Goal: Task Accomplishment & Management: Manage account settings

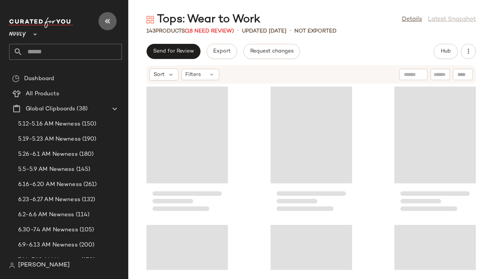
click at [109, 23] on icon "button" at bounding box center [107, 21] width 9 height 9
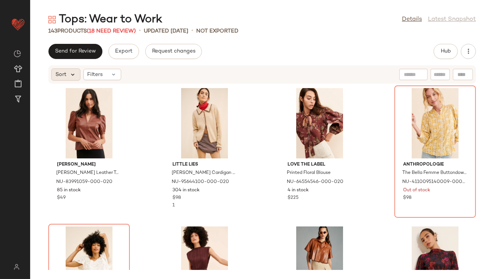
click at [75, 74] on icon at bounding box center [72, 74] width 7 height 7
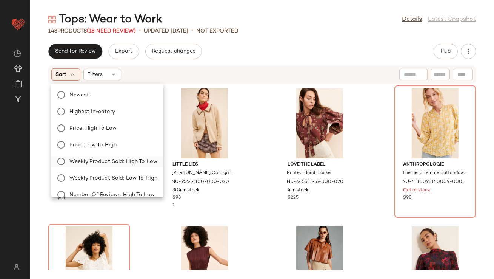
click at [106, 159] on span "Weekly Product Sold: High to Low" at bounding box center [113, 161] width 88 height 8
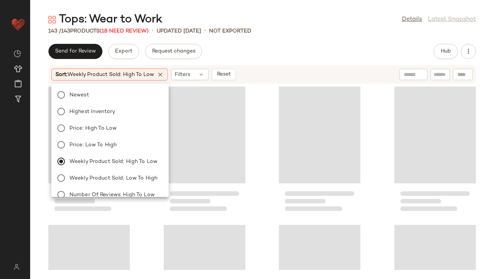
click at [257, 48] on div "Send for Review Export Request changes Hub" at bounding box center [262, 51] width 428 height 15
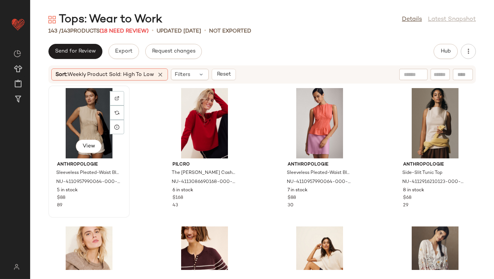
click at [82, 105] on div "View" at bounding box center [89, 123] width 76 height 70
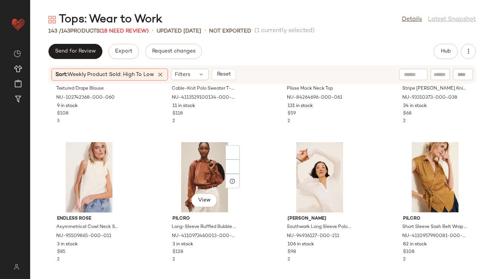
scroll to position [1065, 0]
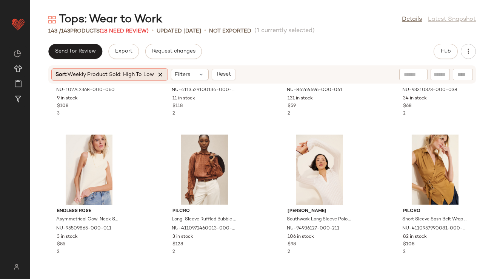
click at [161, 76] on icon at bounding box center [160, 74] width 7 height 7
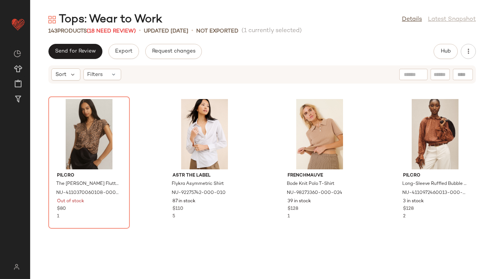
scroll to position [0, 0]
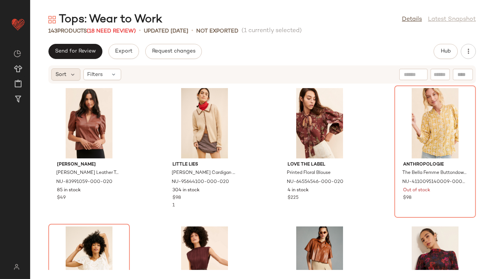
click at [65, 78] on span "Sort" at bounding box center [61, 75] width 11 height 8
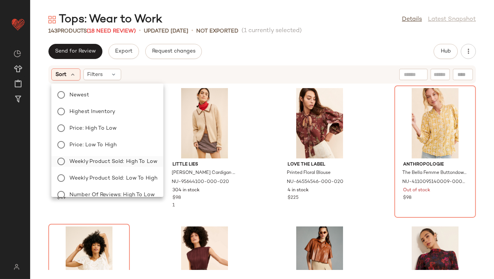
click at [100, 162] on span "Weekly Product Sold: High to Low" at bounding box center [113, 161] width 88 height 8
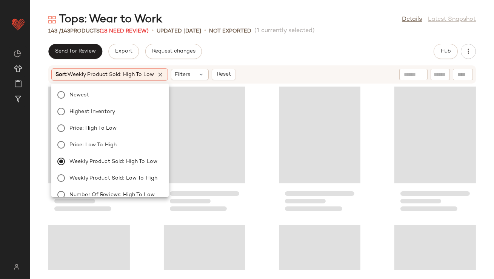
click at [256, 52] on div "Send for Review Export Request changes Hub" at bounding box center [262, 51] width 428 height 15
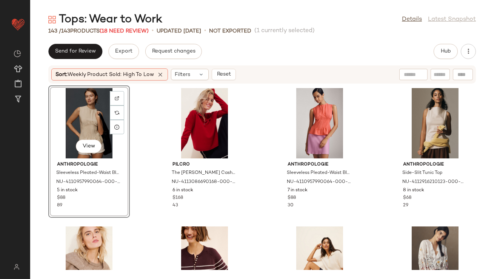
click at [93, 111] on div "View" at bounding box center [89, 123] width 76 height 70
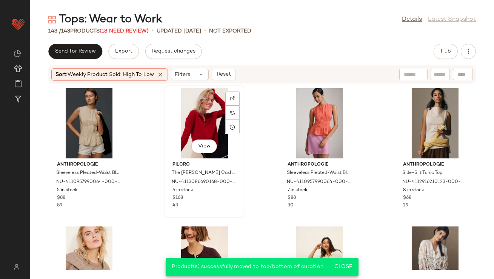
click at [205, 113] on div "View" at bounding box center [205, 123] width 76 height 70
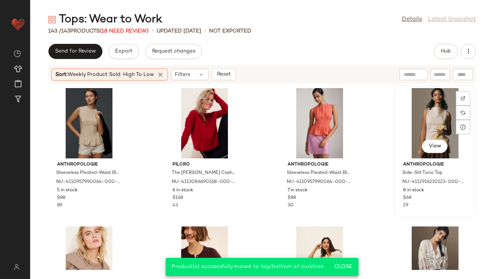
click at [435, 111] on div "View" at bounding box center [435, 123] width 76 height 70
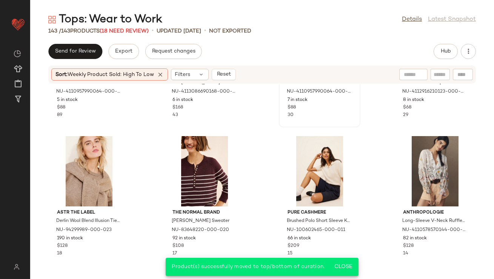
scroll to position [91, 0]
click at [73, 173] on div "View" at bounding box center [89, 171] width 76 height 70
click at [181, 168] on div "View" at bounding box center [205, 171] width 76 height 70
click at [317, 155] on div "View" at bounding box center [320, 171] width 76 height 70
click at [406, 154] on div "View" at bounding box center [435, 171] width 76 height 70
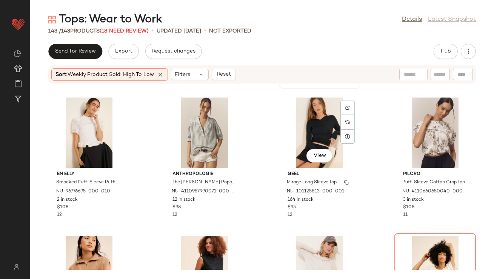
scroll to position [276, 0]
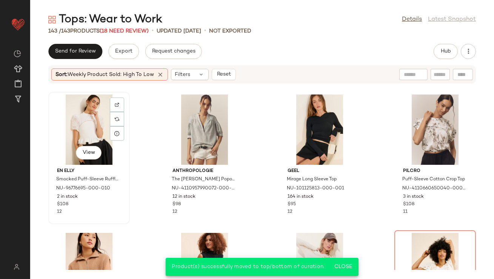
click at [91, 127] on div "View" at bounding box center [89, 129] width 76 height 70
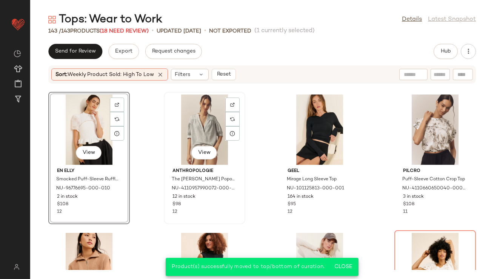
click at [218, 125] on div "View" at bounding box center [205, 129] width 76 height 70
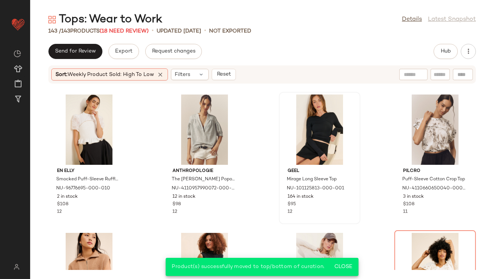
click at [309, 131] on div at bounding box center [320, 129] width 76 height 70
click at [408, 121] on div "View" at bounding box center [435, 129] width 76 height 70
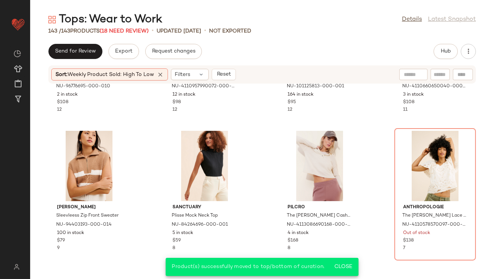
scroll to position [378, 0]
click at [89, 162] on div "View" at bounding box center [89, 165] width 76 height 70
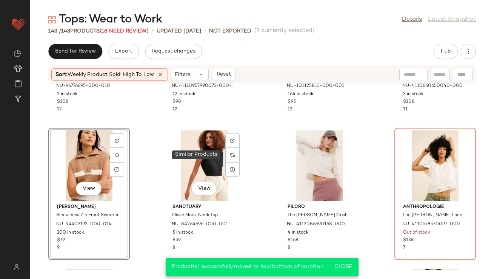
click at [226, 161] on div at bounding box center [232, 155] width 14 height 14
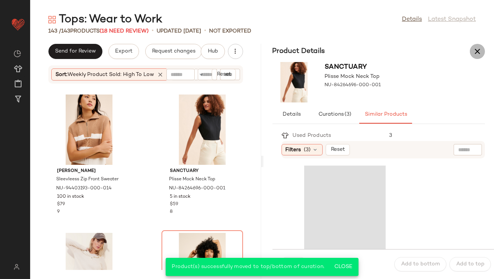
click at [478, 56] on icon "button" at bounding box center [477, 51] width 9 height 9
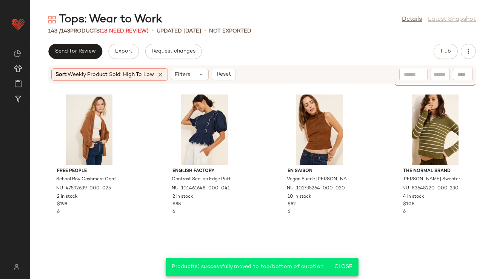
scroll to position [415, 0]
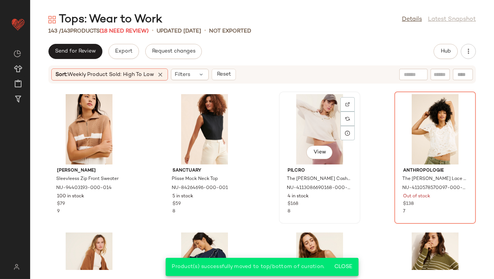
click at [322, 120] on div "View" at bounding box center [320, 129] width 76 height 70
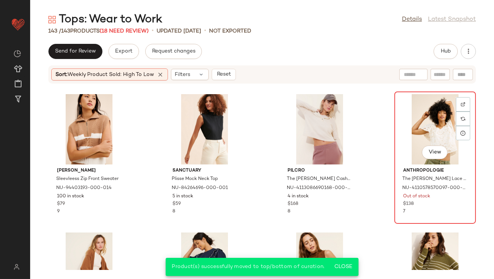
click at [422, 126] on div "View" at bounding box center [435, 129] width 76 height 70
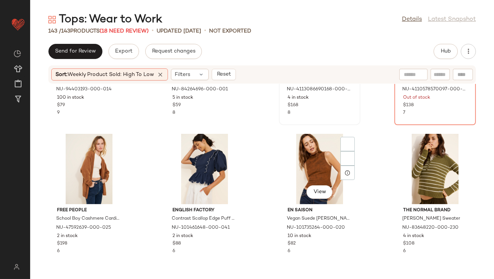
scroll to position [516, 0]
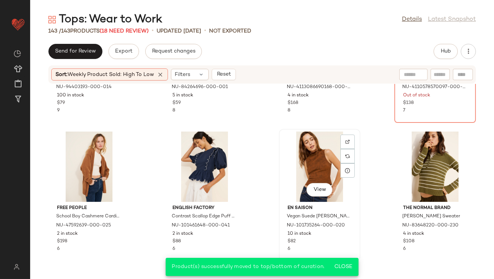
click at [310, 164] on div "View" at bounding box center [320, 166] width 76 height 70
click at [425, 152] on div "View" at bounding box center [435, 166] width 76 height 70
click at [94, 170] on div "View" at bounding box center [89, 166] width 76 height 70
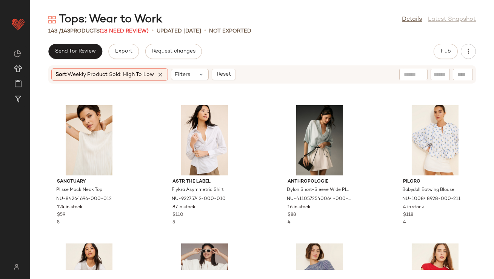
scroll to position [680, 0]
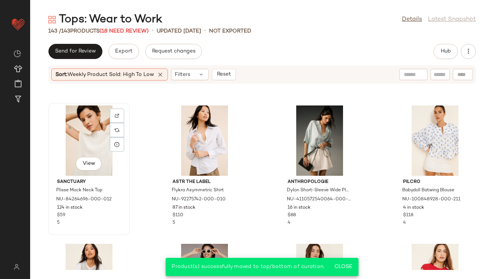
click at [74, 137] on div "View" at bounding box center [89, 140] width 76 height 70
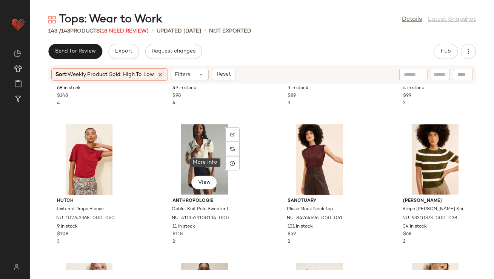
scroll to position [938, 0]
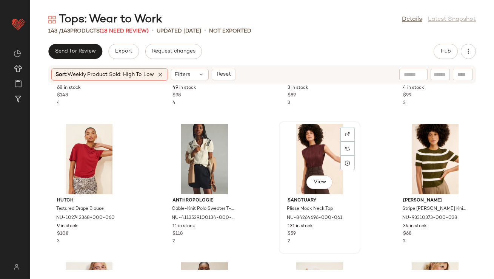
click at [313, 147] on div "View" at bounding box center [320, 159] width 76 height 70
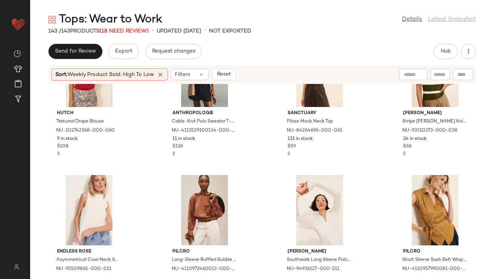
scroll to position [1026, 0]
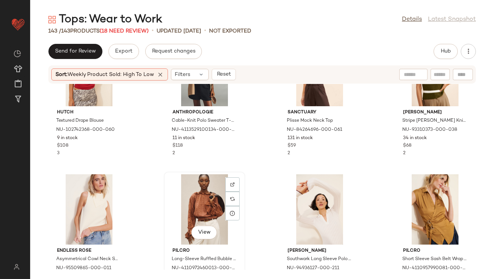
click at [197, 195] on div "View" at bounding box center [205, 209] width 76 height 70
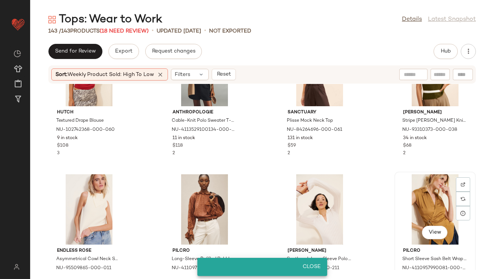
click at [426, 191] on div "View" at bounding box center [435, 209] width 76 height 70
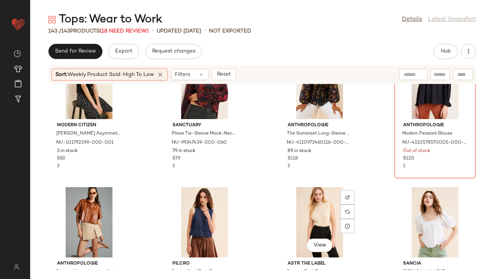
scroll to position [1289, 0]
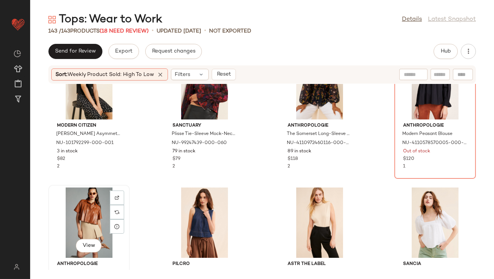
click at [81, 211] on div "View" at bounding box center [89, 222] width 76 height 70
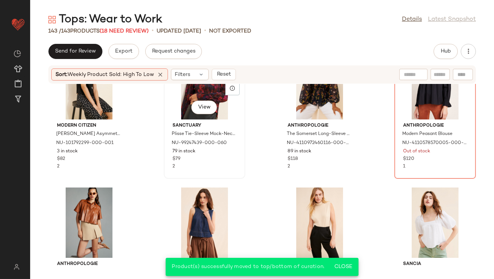
click at [216, 105] on div "View" at bounding box center [205, 84] width 76 height 70
click at [161, 70] on div "Sort: Weekly Product Sold: High to Low" at bounding box center [109, 74] width 117 height 12
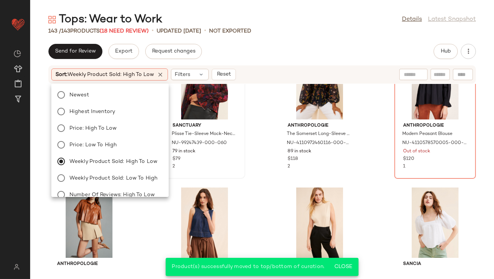
click at [161, 74] on icon at bounding box center [160, 74] width 7 height 7
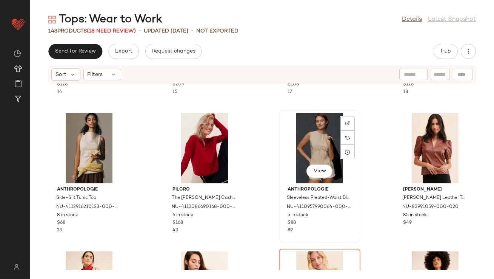
scroll to position [671, 0]
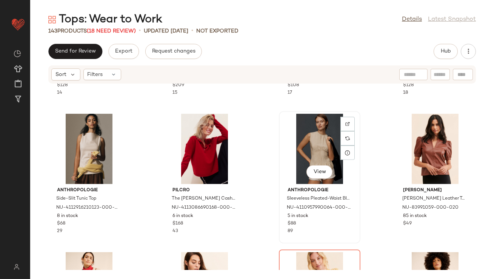
click at [305, 153] on div "View" at bounding box center [320, 149] width 76 height 70
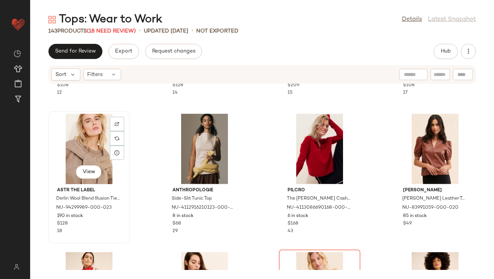
click at [90, 142] on div "View" at bounding box center [89, 149] width 76 height 70
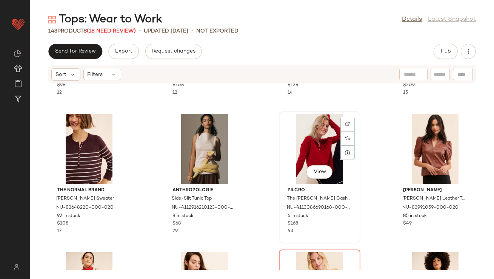
click at [293, 147] on div "View" at bounding box center [320, 149] width 76 height 70
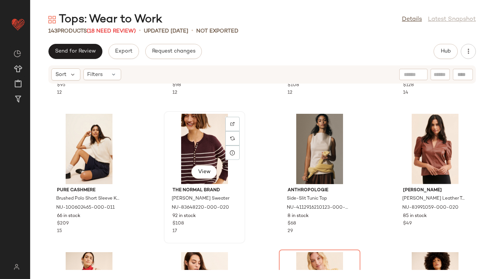
click at [202, 137] on div "View" at bounding box center [205, 149] width 76 height 70
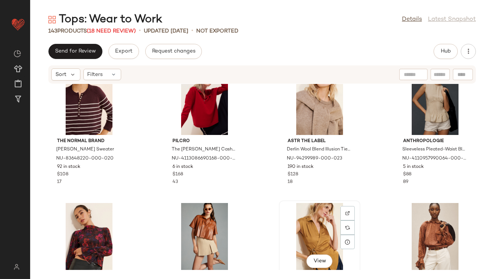
scroll to position [24, 0]
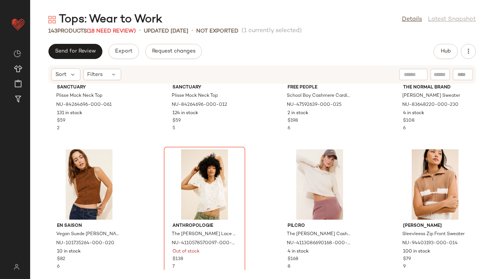
scroll to position [362, 0]
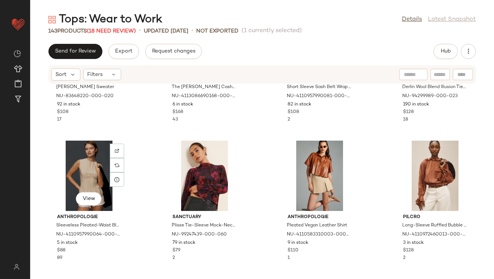
scroll to position [84, 0]
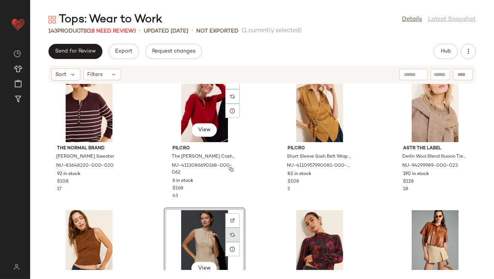
scroll to position [17, 0]
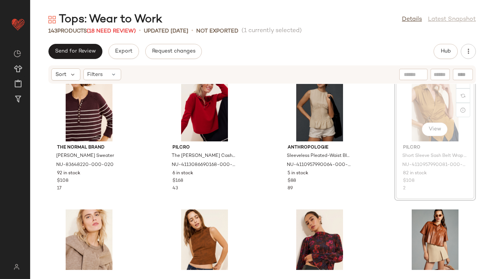
scroll to position [9, 0]
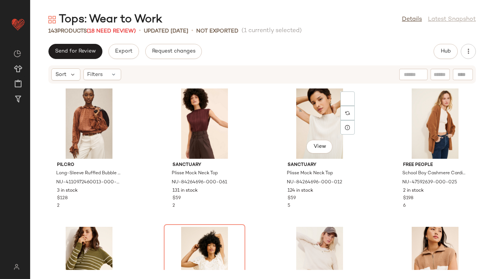
scroll to position [287, 0]
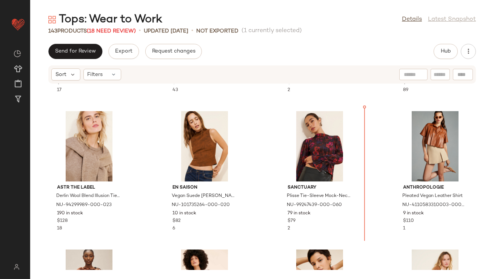
scroll to position [116, 0]
drag, startPoint x: 436, startPoint y: 240, endPoint x: 432, endPoint y: 237, distance: 4.8
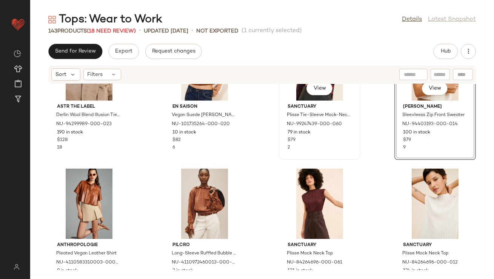
scroll to position [223, 0]
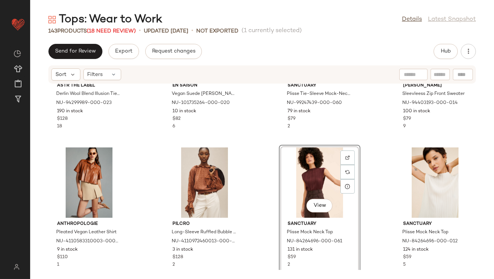
drag, startPoint x: 310, startPoint y: 183, endPoint x: 305, endPoint y: 183, distance: 5.3
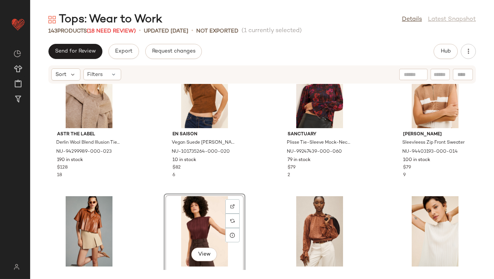
scroll to position [185, 0]
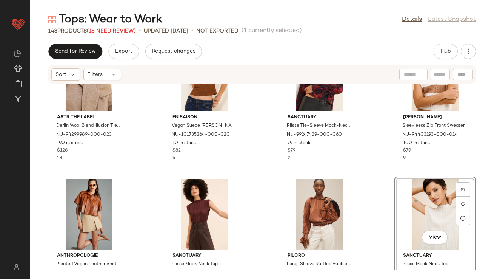
scroll to position [198, 0]
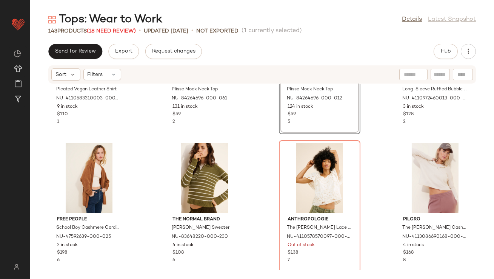
scroll to position [395, 0]
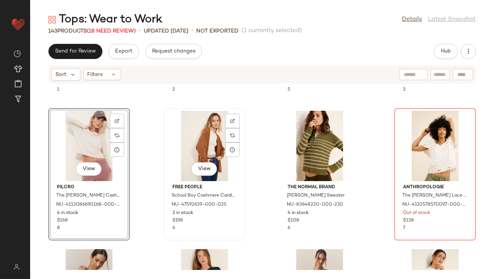
scroll to position [360, 0]
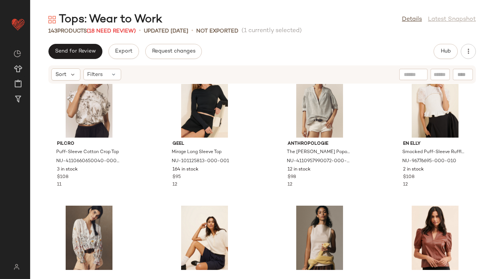
scroll to position [547, 0]
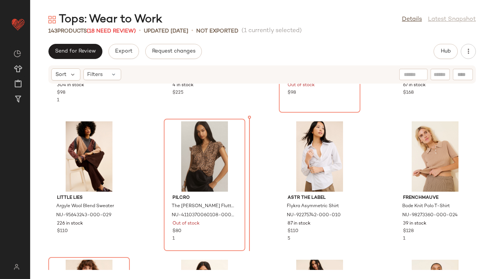
scroll to position [941, 0]
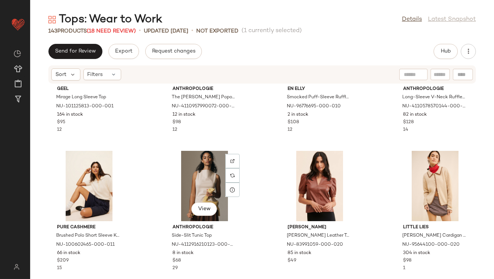
scroll to position [599, 0]
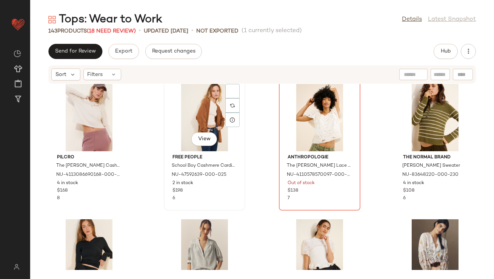
scroll to position [392, 0]
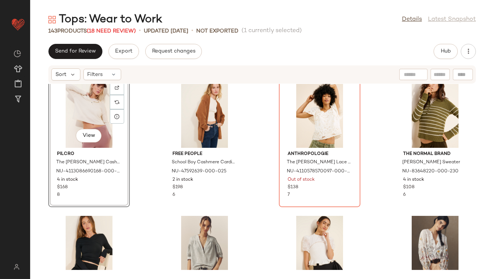
scroll to position [523, 0]
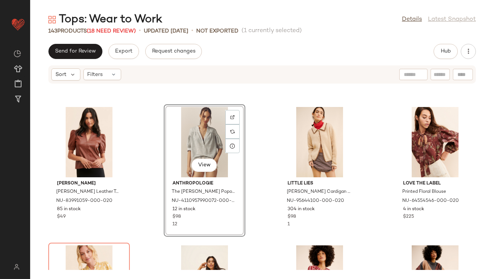
scroll to position [592, 0]
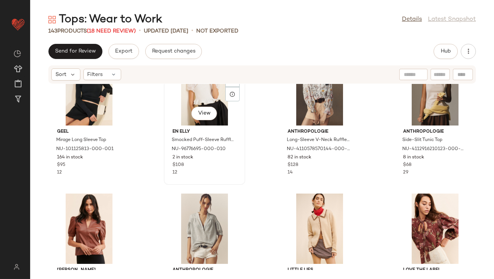
scroll to position [591, 0]
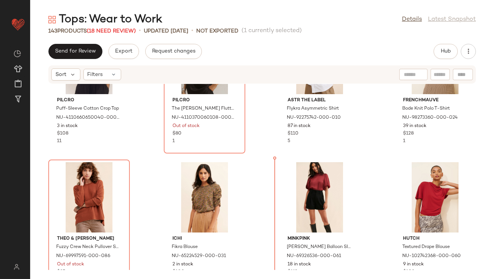
scroll to position [1078, 0]
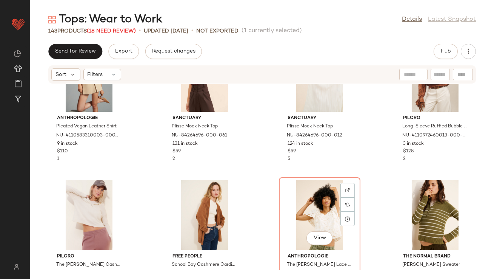
scroll to position [314, 0]
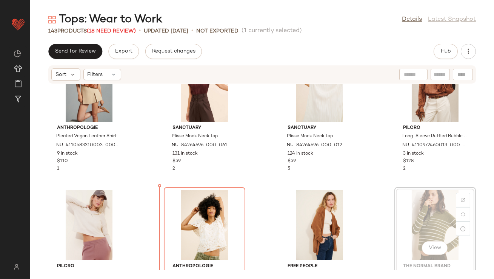
scroll to position [328, 0]
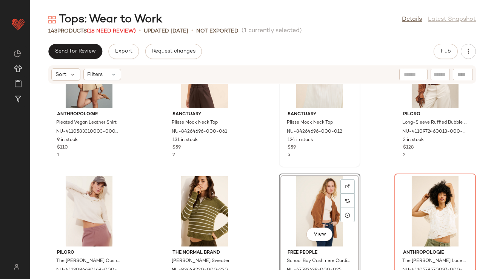
scroll to position [445, 0]
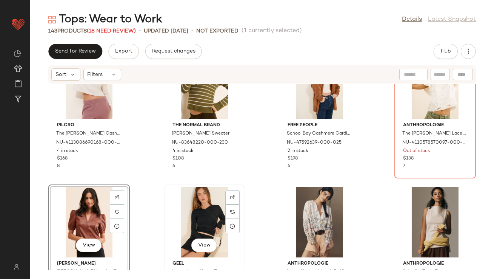
scroll to position [476, 0]
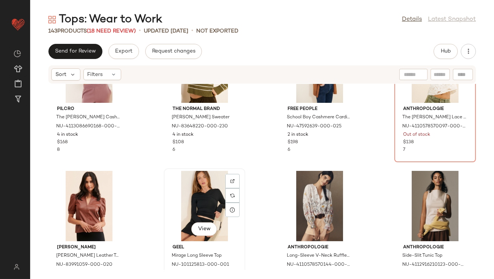
click at [206, 199] on div "View" at bounding box center [205, 206] width 76 height 70
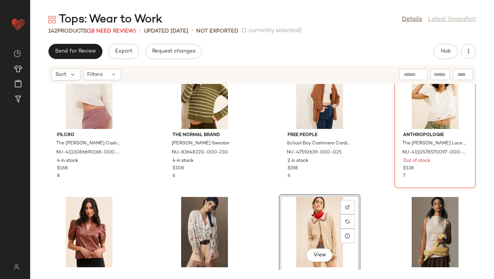
scroll to position [565, 0]
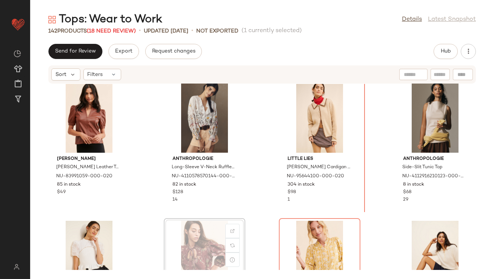
scroll to position [565, 0]
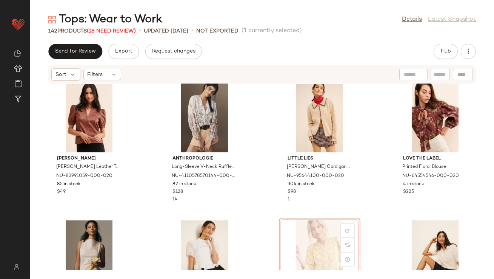
scroll to position [579, 0]
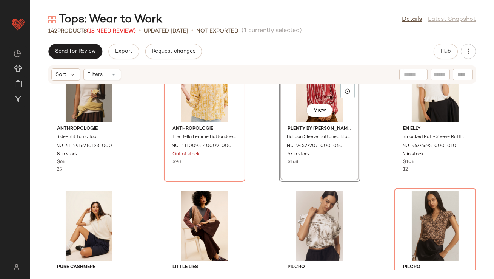
scroll to position [739, 0]
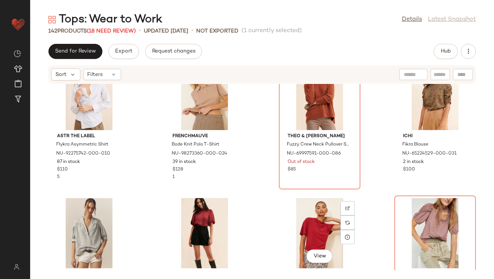
scroll to position [991, 0]
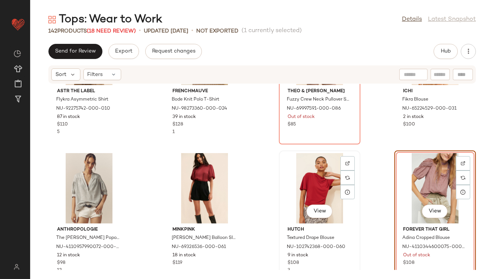
scroll to position [1082, 0]
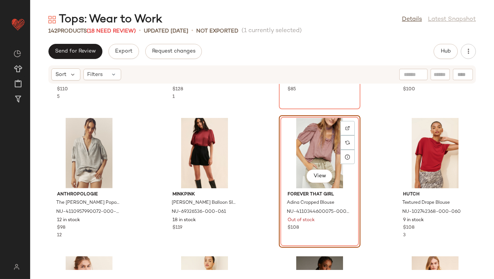
click at [365, 209] on div "ASTR The Label Flykra Asymmetric Shirt NU-92275742-000-010 87 in stock $110 5 F…" at bounding box center [262, 177] width 464 height 186
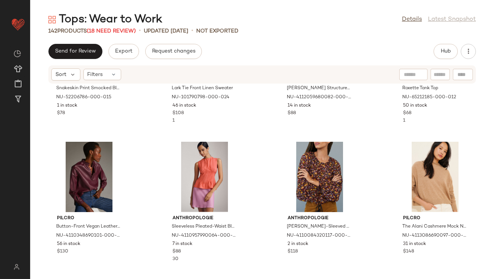
scroll to position [1335, 0]
click at [198, 173] on div "View" at bounding box center [205, 176] width 76 height 70
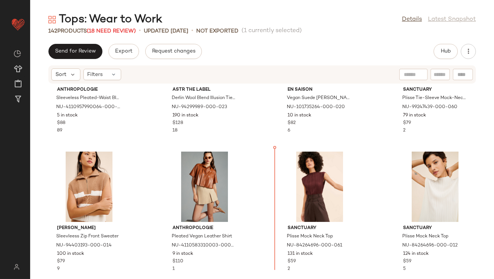
scroll to position [221, 0]
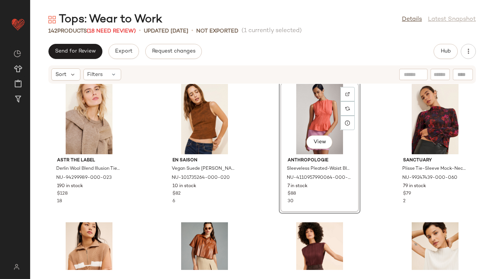
scroll to position [143, 0]
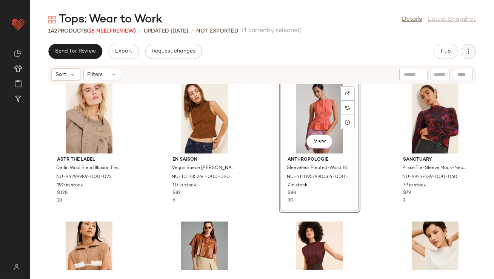
click at [473, 50] on button "button" at bounding box center [468, 51] width 15 height 15
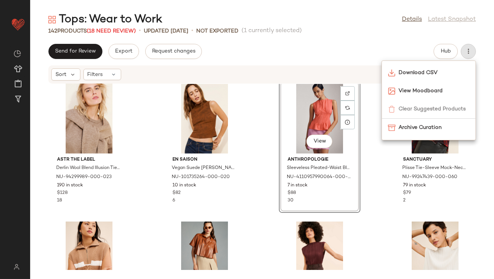
click at [250, 196] on div "The Normal Brand Josefine Henley Sweater NU-83648220-000-020 92 in stock $108 1…" at bounding box center [262, 177] width 464 height 186
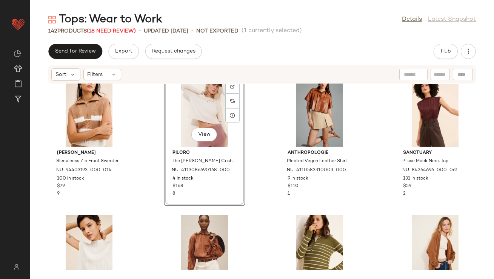
scroll to position [329, 0]
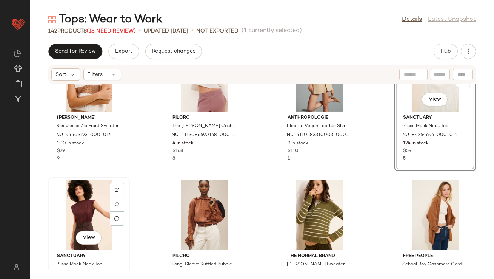
scroll to position [266, 0]
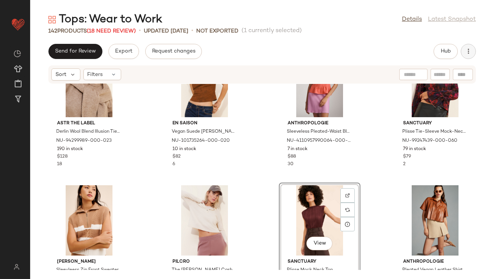
scroll to position [193, 0]
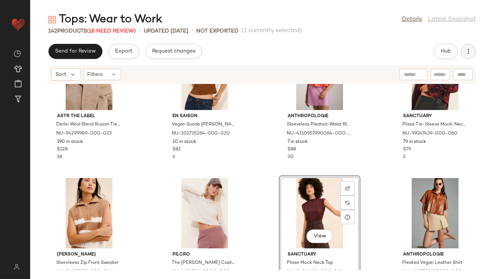
click at [472, 52] on button "button" at bounding box center [468, 51] width 15 height 15
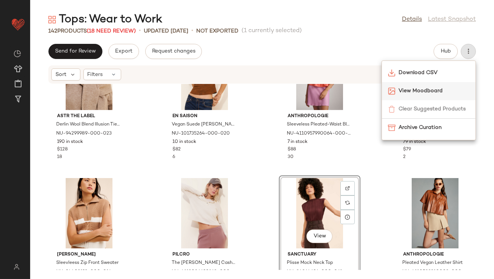
click at [427, 89] on span "View Moodboard" at bounding box center [434, 91] width 71 height 8
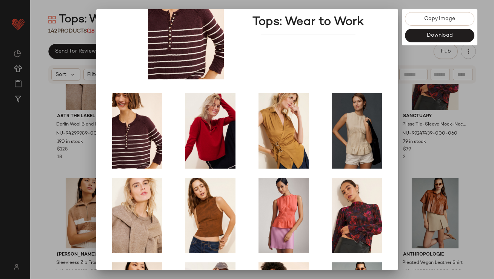
scroll to position [129, 0]
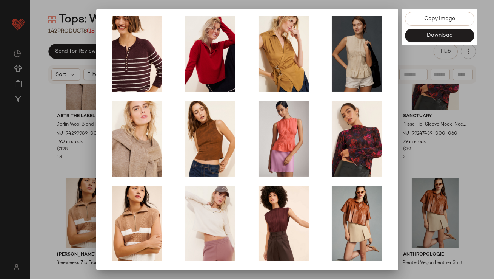
click at [417, 133] on div at bounding box center [247, 139] width 494 height 279
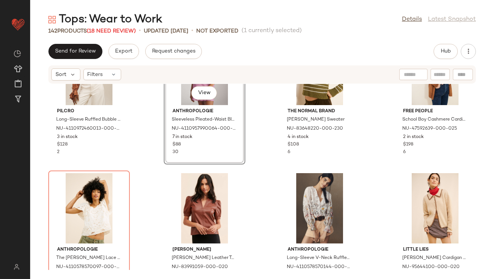
scroll to position [383, 0]
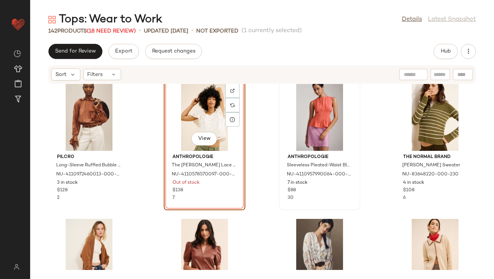
scroll to position [455, 0]
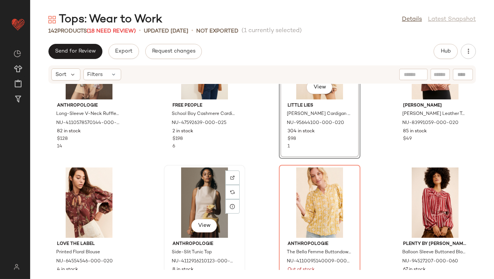
scroll to position [618, 0]
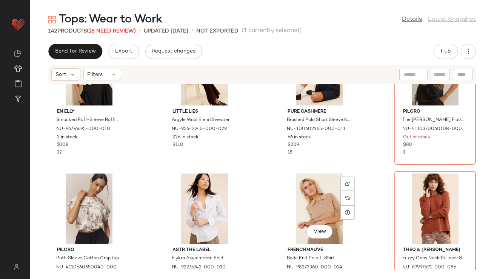
scroll to position [893, 0]
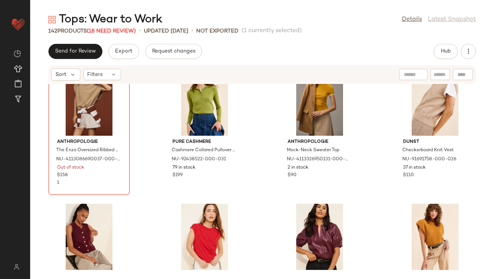
scroll to position [2102, 0]
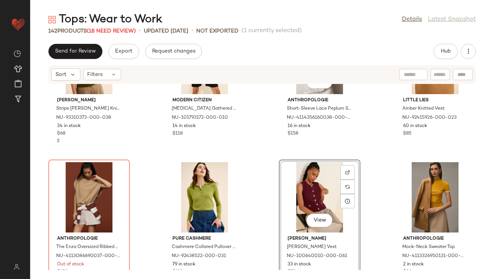
scroll to position [2014, 0]
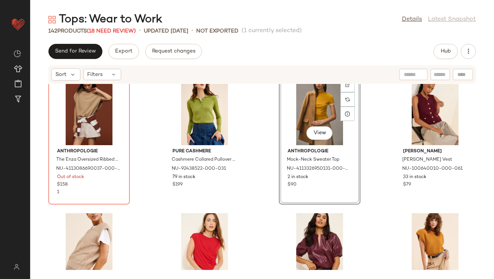
scroll to position [2115, 0]
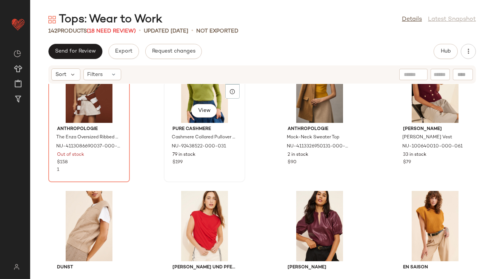
click at [203, 164] on div "$199" at bounding box center [205, 162] width 64 height 7
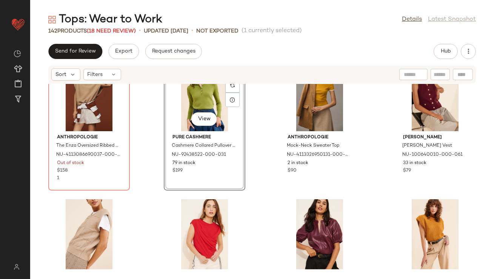
scroll to position [2122, 0]
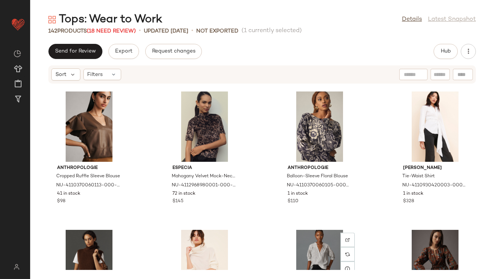
scroll to position [2342, 0]
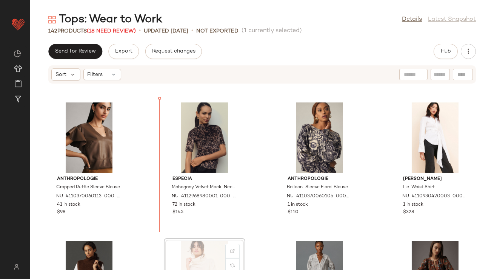
scroll to position [2342, 0]
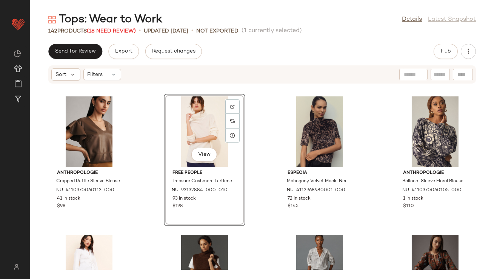
scroll to position [2393, 0]
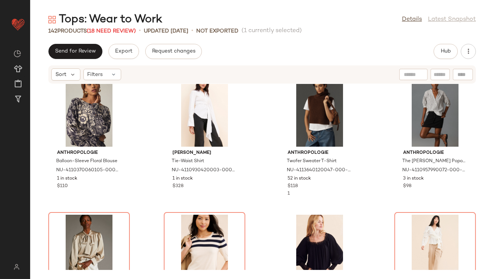
scroll to position [2507, 0]
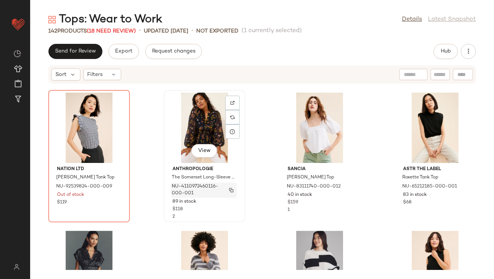
scroll to position [2810, 0]
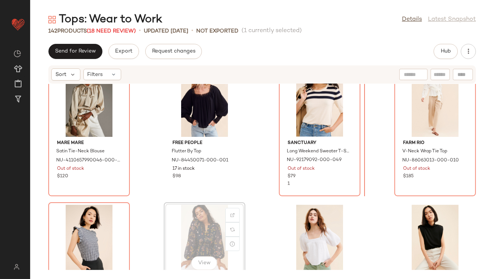
scroll to position [2655, 0]
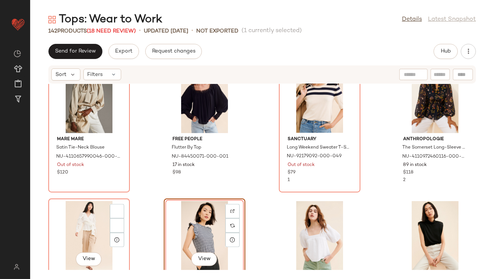
scroll to position [2658, 0]
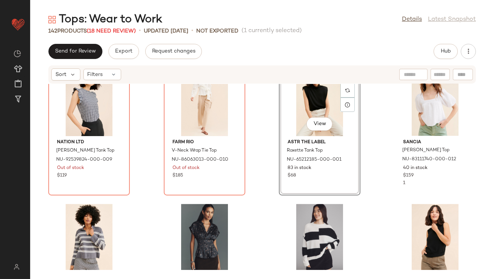
scroll to position [2799, 0]
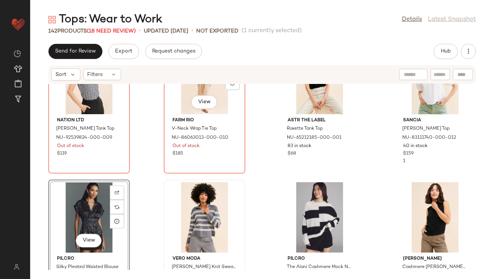
scroll to position [2823, 0]
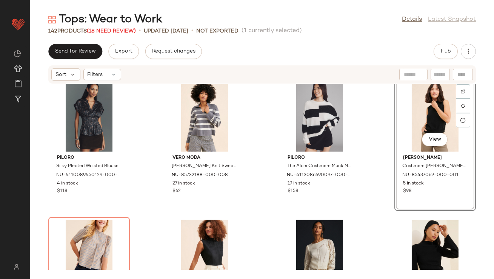
scroll to position [2917, 0]
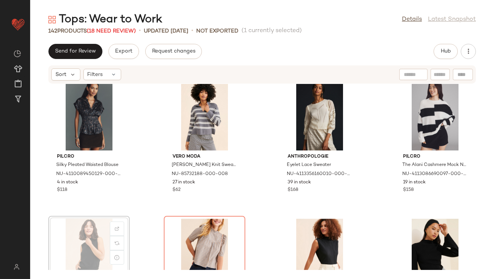
scroll to position [2918, 0]
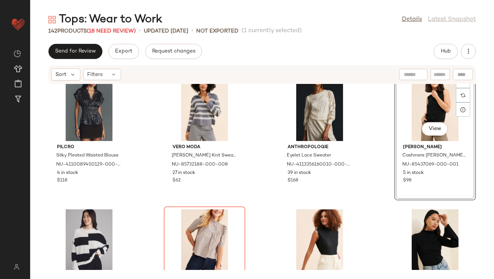
scroll to position [2926, 0]
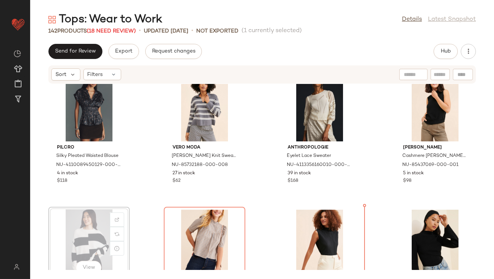
scroll to position [2942, 0]
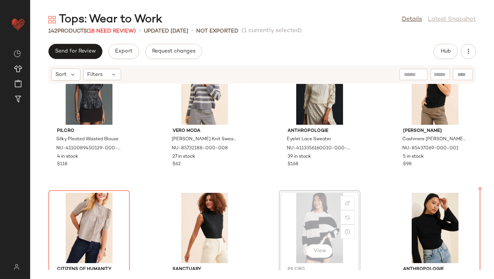
scroll to position [2944, 0]
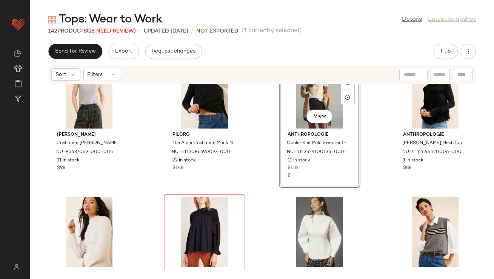
scroll to position [3226, 0]
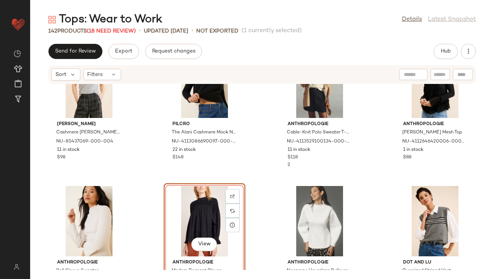
drag, startPoint x: 196, startPoint y: 212, endPoint x: 191, endPoint y: 212, distance: 4.2
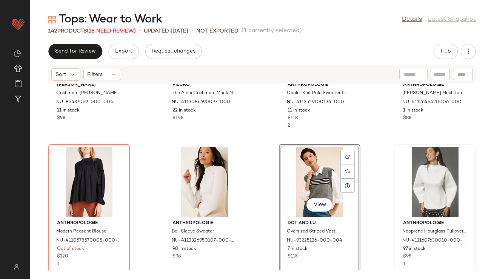
scroll to position [3346, 0]
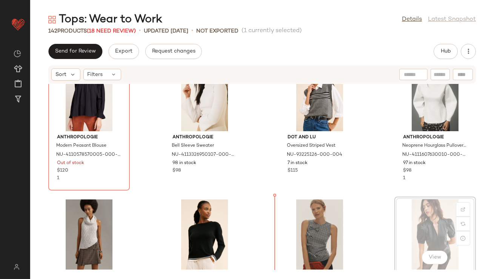
scroll to position [3352, 0]
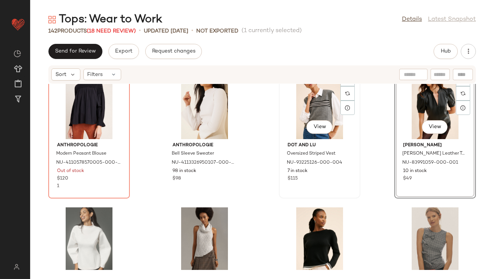
scroll to position [3343, 0]
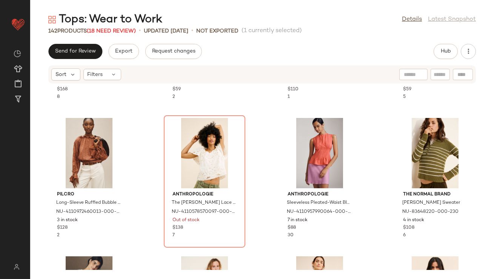
scroll to position [68, 0]
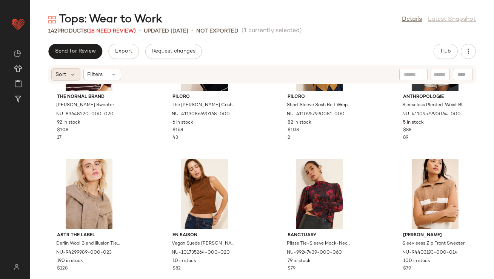
click at [64, 73] on span "Sort" at bounding box center [61, 75] width 11 height 8
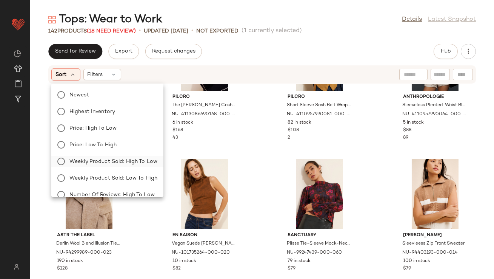
click at [115, 161] on span "Weekly Product Sold: High to Low" at bounding box center [113, 161] width 88 height 8
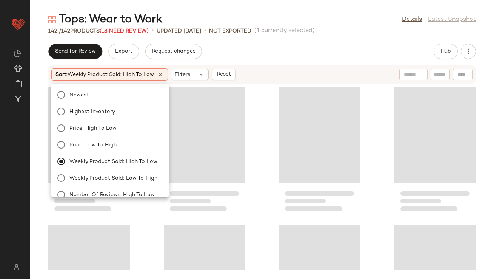
click at [255, 46] on div "Send for Review Export Request changes Hub" at bounding box center [262, 51] width 428 height 15
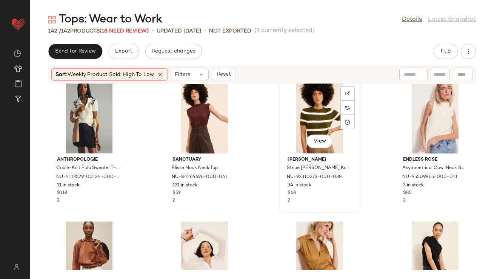
scroll to position [945, 0]
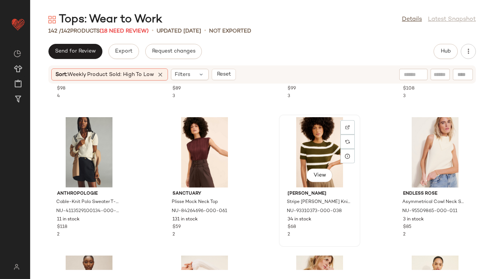
click at [307, 133] on div "View" at bounding box center [320, 152] width 76 height 70
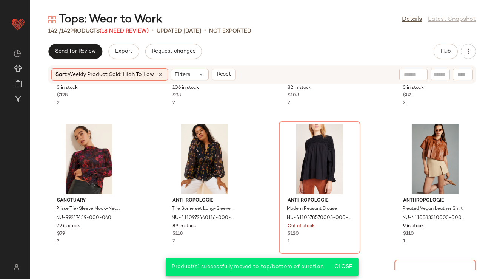
scroll to position [1234, 0]
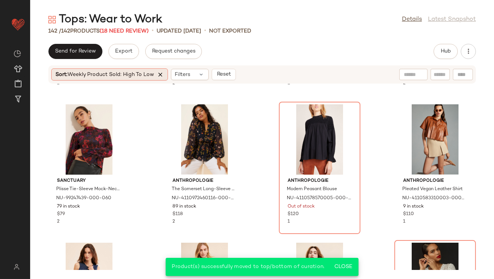
click at [159, 73] on icon at bounding box center [160, 74] width 7 height 7
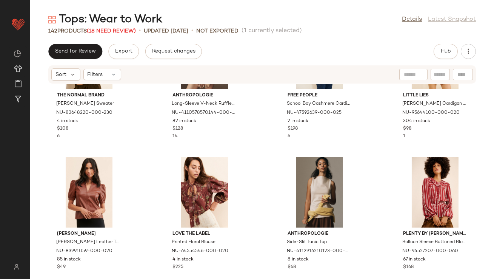
scroll to position [647, 0]
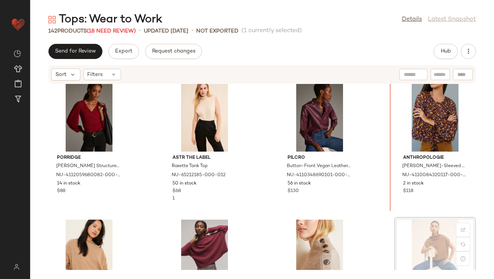
scroll to position [1383, 0]
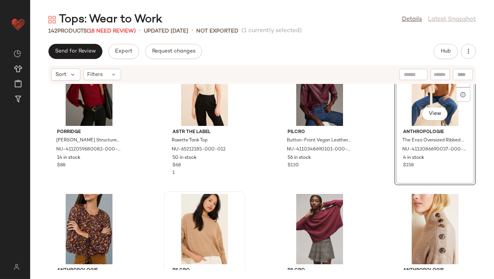
scroll to position [1426, 0]
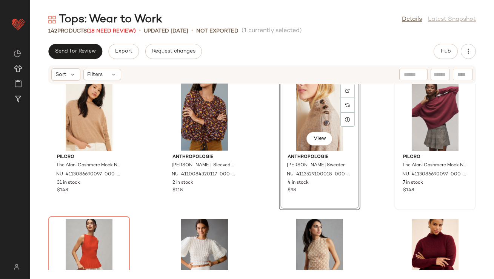
scroll to position [1536, 0]
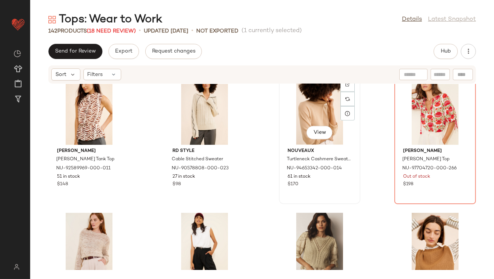
scroll to position [1829, 0]
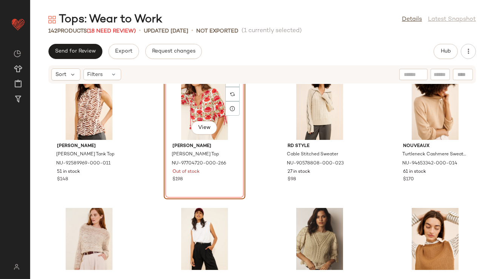
scroll to position [1876, 0]
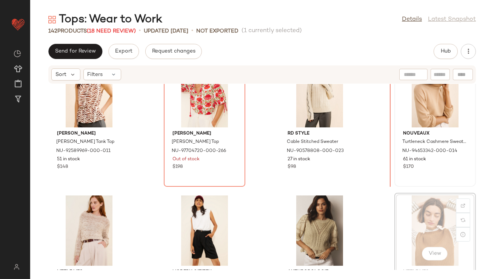
scroll to position [1829, 0]
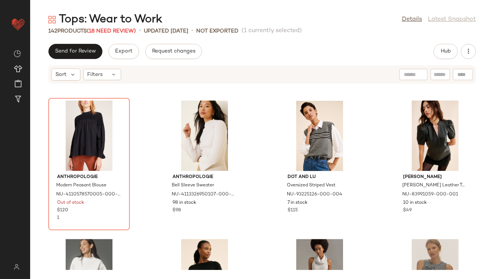
scroll to position [3322, 0]
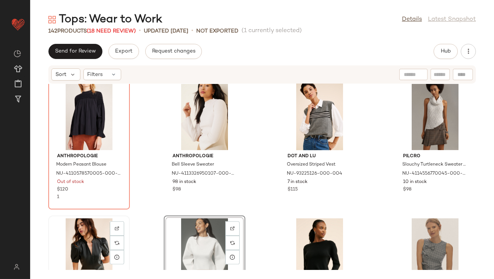
scroll to position [3334, 0]
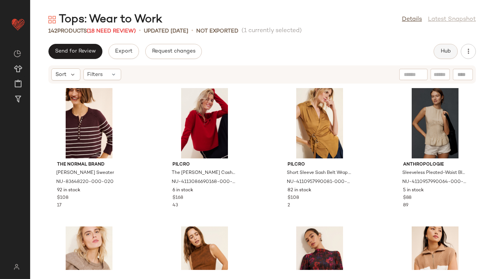
click at [436, 49] on button "Hub" at bounding box center [446, 51] width 24 height 15
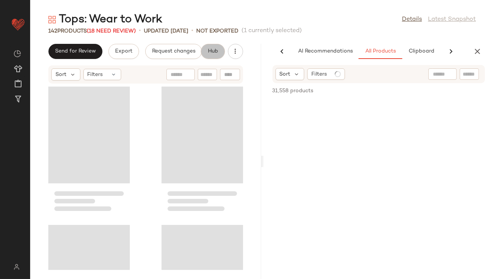
scroll to position [0, 42]
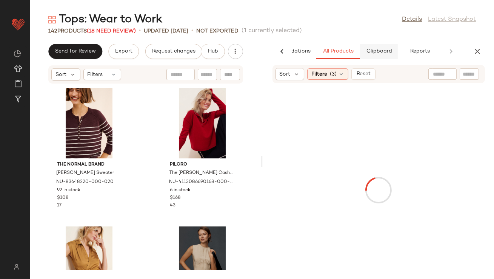
click at [385, 51] on span "Clipboard" at bounding box center [379, 51] width 26 height 6
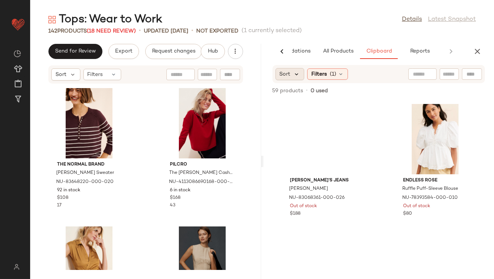
click at [297, 74] on icon at bounding box center [297, 74] width 7 height 7
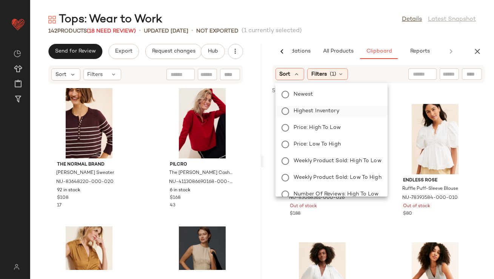
click at [295, 111] on span "Highest Inventory" at bounding box center [317, 111] width 46 height 8
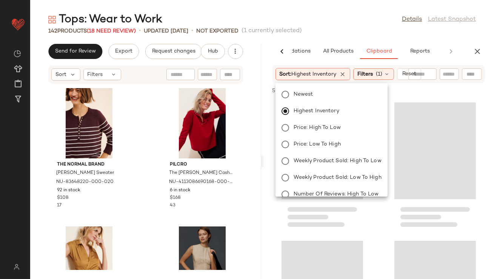
click at [343, 20] on div "Tops: Wear to Work Details Latest Snapshot" at bounding box center [262, 19] width 464 height 15
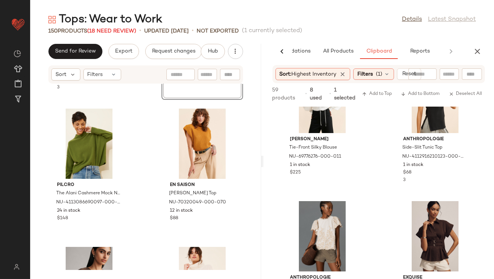
scroll to position [350, 0]
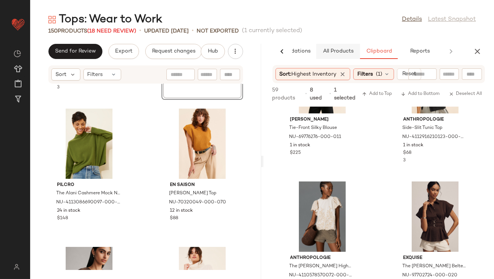
click at [345, 55] on button "All Products" at bounding box center [338, 51] width 44 height 15
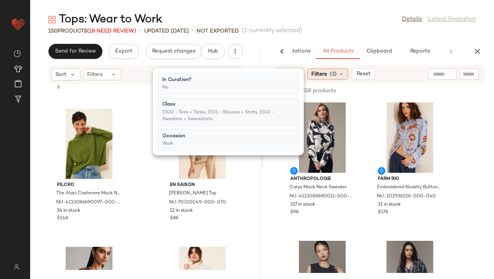
click at [333, 74] on span "(3)" at bounding box center [333, 74] width 7 height 8
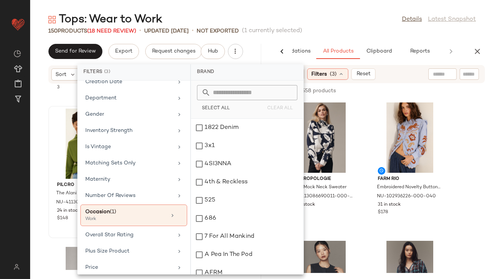
scroll to position [188, 0]
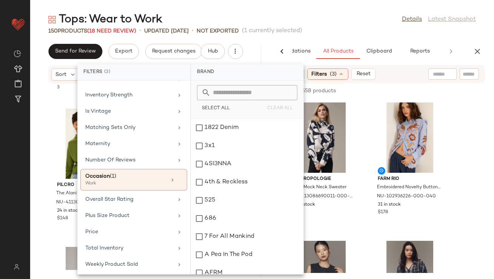
click at [321, 28] on div "150 Products (18 Need Review) • updated Aug 22nd • Not Exported (1 currently se…" at bounding box center [262, 31] width 464 height 8
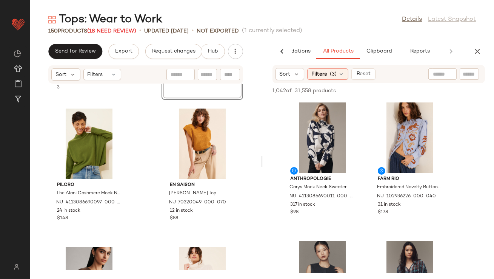
click at [343, 23] on div "Tops: Wear to Work Details Latest Snapshot" at bounding box center [262, 19] width 464 height 15
click at [295, 76] on icon at bounding box center [297, 74] width 7 height 7
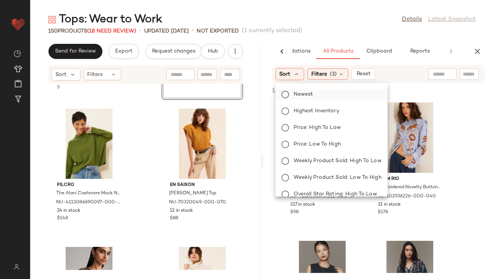
click at [294, 93] on span "Newest" at bounding box center [304, 94] width 20 height 8
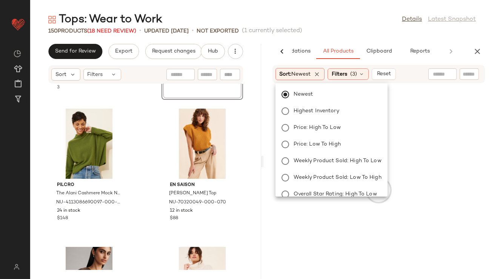
click at [324, 36] on div "Tops: Wear to Work Details Latest Snapshot 150 Products (18 Need Review) • upda…" at bounding box center [262, 145] width 464 height 267
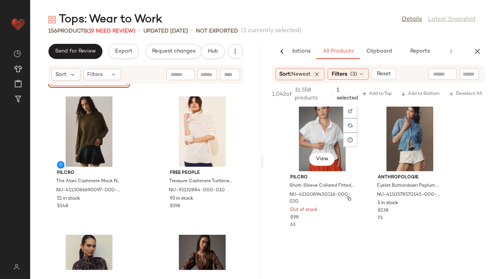
scroll to position [1253, 0]
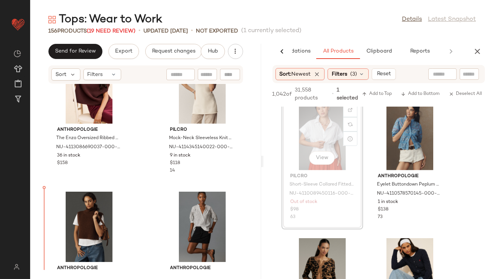
drag, startPoint x: 291, startPoint y: 154, endPoint x: 286, endPoint y: 155, distance: 5.7
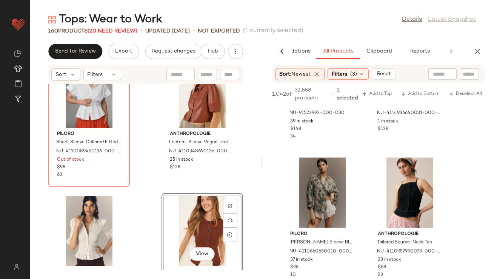
scroll to position [6118, 0]
click at [86, 224] on div "View" at bounding box center [89, 231] width 76 height 70
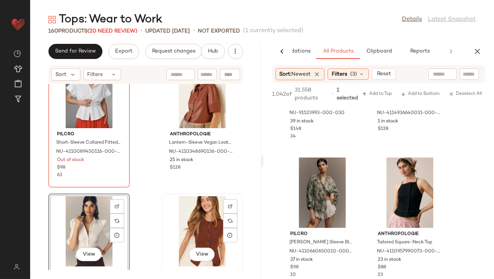
click at [200, 221] on div "View" at bounding box center [202, 231] width 76 height 70
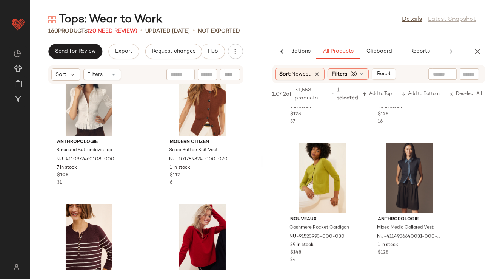
scroll to position [1647, 0]
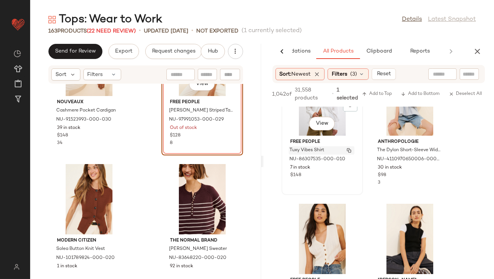
scroll to position [6086, 0]
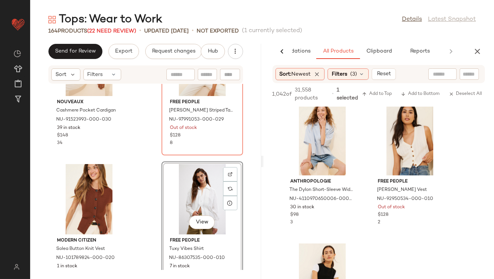
click at [475, 47] on icon "button" at bounding box center [477, 51] width 9 height 9
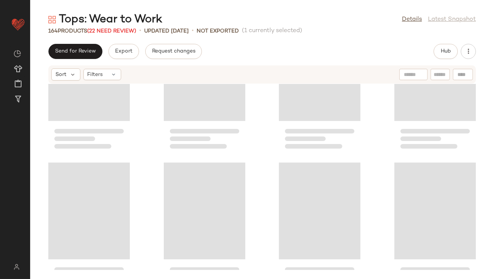
scroll to position [0, 0]
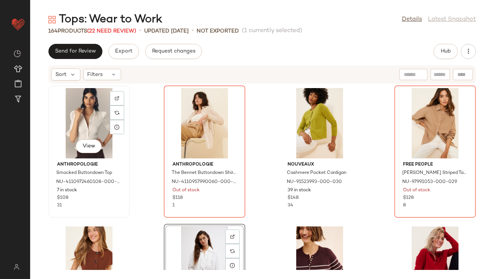
click at [86, 117] on div "View" at bounding box center [89, 123] width 76 height 70
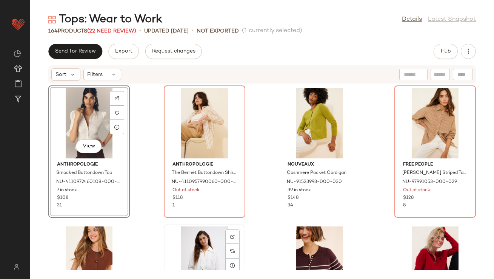
click at [169, 244] on div "View" at bounding box center [205, 261] width 76 height 70
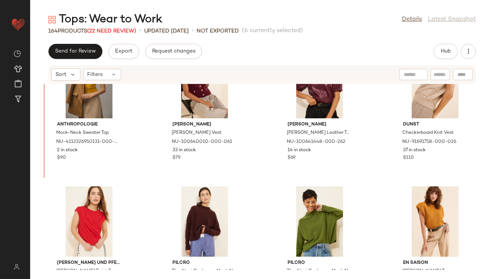
scroll to position [2353, 0]
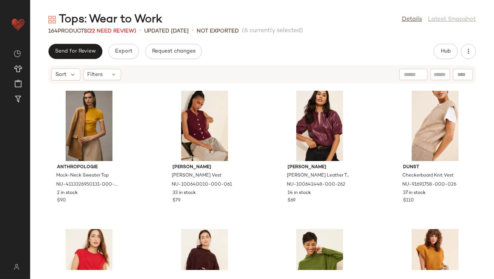
click at [150, 124] on div "Anthropologie Mock-Neck Sweater Top NU-4113326950131-000-070 2 in stock $90 Ste…" at bounding box center [262, 177] width 464 height 186
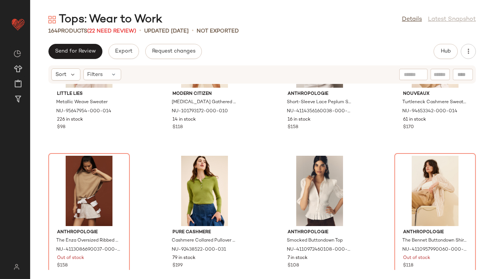
scroll to position [2093, 0]
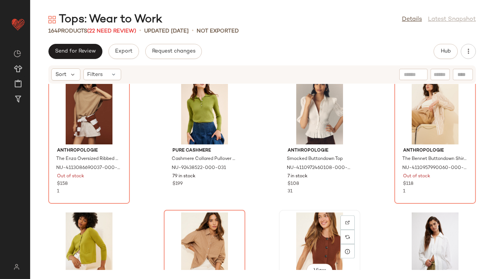
click at [301, 239] on div "View" at bounding box center [320, 247] width 76 height 70
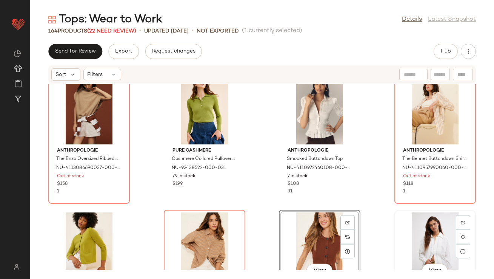
click at [399, 238] on div "View" at bounding box center [435, 247] width 76 height 70
click at [307, 206] on div "Little Lies Metallic Weave Sweater NU-95647954-000-014 226 in stock $98 Modern …" at bounding box center [262, 177] width 464 height 186
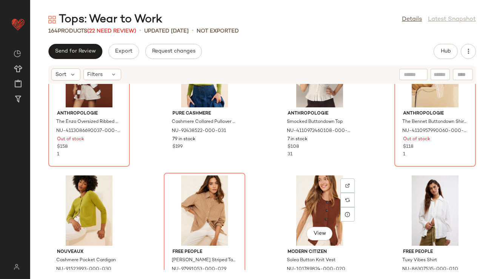
scroll to position [2129, 0]
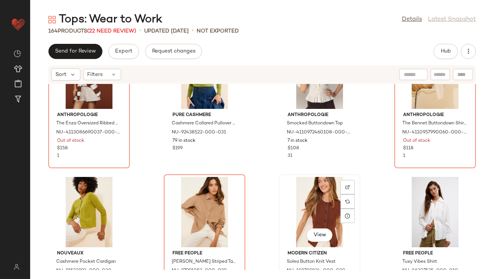
click at [307, 207] on div "View" at bounding box center [320, 212] width 76 height 70
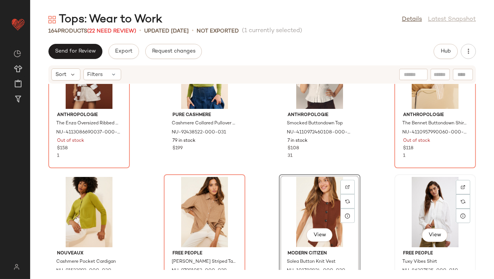
click at [408, 204] on div "View" at bounding box center [435, 212] width 76 height 70
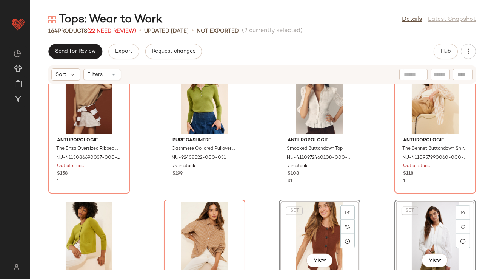
scroll to position [2096, 0]
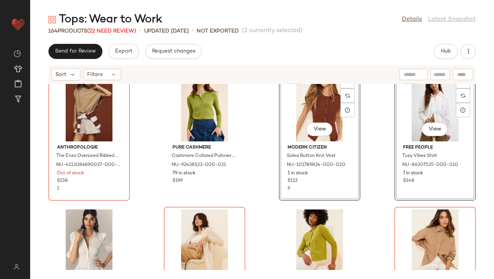
click at [268, 202] on div "Anthropologie The Enza Oversized Ribbed Cashmere Vest NU-4113086690037-000-014 …" at bounding box center [262, 177] width 464 height 186
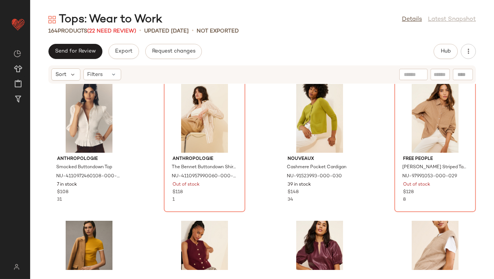
scroll to position [2222, 0]
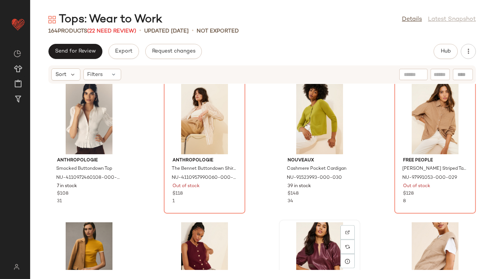
click at [317, 237] on div "View" at bounding box center [320, 257] width 76 height 70
click at [440, 248] on div "View" at bounding box center [435, 257] width 76 height 70
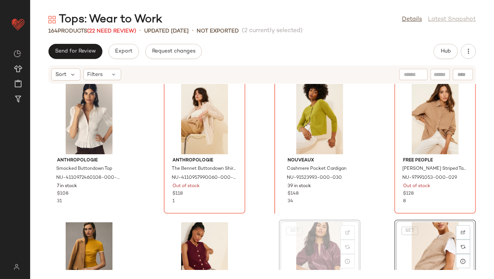
scroll to position [2222, 0]
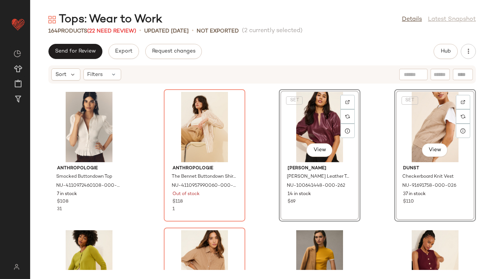
scroll to position [2274, 0]
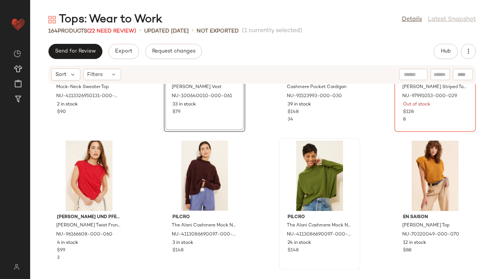
scroll to position [2424, 0]
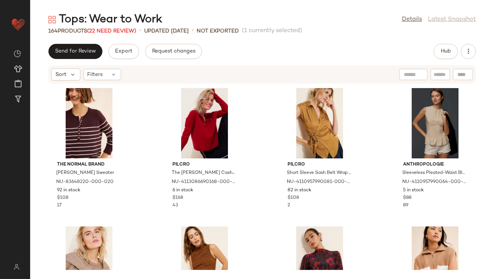
drag, startPoint x: 400, startPoint y: 178, endPoint x: 89, endPoint y: 1, distance: 357.2
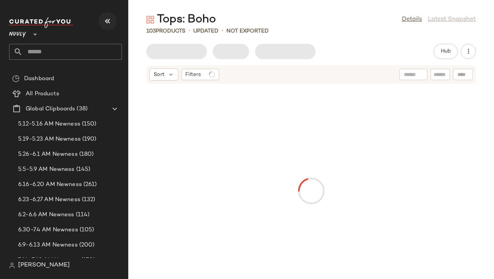
click at [110, 20] on icon "button" at bounding box center [107, 21] width 9 height 9
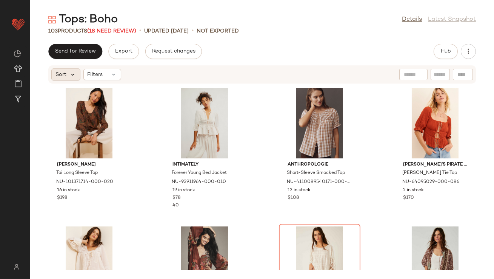
click at [74, 71] on icon at bounding box center [72, 74] width 7 height 7
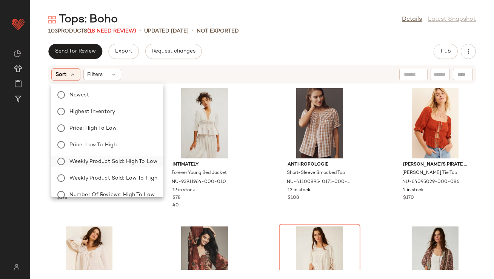
click at [107, 164] on span "Weekly Product Sold: High to Low" at bounding box center [113, 161] width 88 height 8
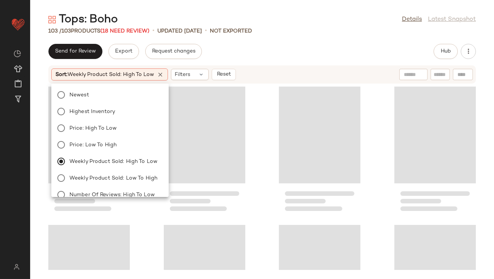
click at [254, 54] on div "Send for Review Export Request changes Hub" at bounding box center [262, 51] width 428 height 15
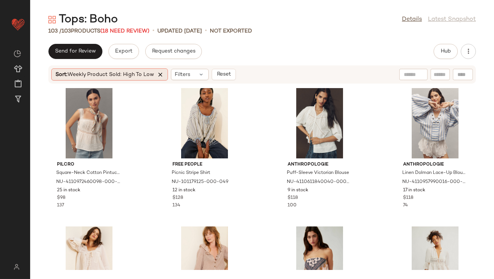
click at [163, 74] on icon at bounding box center [160, 74] width 7 height 7
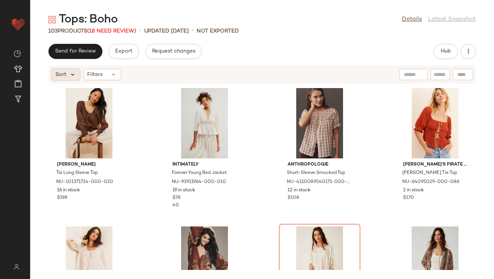
click at [74, 75] on icon at bounding box center [72, 74] width 7 height 7
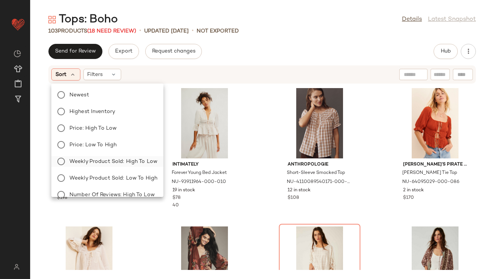
click at [99, 164] on span "Weekly Product Sold: High to Low" at bounding box center [113, 161] width 88 height 8
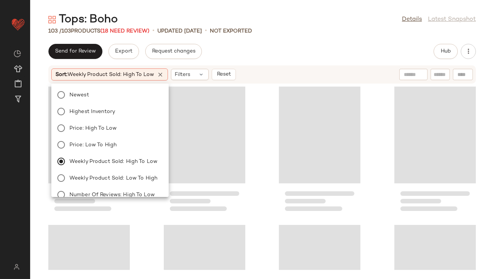
click at [259, 42] on div "Tops: Boho Details Latest Snapshot 103 / 103 Products (18 Need Review) • update…" at bounding box center [262, 145] width 464 height 267
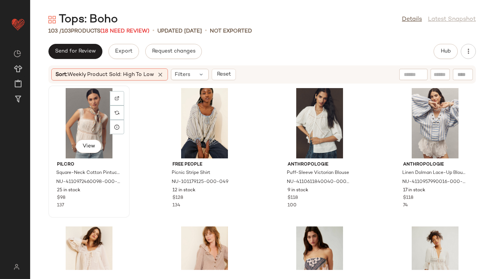
click at [85, 124] on div "View" at bounding box center [89, 123] width 76 height 70
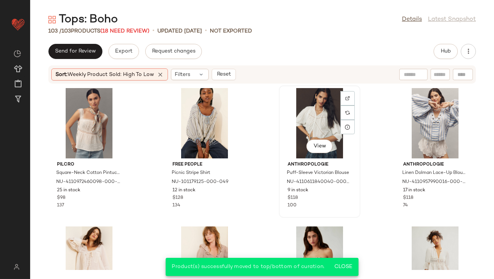
click at [316, 105] on div "View" at bounding box center [320, 123] width 76 height 70
click at [201, 114] on div "View" at bounding box center [205, 123] width 76 height 70
click at [384, 120] on div "Pilcro Square-Neck Cotton Pintuck Blouse NU-4110972460098-000-010 25 in stock $…" at bounding box center [262, 177] width 464 height 186
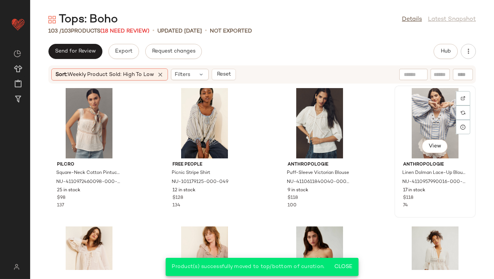
click at [397, 119] on div "View" at bounding box center [435, 123] width 76 height 70
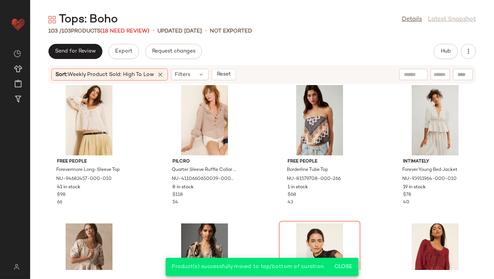
scroll to position [147, 0]
click at [66, 119] on div "View" at bounding box center [89, 120] width 76 height 70
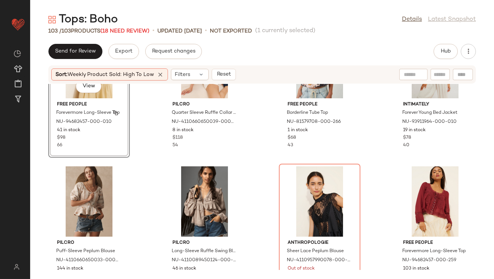
scroll to position [215, 0]
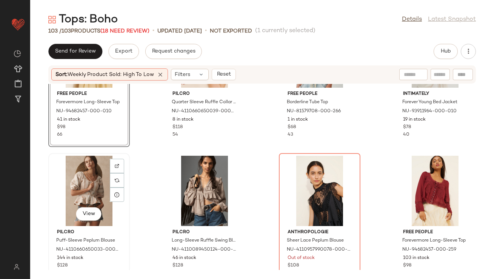
click at [98, 194] on div "View" at bounding box center [89, 191] width 76 height 70
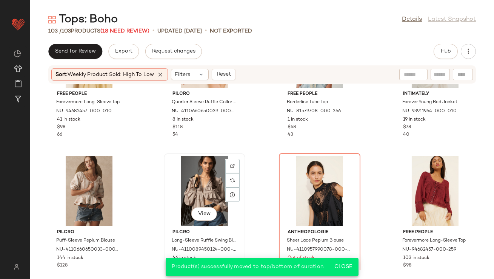
click at [196, 173] on div "View" at bounding box center [205, 191] width 76 height 70
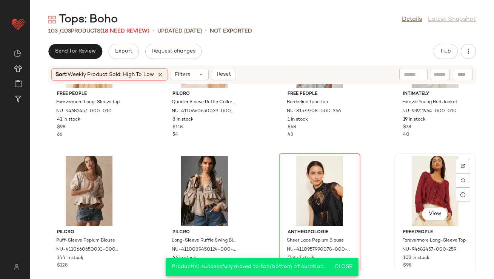
click at [422, 171] on div "View" at bounding box center [435, 191] width 76 height 70
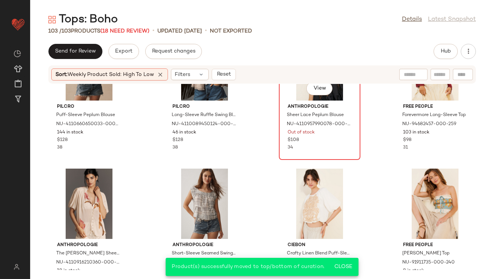
scroll to position [369, 0]
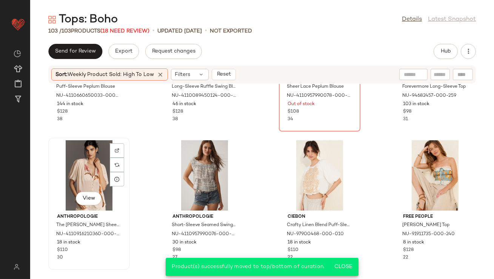
click at [90, 170] on div "View" at bounding box center [89, 175] width 76 height 70
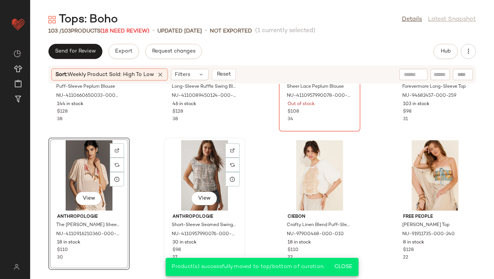
click at [205, 165] on div "View" at bounding box center [205, 175] width 76 height 70
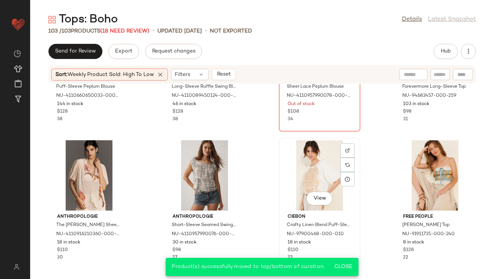
click at [312, 164] on div "View" at bounding box center [320, 175] width 76 height 70
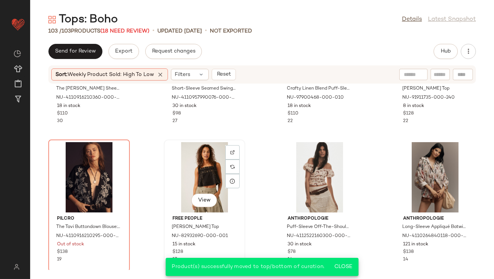
scroll to position [506, 0]
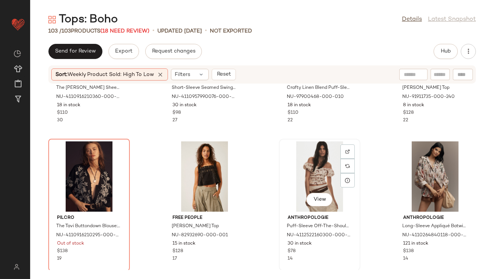
click at [316, 158] on div "View" at bounding box center [320, 176] width 76 height 70
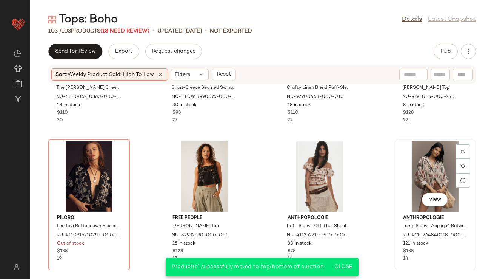
click at [408, 156] on div "View" at bounding box center [435, 176] width 76 height 70
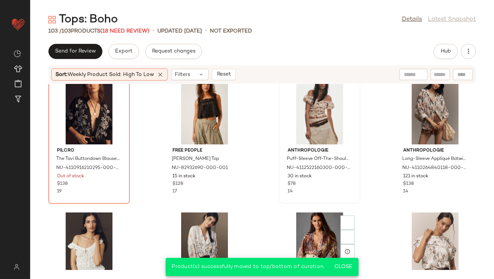
scroll to position [701, 0]
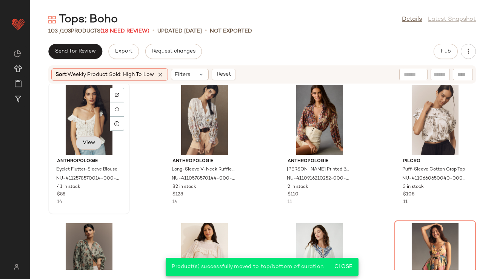
click at [81, 136] on button "View" at bounding box center [89, 143] width 26 height 14
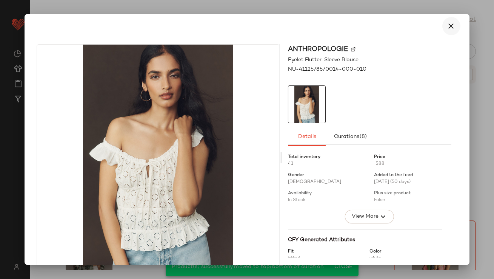
click at [449, 22] on icon "button" at bounding box center [451, 26] width 9 height 9
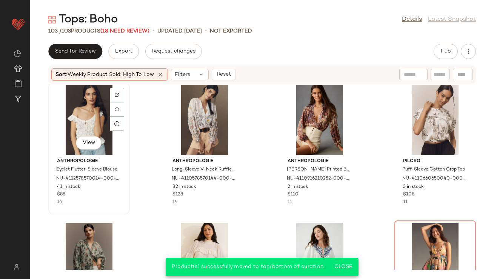
click at [84, 122] on div "View" at bounding box center [89, 120] width 76 height 70
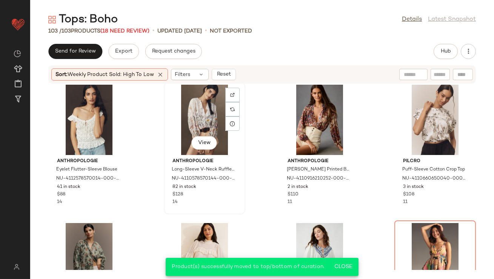
click at [203, 131] on div "View" at bounding box center [205, 120] width 76 height 70
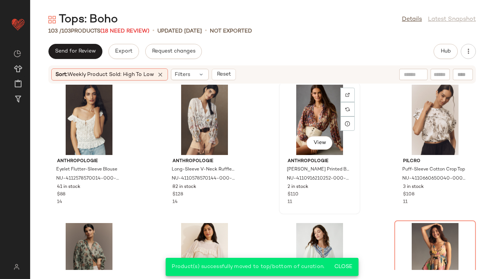
click at [312, 117] on div "View" at bounding box center [320, 120] width 76 height 70
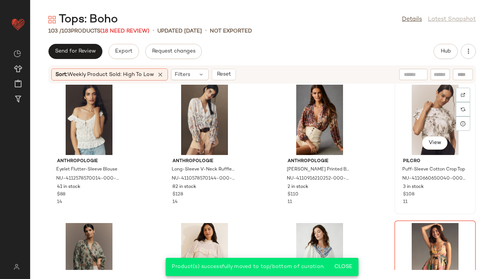
click at [439, 124] on div "View" at bounding box center [435, 120] width 76 height 70
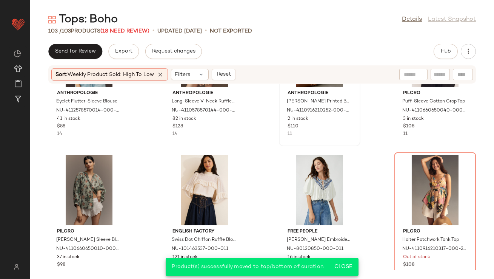
scroll to position [803, 0]
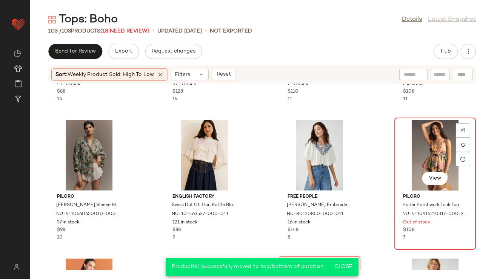
click at [416, 139] on div "View" at bounding box center [435, 155] width 76 height 70
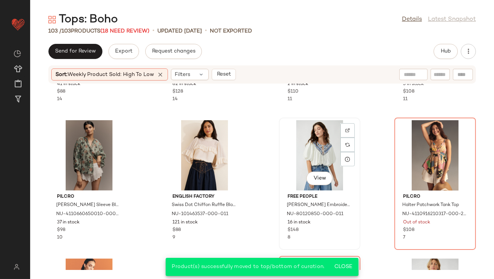
click at [317, 150] on div "View" at bounding box center [320, 155] width 76 height 70
click at [188, 158] on div "View" at bounding box center [205, 155] width 76 height 70
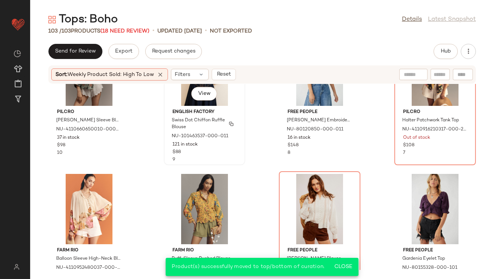
scroll to position [923, 0]
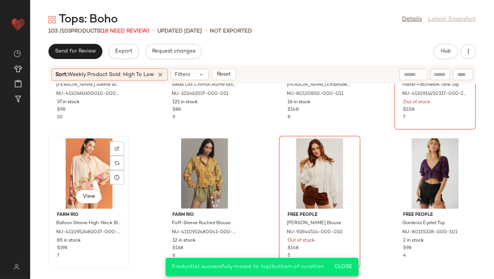
click at [91, 165] on div "View" at bounding box center [89, 173] width 76 height 70
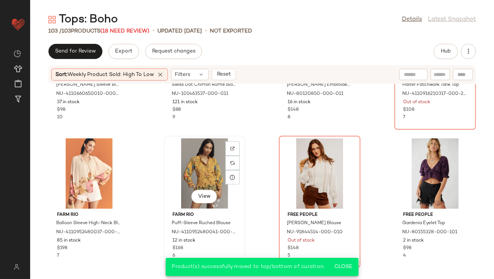
click at [208, 162] on div "View" at bounding box center [205, 173] width 76 height 70
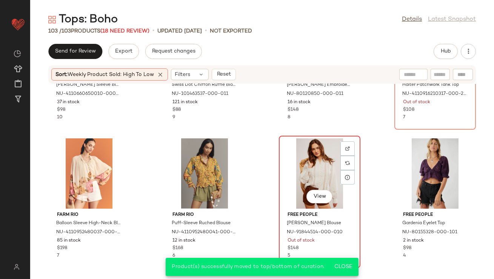
click at [322, 165] on div "View" at bounding box center [320, 173] width 76 height 70
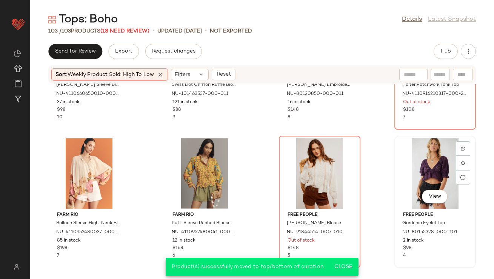
click at [434, 173] on div "View" at bounding box center [435, 173] width 76 height 70
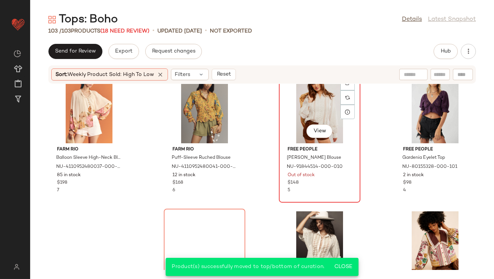
scroll to position [1097, 0]
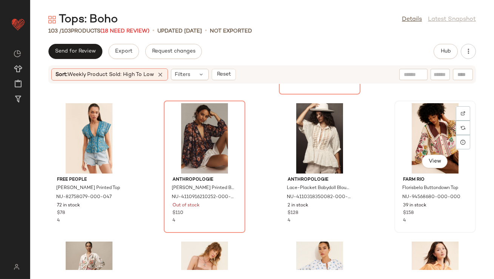
click at [439, 135] on div "View" at bounding box center [435, 138] width 76 height 70
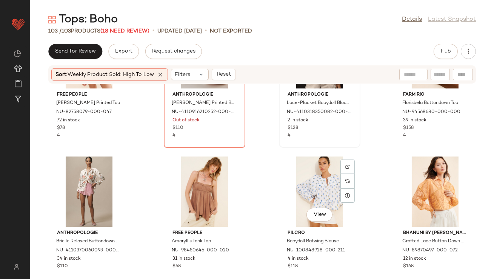
scroll to position [1183, 0]
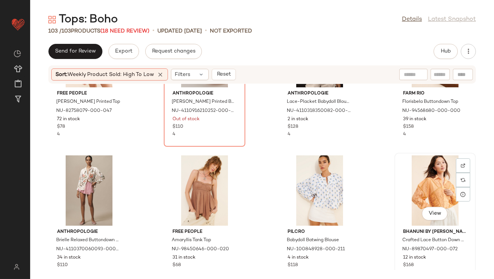
click at [415, 178] on div "View" at bounding box center [435, 190] width 76 height 70
click at [194, 189] on div "View" at bounding box center [205, 190] width 76 height 70
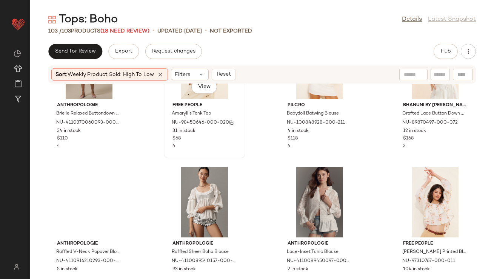
scroll to position [1332, 0]
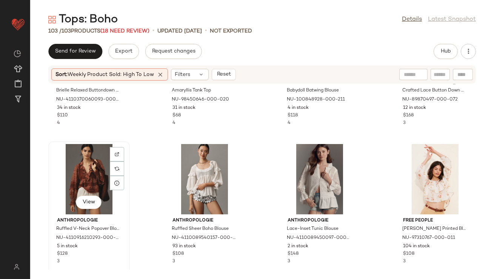
click at [78, 176] on div "View" at bounding box center [89, 179] width 76 height 70
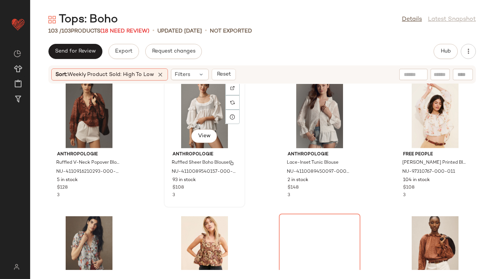
scroll to position [1505, 0]
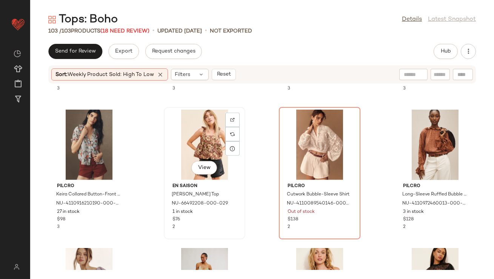
click at [201, 141] on div "View" at bounding box center [205, 145] width 76 height 70
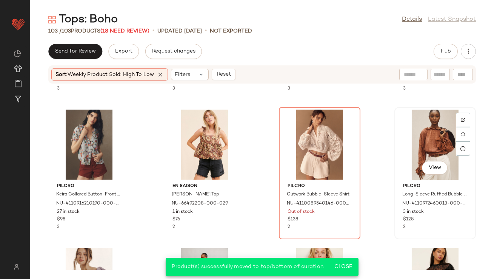
click at [412, 119] on div "View" at bounding box center [435, 145] width 76 height 70
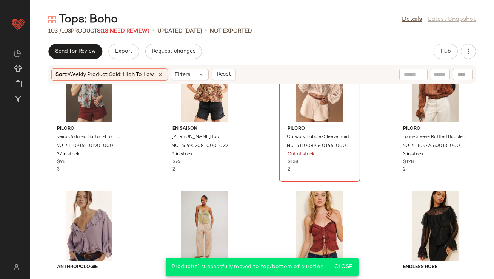
scroll to position [1607, 0]
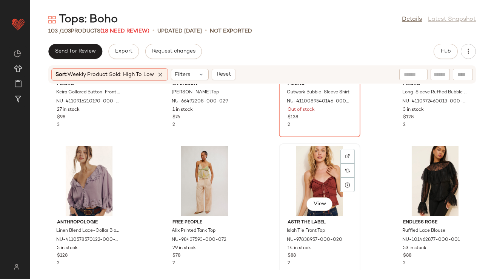
click at [314, 177] on div "View" at bounding box center [320, 181] width 76 height 70
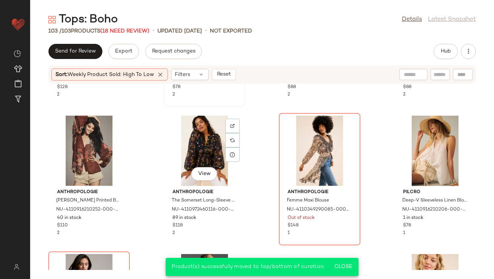
scroll to position [1777, 0]
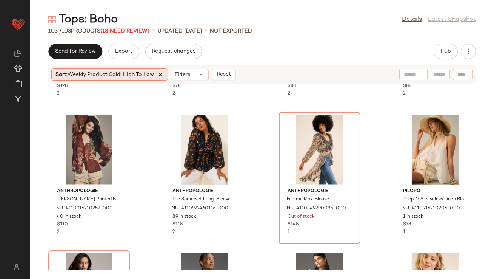
click at [162, 72] on icon at bounding box center [160, 74] width 7 height 7
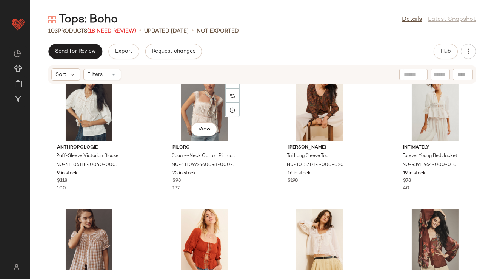
scroll to position [960, 0]
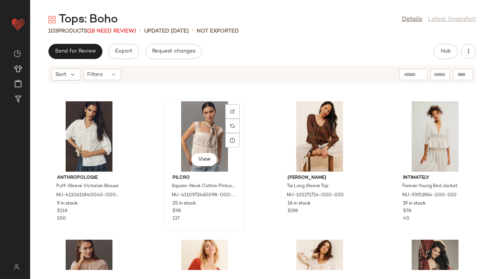
click at [192, 128] on div "View" at bounding box center [205, 136] width 76 height 70
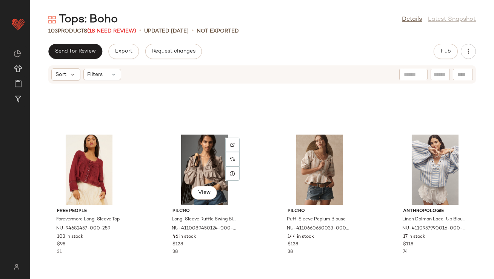
scroll to position [783, 0]
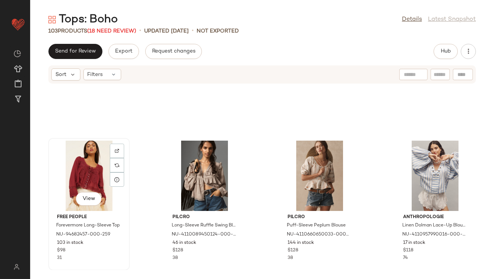
click at [92, 176] on div "View" at bounding box center [89, 175] width 76 height 70
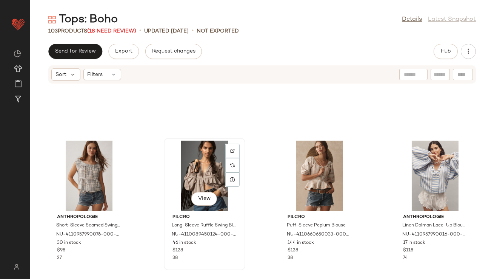
click at [207, 175] on div "View" at bounding box center [205, 175] width 76 height 70
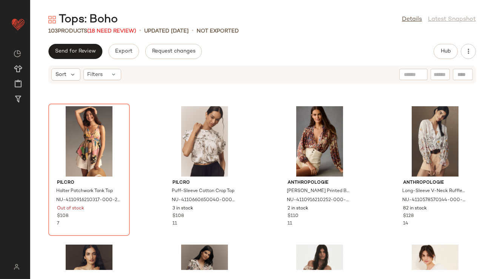
scroll to position [537, 0]
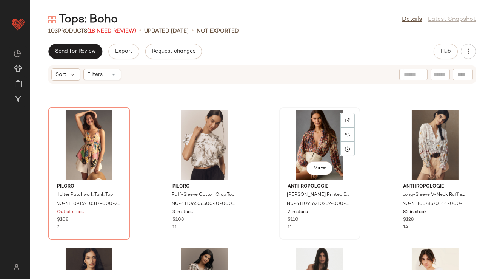
click at [306, 134] on div "View" at bounding box center [320, 145] width 76 height 70
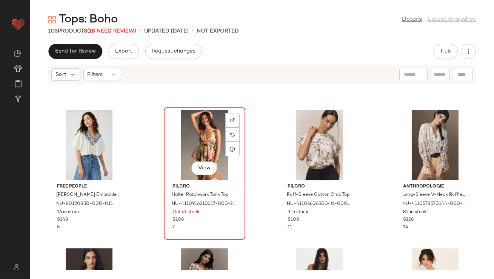
click at [198, 141] on div "View" at bounding box center [205, 145] width 76 height 70
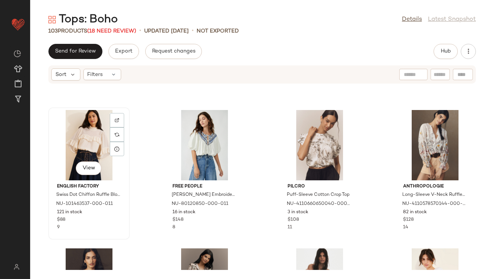
click at [94, 151] on div "View" at bounding box center [89, 145] width 76 height 70
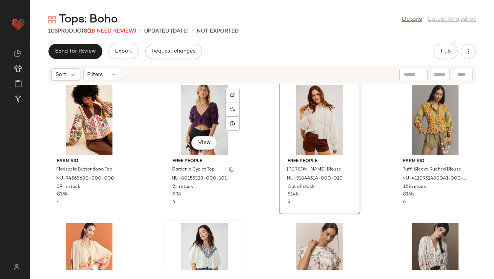
scroll to position [424, 0]
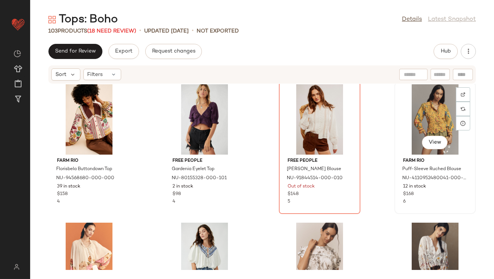
click at [425, 114] on div "View" at bounding box center [435, 119] width 76 height 70
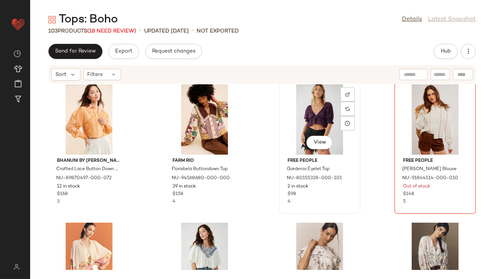
click at [318, 128] on div "View" at bounding box center [320, 119] width 76 height 70
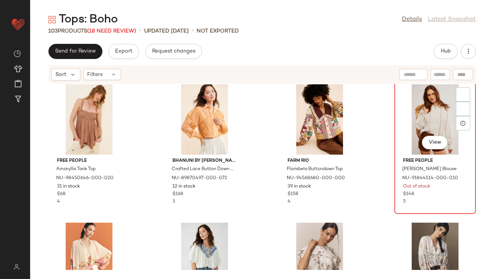
click at [401, 122] on div "View" at bounding box center [435, 119] width 76 height 70
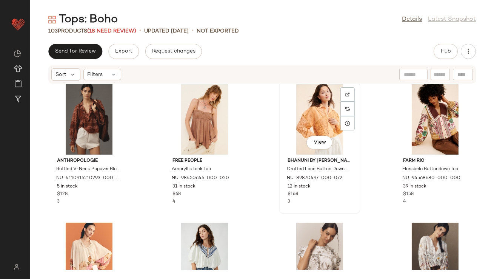
click at [313, 123] on div "View" at bounding box center [320, 119] width 76 height 70
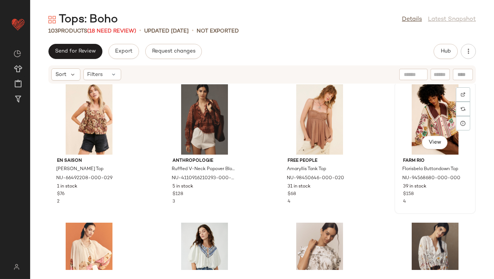
click at [424, 125] on div "View" at bounding box center [435, 119] width 76 height 70
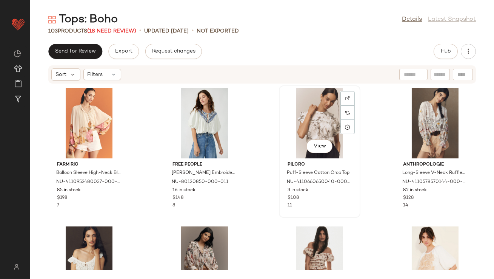
scroll to position [675, 0]
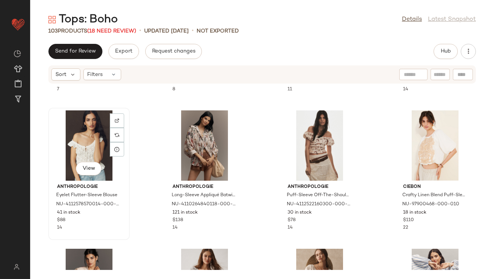
click at [91, 154] on div "View" at bounding box center [89, 145] width 76 height 70
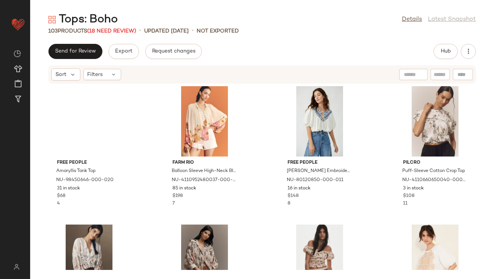
scroll to position [560, 0]
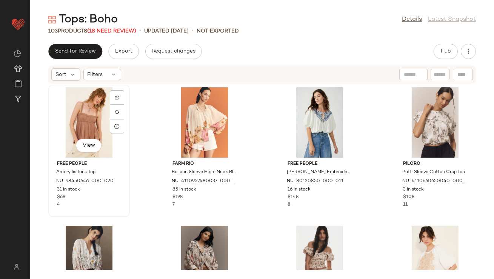
click at [89, 115] on div "View" at bounding box center [89, 122] width 76 height 70
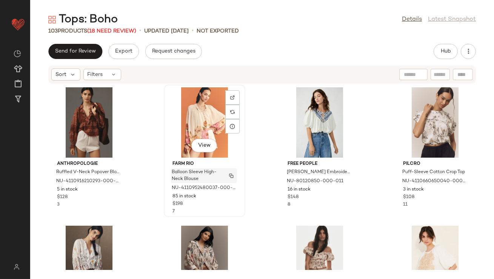
scroll to position [641, 0]
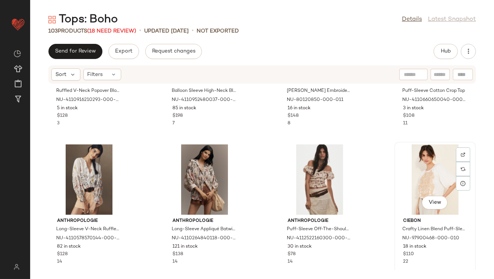
click at [441, 184] on div "View" at bounding box center [435, 179] width 76 height 70
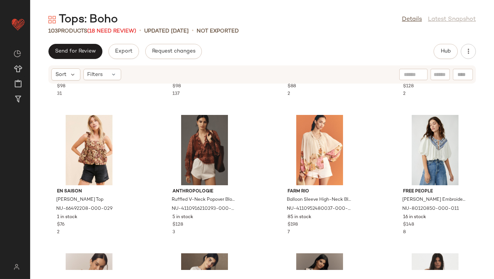
scroll to position [527, 0]
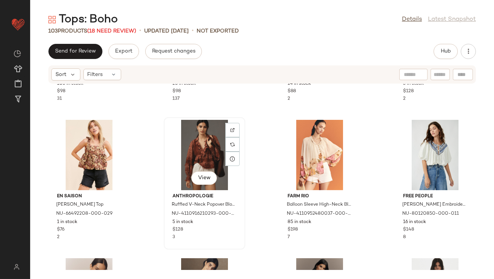
click at [205, 154] on div "View" at bounding box center [205, 155] width 76 height 70
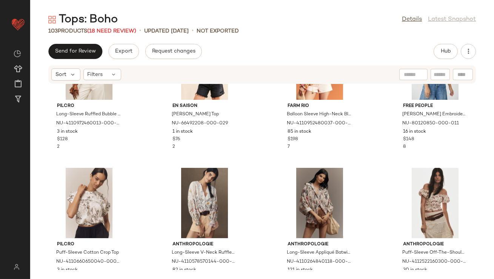
scroll to position [624, 0]
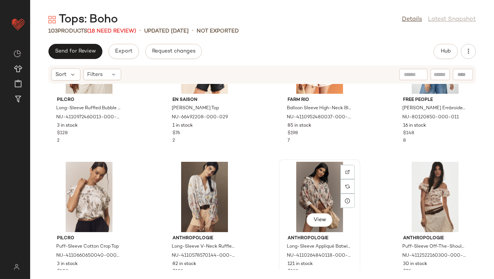
click at [306, 196] on div "View" at bounding box center [320, 197] width 76 height 70
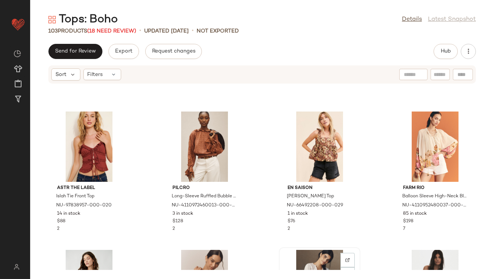
scroll to position [535, 0]
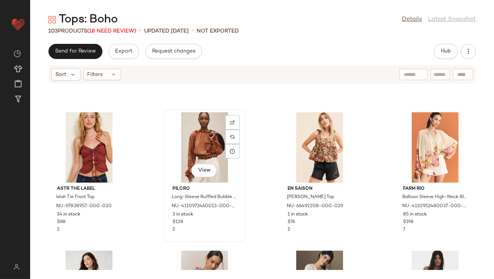
click at [200, 136] on div "View" at bounding box center [205, 147] width 76 height 70
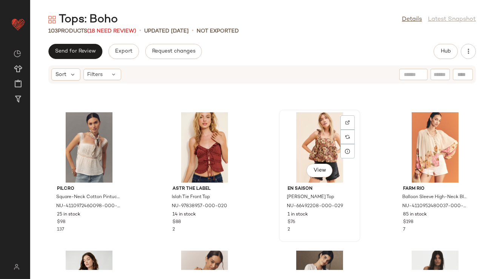
click at [327, 142] on div "View" at bounding box center [320, 147] width 76 height 70
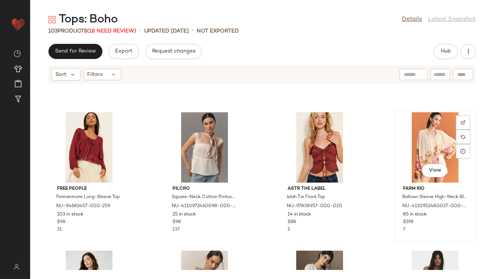
click at [431, 146] on div "View" at bounding box center [435, 147] width 76 height 70
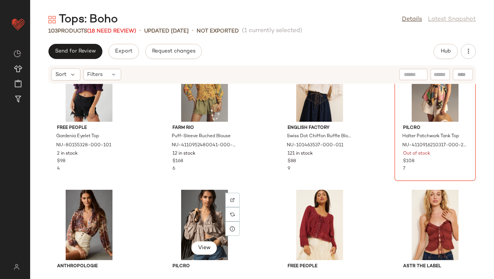
scroll to position [455, 0]
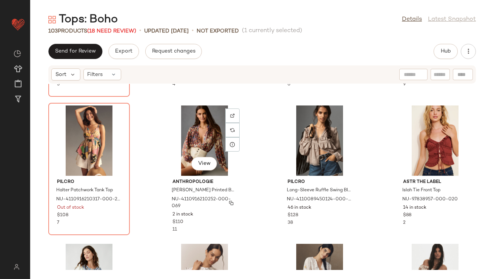
scroll to position [551, 0]
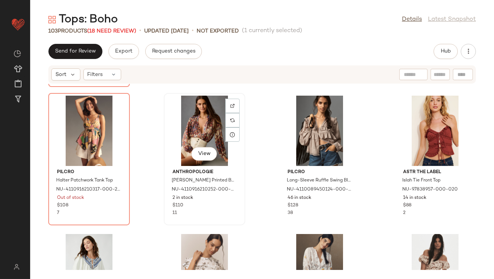
click at [202, 128] on div "View" at bounding box center [205, 131] width 76 height 70
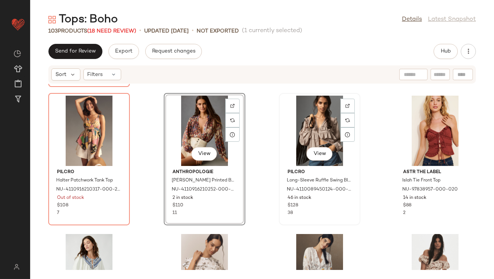
click at [293, 128] on div "View" at bounding box center [320, 131] width 76 height 70
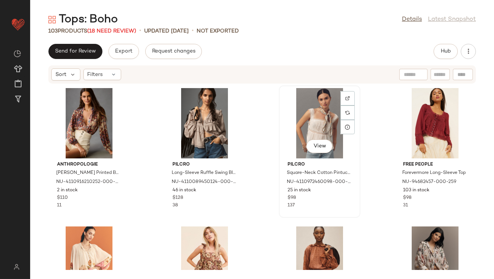
click at [310, 118] on div "View" at bounding box center [320, 123] width 76 height 70
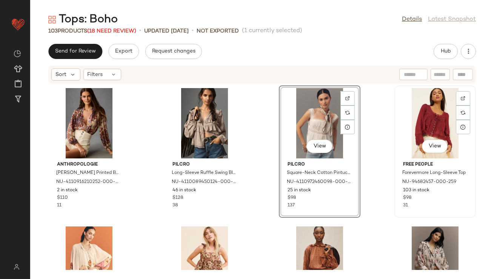
click at [448, 117] on div "View" at bounding box center [435, 123] width 76 height 70
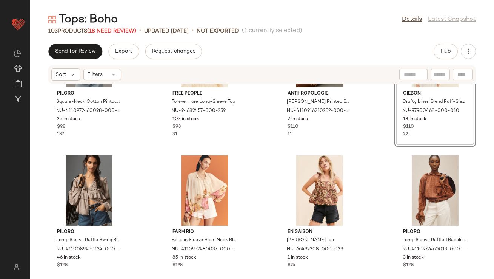
scroll to position [74, 0]
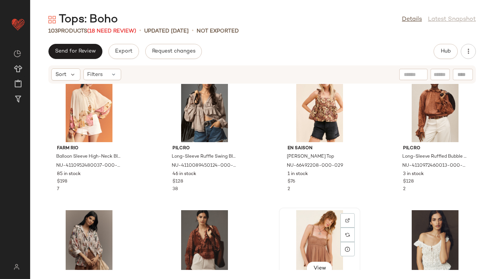
scroll to position [161, 0]
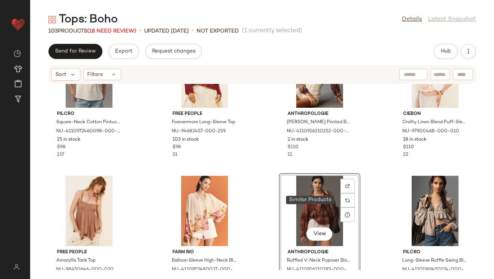
scroll to position [184, 0]
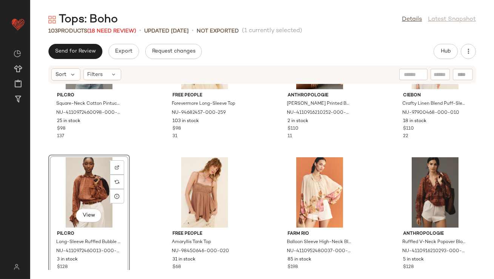
scroll to position [75, 0]
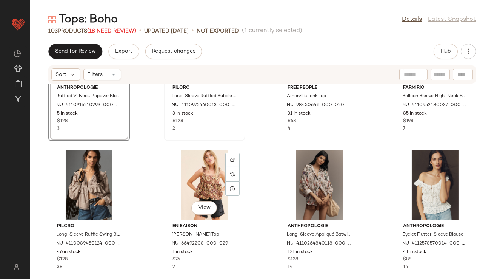
scroll to position [246, 0]
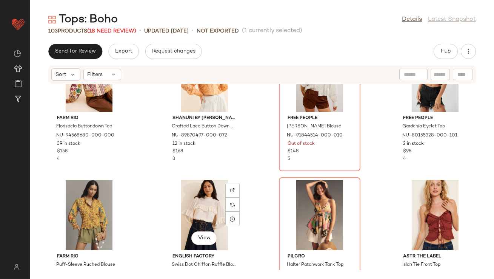
scroll to position [472, 0]
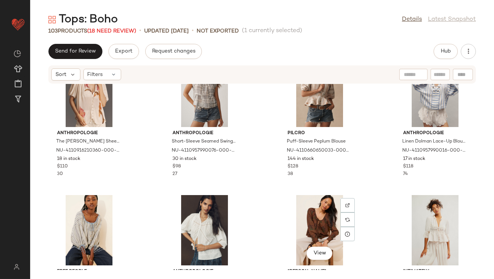
scroll to position [759, 0]
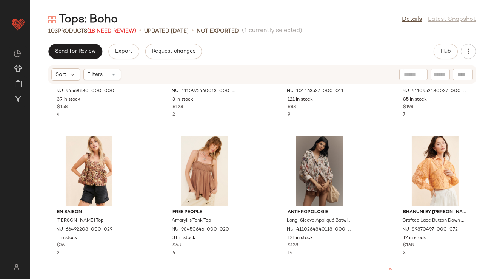
scroll to position [408, 0]
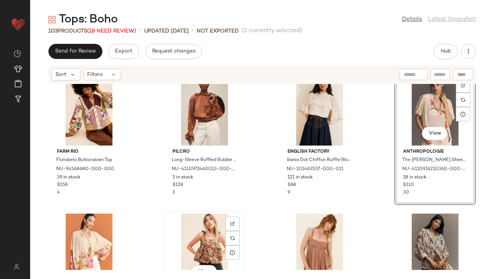
scroll to position [331, 0]
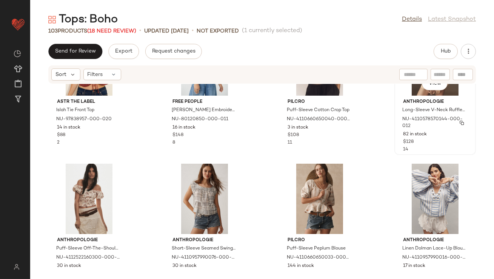
scroll to position [758, 0]
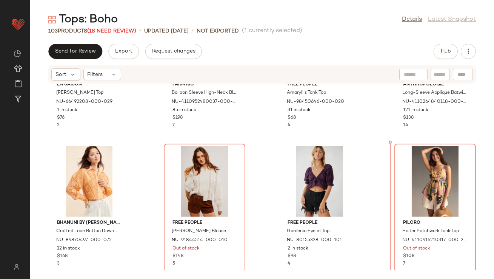
scroll to position [501, 0]
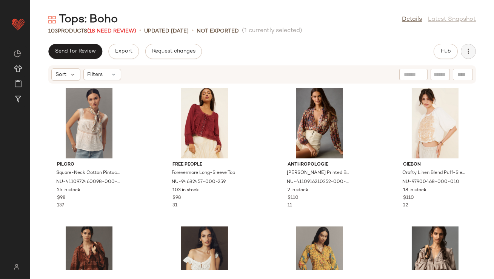
click at [470, 51] on icon "button" at bounding box center [469, 52] width 8 height 8
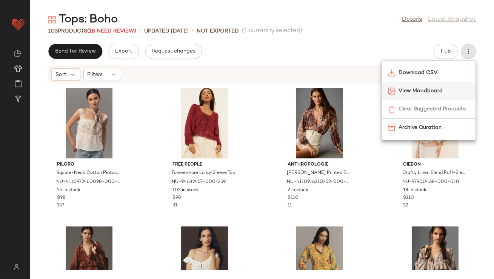
click at [422, 88] on span "View Moodboard" at bounding box center [434, 91] width 71 height 8
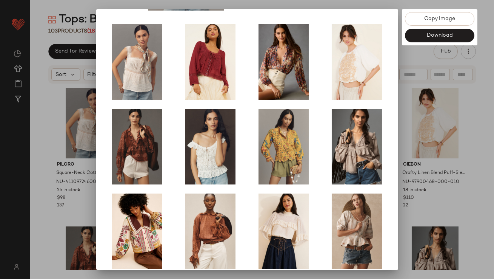
scroll to position [129, 0]
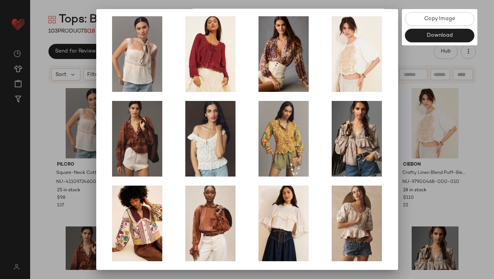
click at [423, 148] on div at bounding box center [247, 139] width 494 height 279
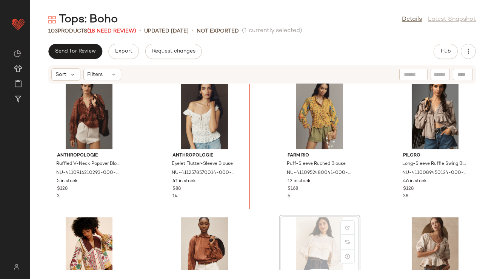
scroll to position [147, 0]
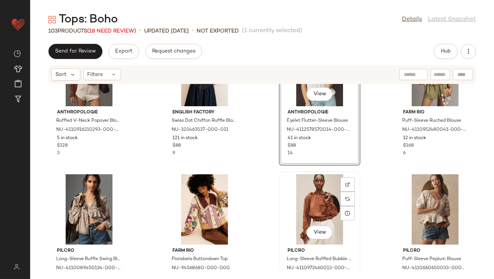
scroll to position [179, 0]
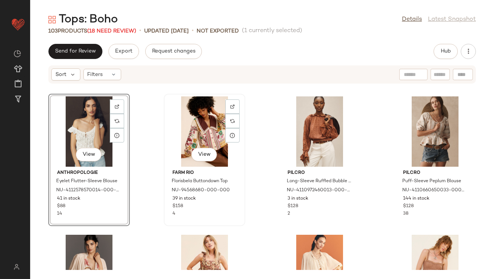
scroll to position [310, 0]
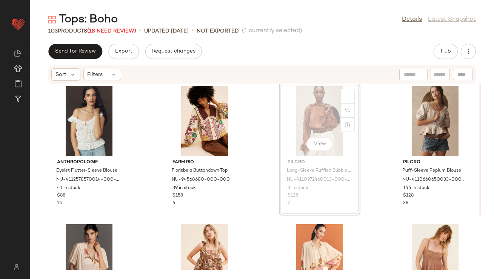
scroll to position [266, 0]
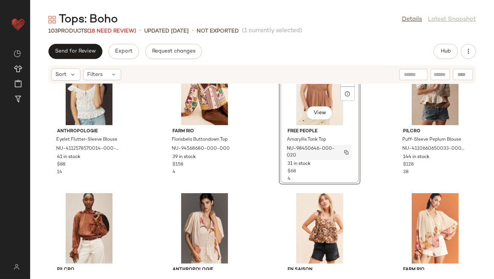
scroll to position [316, 0]
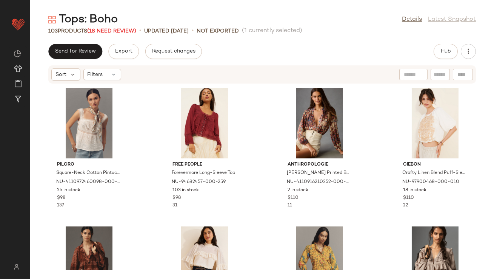
click at [478, 46] on div "Send for Review Export Request changes Hub" at bounding box center [262, 51] width 464 height 15
click at [476, 47] on div "Hub" at bounding box center [455, 51] width 42 height 15
click at [471, 50] on icon "button" at bounding box center [469, 52] width 8 height 8
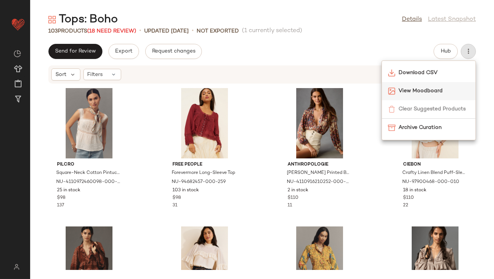
click at [430, 93] on span "View Moodboard" at bounding box center [434, 91] width 71 height 8
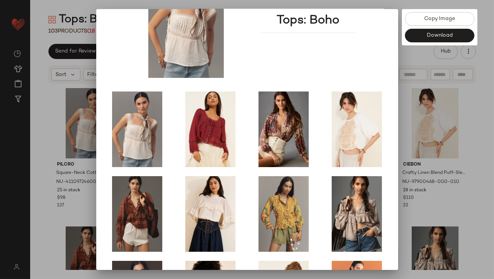
scroll to position [129, 0]
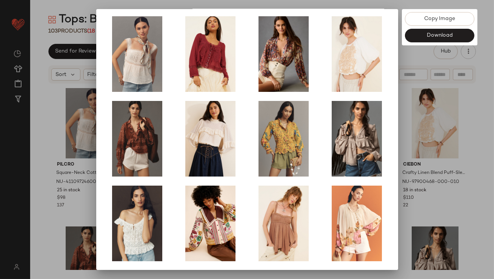
click at [424, 180] on div at bounding box center [247, 139] width 494 height 279
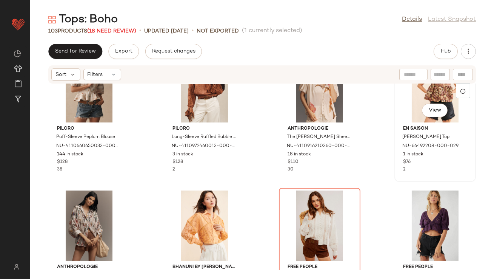
scroll to position [478, 0]
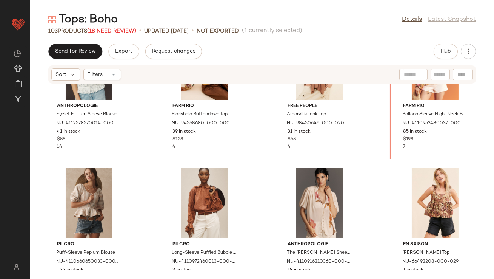
scroll to position [305, 0]
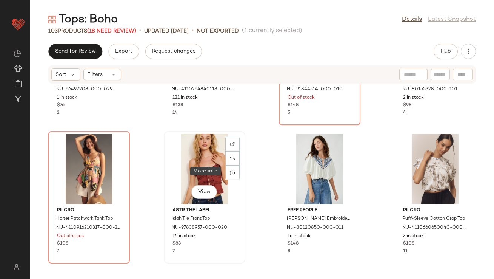
scroll to position [653, 0]
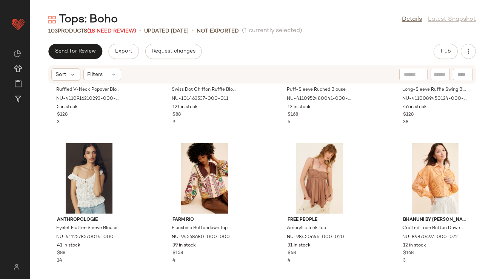
scroll to position [242, 0]
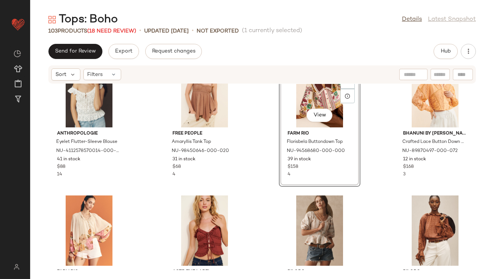
scroll to position [330, 0]
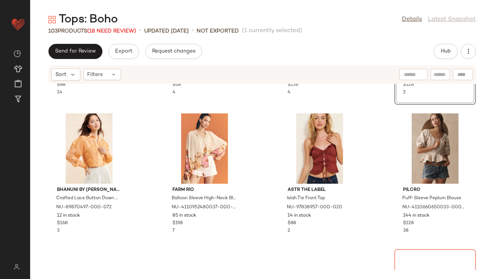
scroll to position [417, 0]
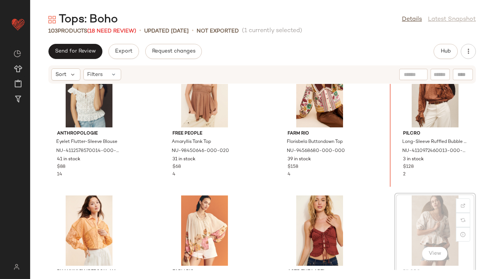
scroll to position [304, 0]
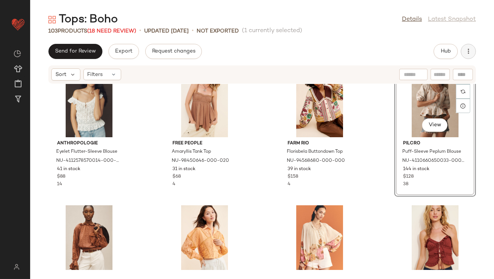
click at [467, 54] on icon "button" at bounding box center [469, 52] width 8 height 8
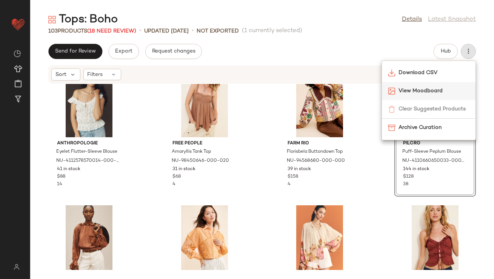
click at [440, 98] on div "View Moodboard" at bounding box center [429, 91] width 94 height 18
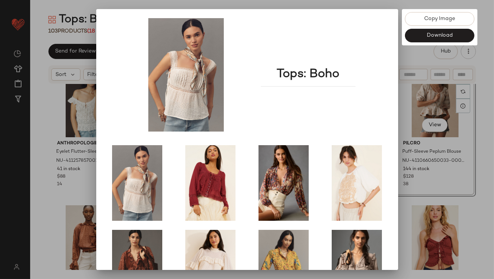
scroll to position [129, 0]
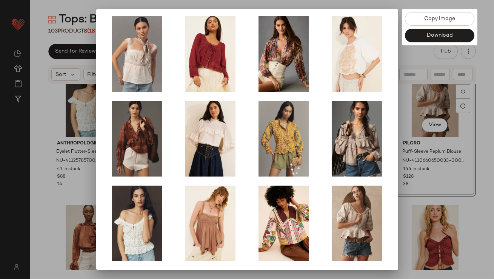
click at [418, 159] on div at bounding box center [247, 139] width 494 height 279
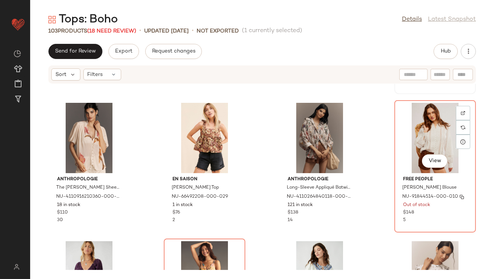
scroll to position [545, 0]
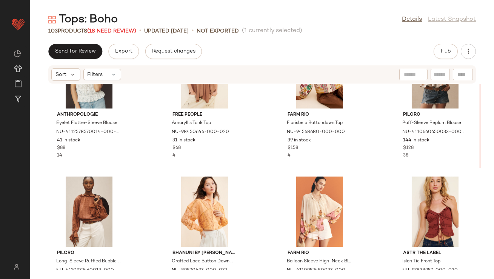
scroll to position [275, 0]
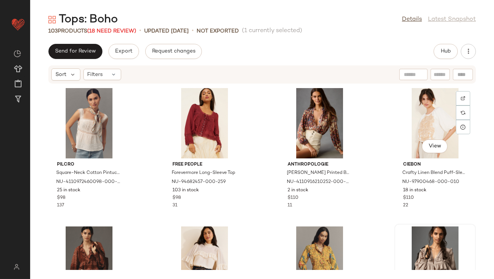
scroll to position [40, 0]
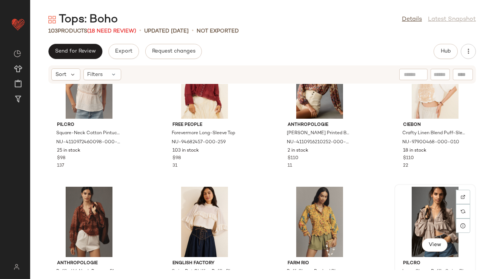
drag, startPoint x: 418, startPoint y: 201, endPoint x: 414, endPoint y: 201, distance: 4.2
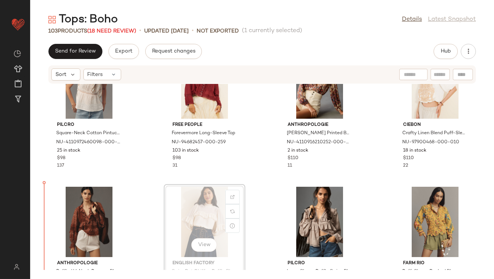
scroll to position [42, 0]
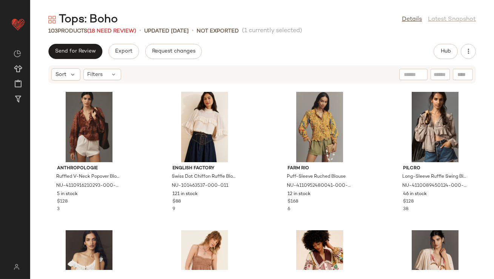
scroll to position [176, 0]
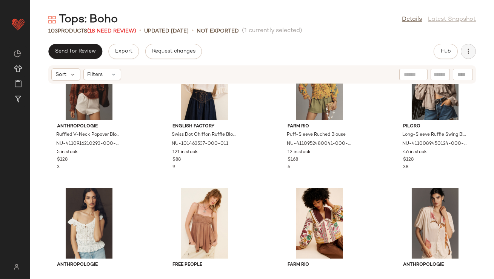
click at [464, 51] on button "button" at bounding box center [468, 51] width 15 height 15
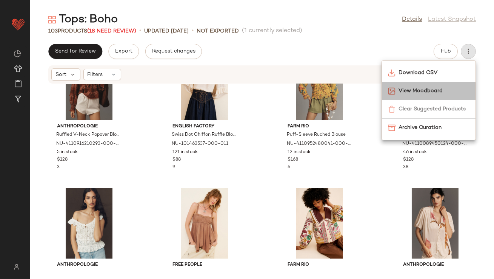
click at [421, 90] on span "View Moodboard" at bounding box center [434, 91] width 71 height 8
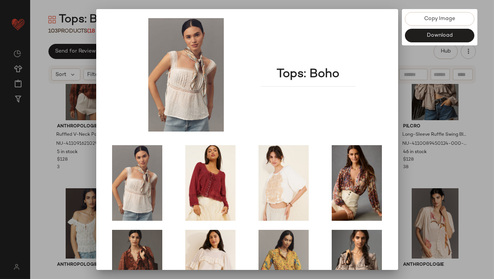
scroll to position [129, 0]
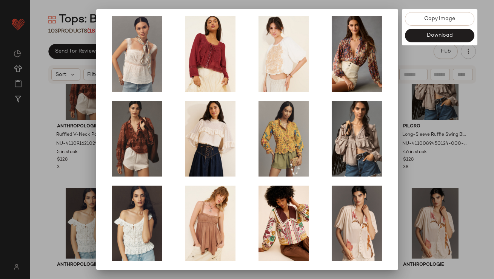
click at [419, 140] on div at bounding box center [247, 139] width 494 height 279
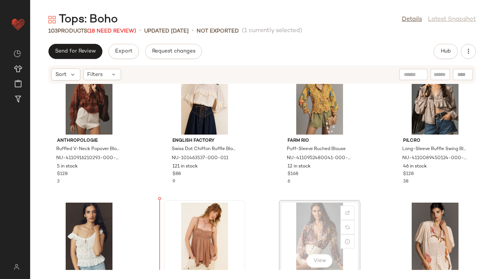
scroll to position [175, 0]
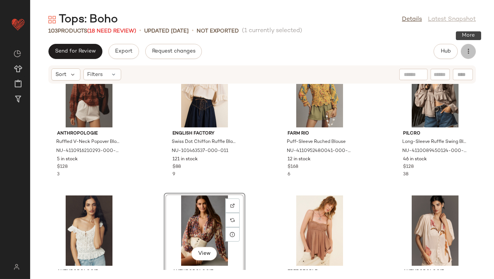
click at [468, 51] on icon "button" at bounding box center [469, 52] width 8 height 8
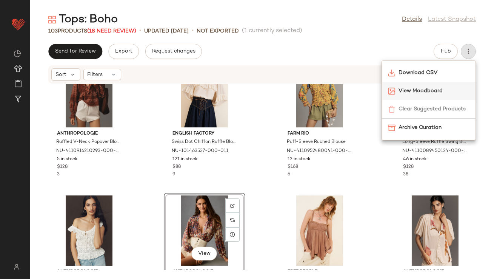
click at [418, 91] on span "View Moodboard" at bounding box center [434, 91] width 71 height 8
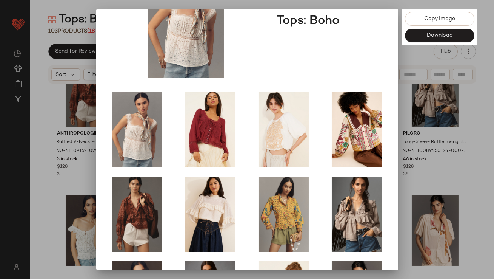
scroll to position [129, 0]
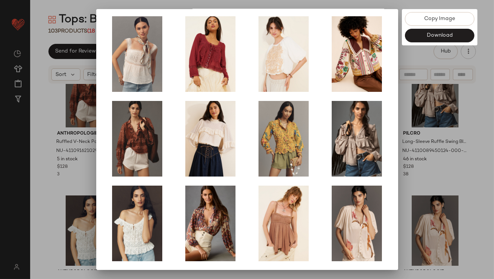
click at [409, 161] on div at bounding box center [247, 139] width 494 height 279
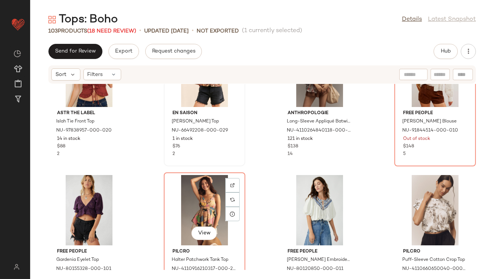
scroll to position [645, 0]
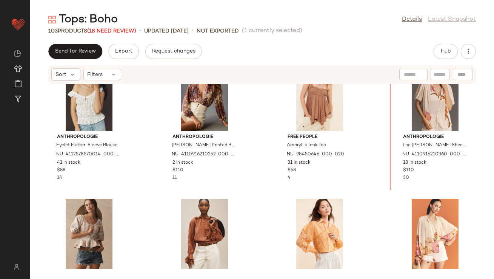
scroll to position [295, 0]
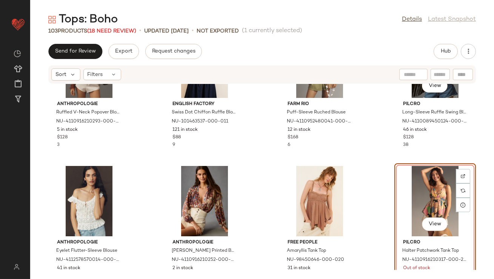
scroll to position [205, 0]
click at [469, 55] on button "button" at bounding box center [468, 51] width 15 height 15
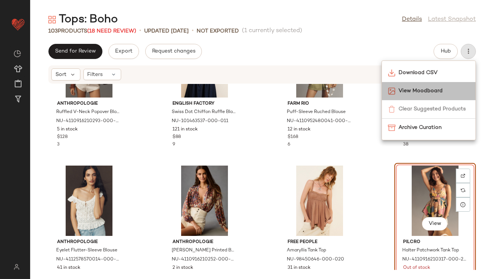
click at [424, 93] on span "View Moodboard" at bounding box center [434, 91] width 71 height 8
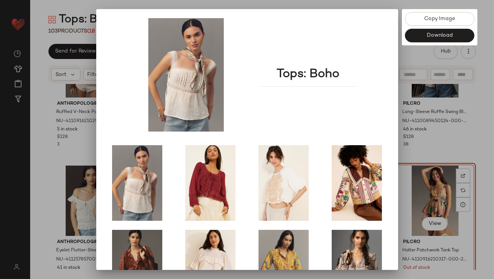
scroll to position [129, 0]
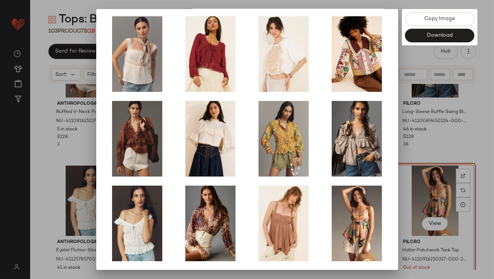
click at [417, 162] on div at bounding box center [247, 139] width 494 height 279
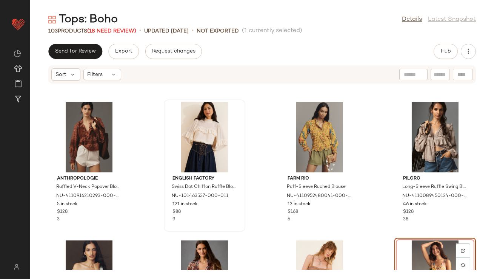
scroll to position [125, 0]
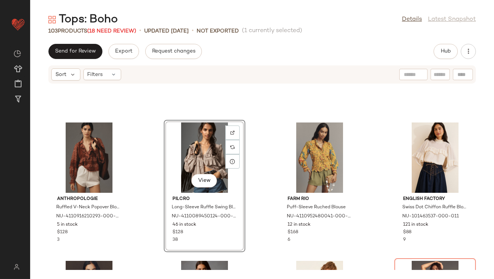
scroll to position [164, 0]
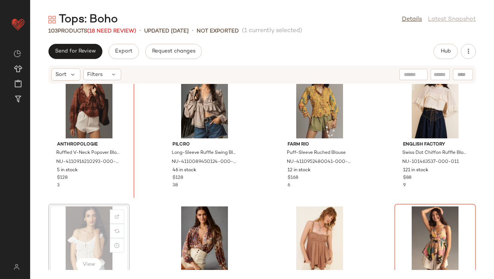
scroll to position [165, 0]
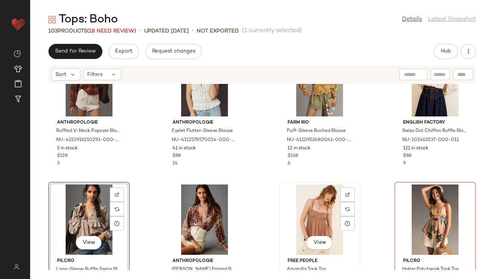
scroll to position [182, 0]
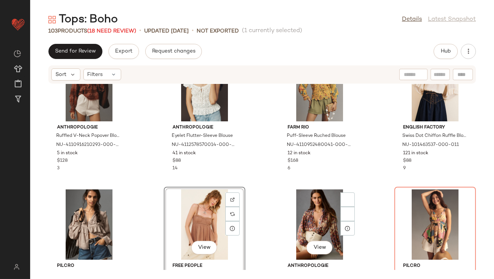
scroll to position [214, 0]
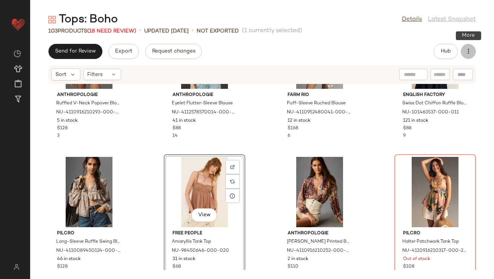
click at [474, 50] on button "button" at bounding box center [468, 51] width 15 height 15
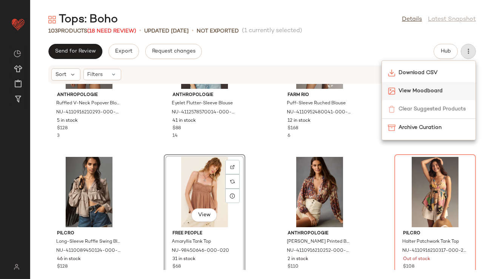
click at [440, 86] on div "View Moodboard" at bounding box center [429, 91] width 94 height 18
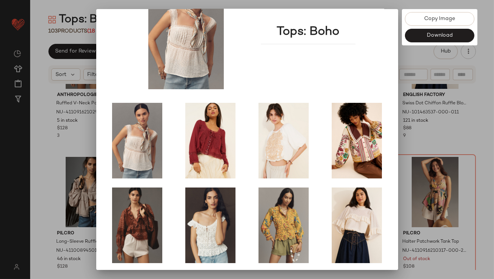
scroll to position [129, 0]
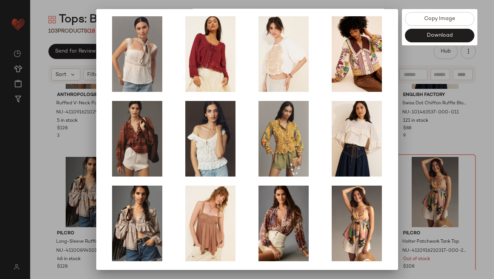
click at [420, 150] on div at bounding box center [247, 139] width 494 height 279
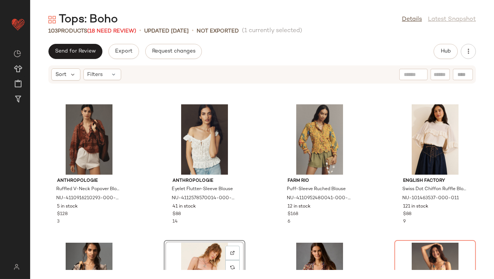
scroll to position [173, 0]
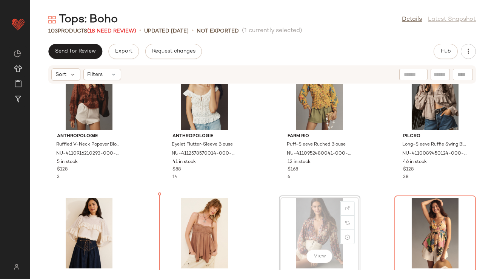
scroll to position [177, 0]
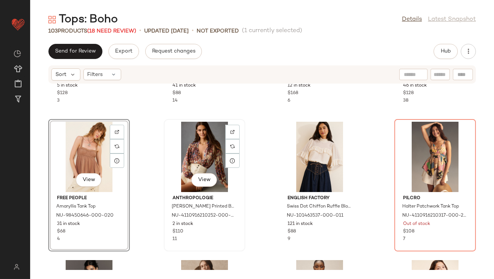
scroll to position [286, 0]
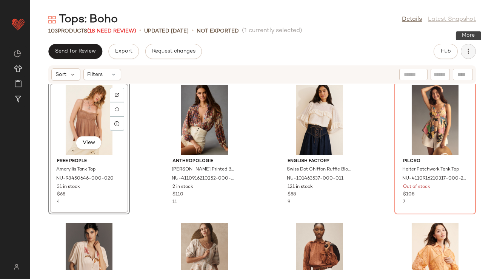
click at [462, 50] on button "button" at bounding box center [468, 51] width 15 height 15
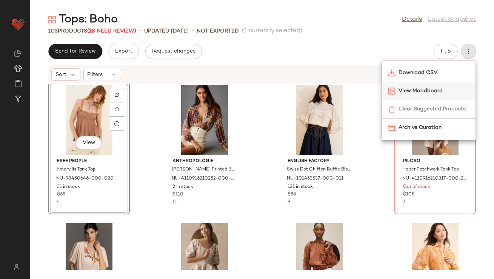
click at [421, 86] on div "View Moodboard" at bounding box center [429, 91] width 94 height 18
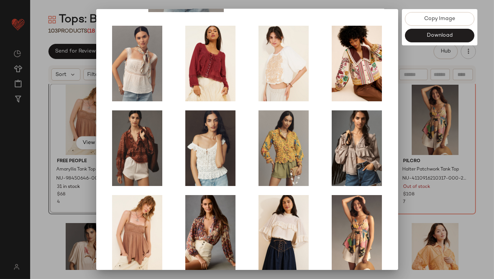
scroll to position [129, 0]
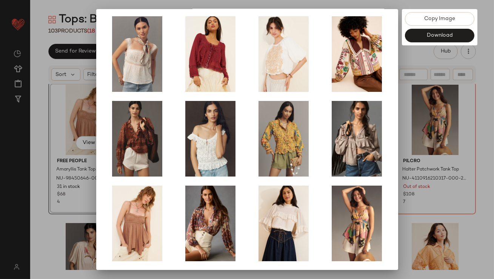
click at [431, 148] on div at bounding box center [247, 139] width 494 height 279
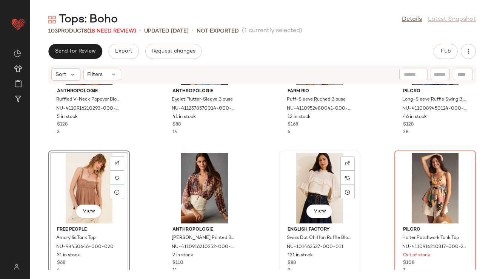
scroll to position [7, 0]
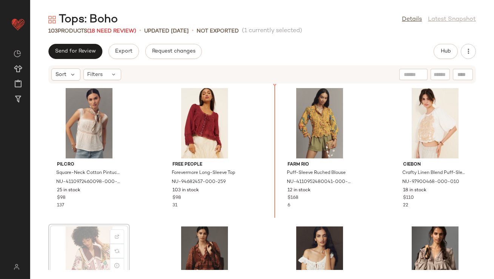
scroll to position [0, 0]
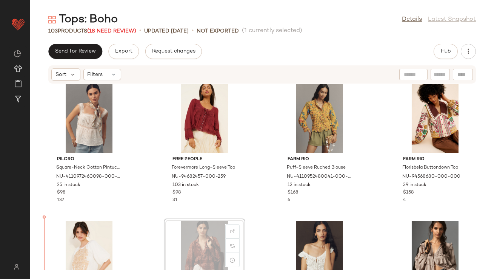
scroll to position [19, 0]
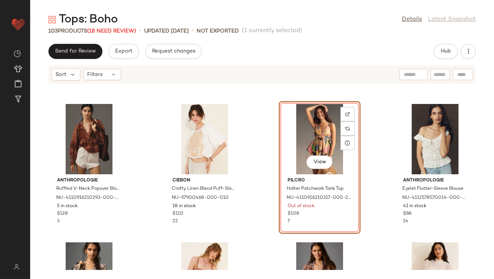
scroll to position [176, 0]
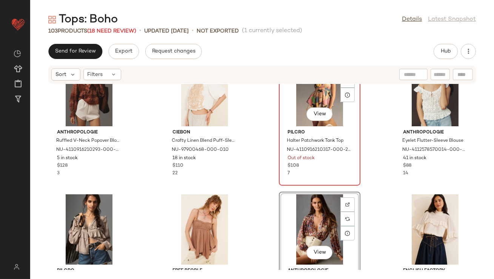
scroll to position [176, 0]
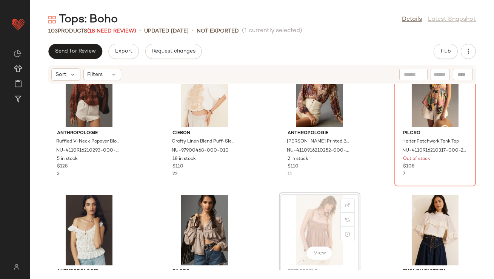
scroll to position [176, 0]
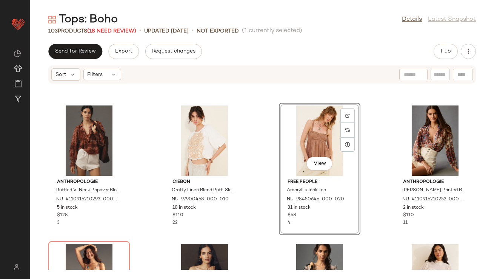
scroll to position [173, 0]
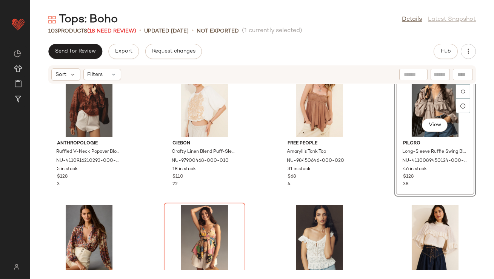
scroll to position [172, 0]
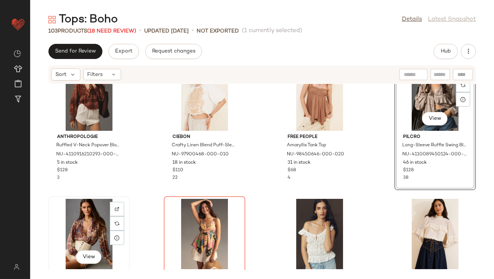
click at [99, 228] on div "View" at bounding box center [89, 234] width 76 height 70
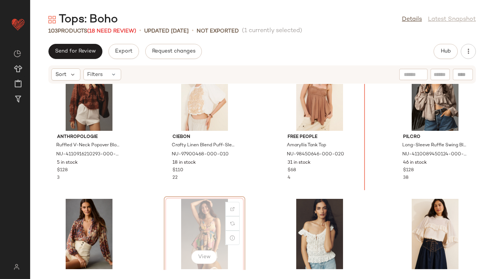
drag, startPoint x: 188, startPoint y: 223, endPoint x: 192, endPoint y: 221, distance: 4.9
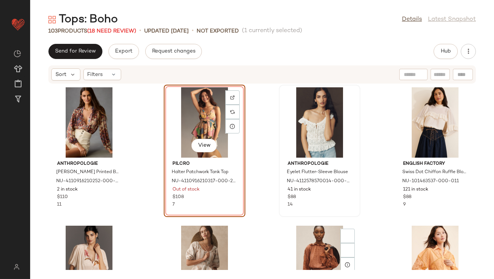
scroll to position [351, 0]
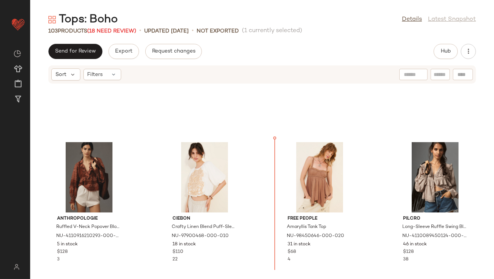
scroll to position [63, 0]
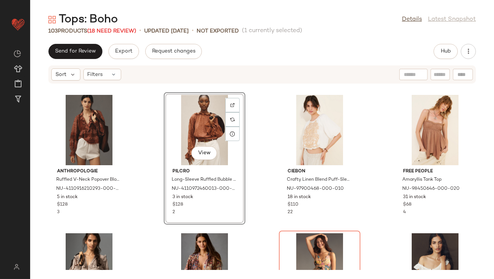
scroll to position [137, 0]
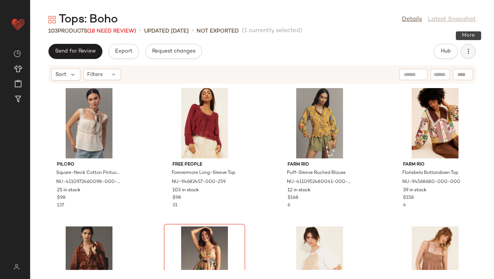
click at [470, 54] on icon "button" at bounding box center [469, 52] width 8 height 8
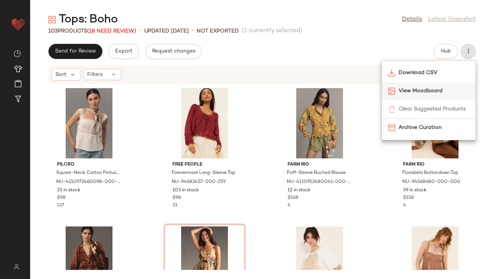
click at [409, 92] on span "View Moodboard" at bounding box center [434, 91] width 71 height 8
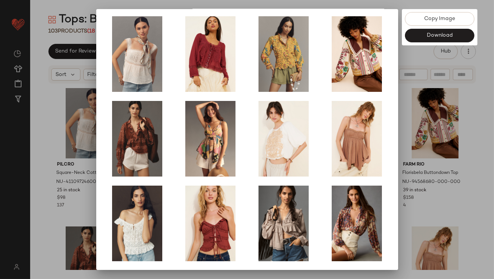
click at [424, 150] on div at bounding box center [247, 139] width 494 height 279
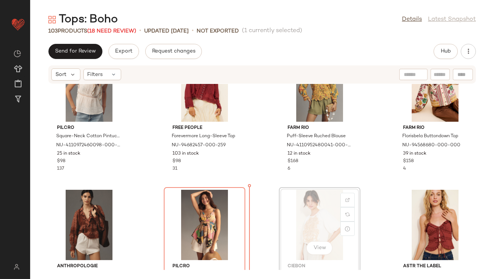
scroll to position [40, 0]
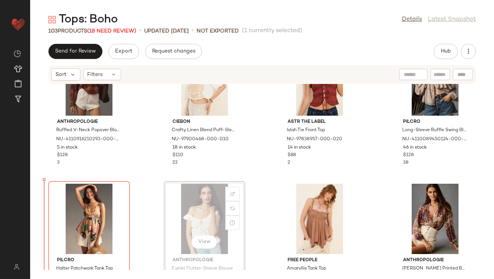
scroll to position [181, 0]
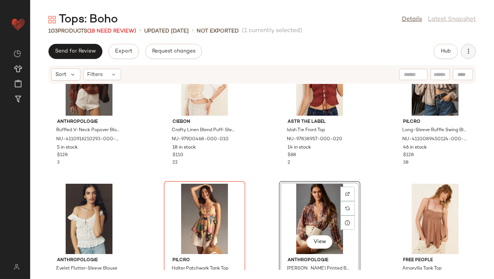
click at [468, 52] on icon "button" at bounding box center [469, 52] width 8 height 8
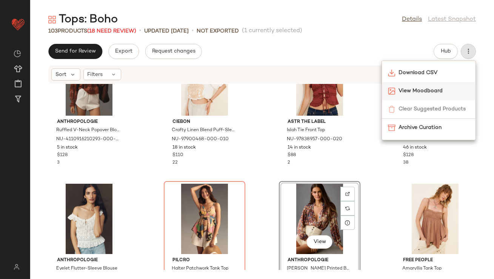
click at [433, 89] on span "View Moodboard" at bounding box center [434, 91] width 71 height 8
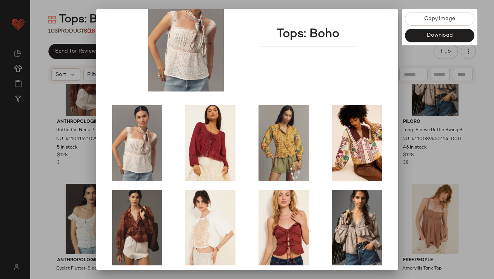
scroll to position [129, 0]
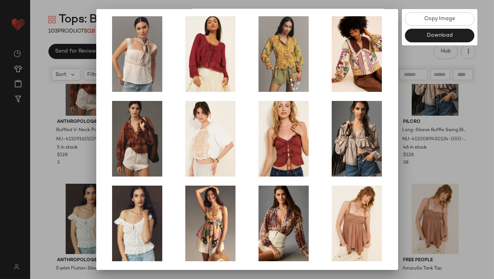
click at [443, 150] on div at bounding box center [247, 139] width 494 height 279
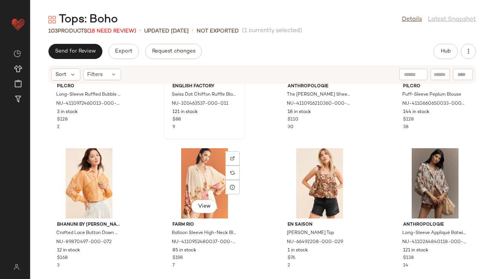
scroll to position [506, 0]
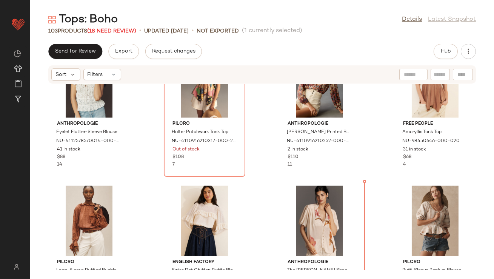
scroll to position [304, 0]
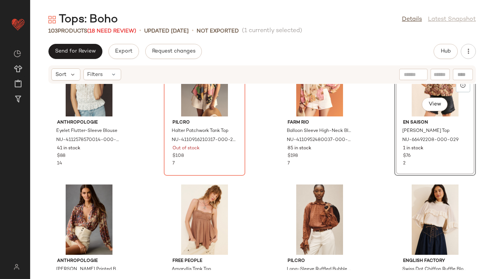
scroll to position [372, 0]
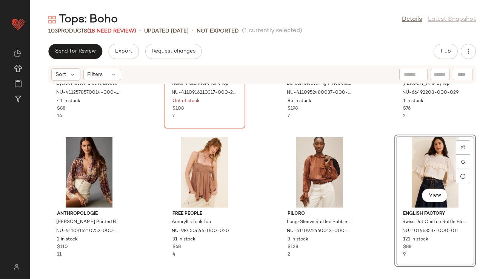
drag, startPoint x: 405, startPoint y: 166, endPoint x: 398, endPoint y: 167, distance: 7.6
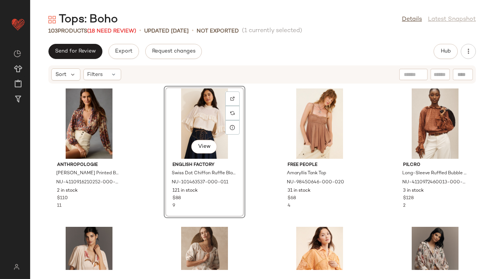
scroll to position [387, 0]
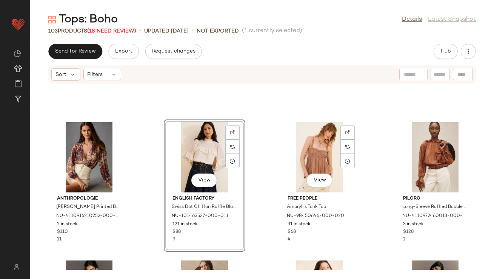
drag, startPoint x: 307, startPoint y: 256, endPoint x: 270, endPoint y: 188, distance: 76.9
click at [270, 188] on div "Anthropologie Estela Sheer Printed Buttoned Blouse NU-4110916210252-000-069 2 i…" at bounding box center [262, 177] width 464 height 186
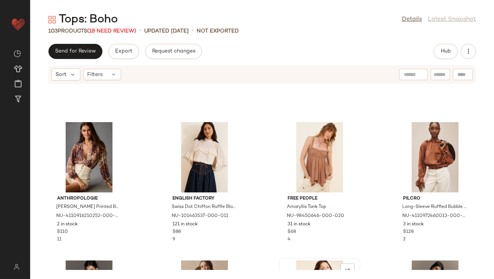
drag, startPoint x: 306, startPoint y: 263, endPoint x: 305, endPoint y: 259, distance: 3.8
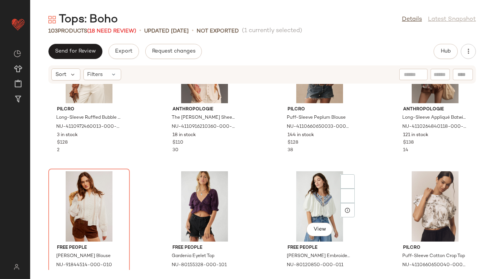
scroll to position [644, 0]
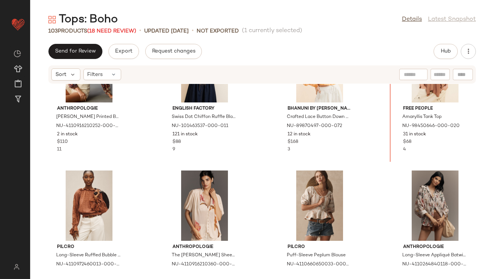
scroll to position [443, 0]
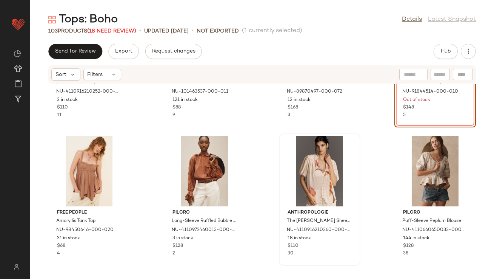
scroll to position [514, 0]
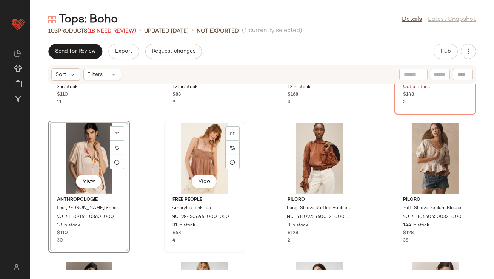
scroll to position [524, 0]
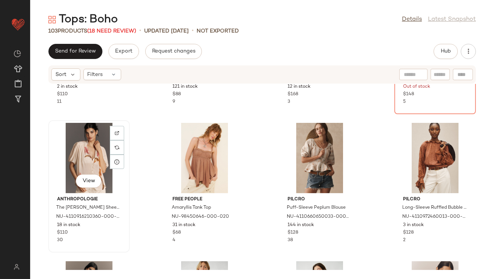
click at [84, 161] on div "View" at bounding box center [89, 158] width 76 height 70
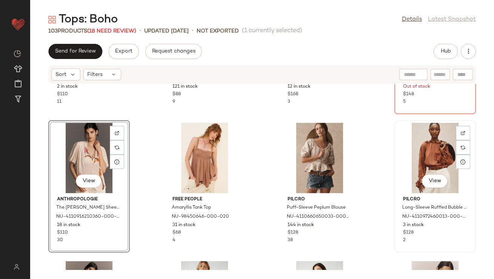
click at [436, 158] on div "View" at bounding box center [435, 158] width 76 height 70
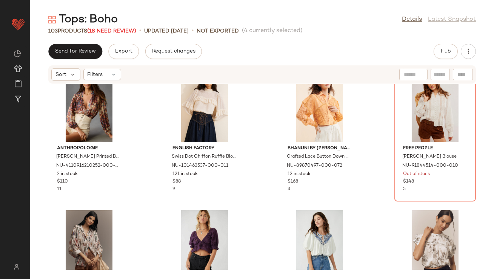
click at [144, 142] on div "Anthropologie Estela Sheer Printed Buttoned Blouse NU-4110916210252-000-069 2 i…" at bounding box center [262, 177] width 464 height 186
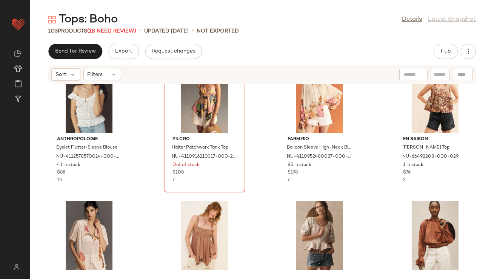
scroll to position [307, 0]
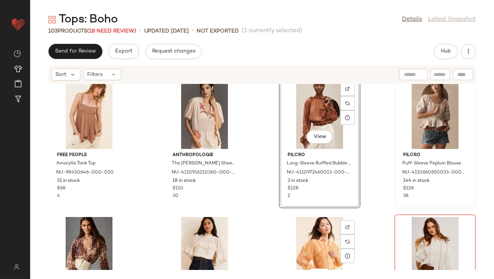
scroll to position [469, 0]
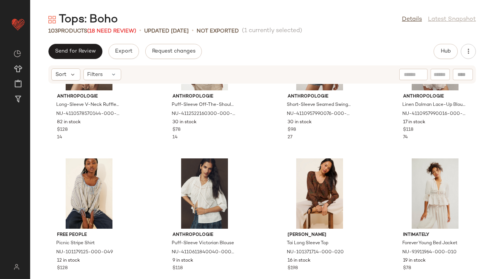
scroll to position [914, 0]
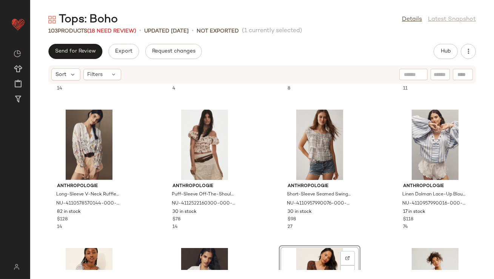
scroll to position [825, 0]
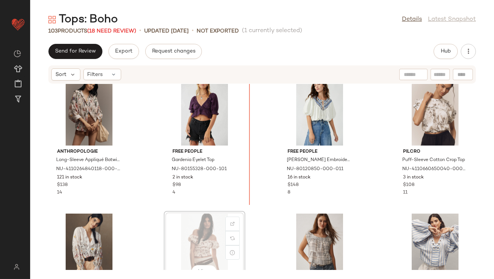
scroll to position [677, 0]
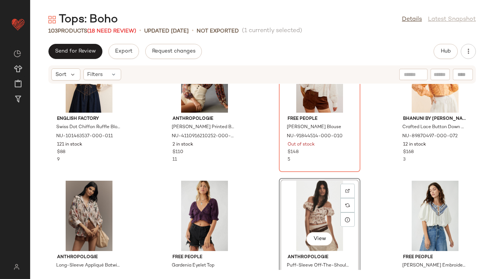
scroll to position [614, 0]
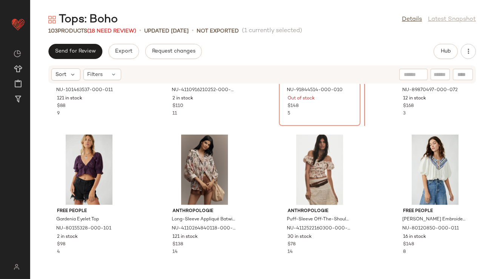
scroll to position [598, 0]
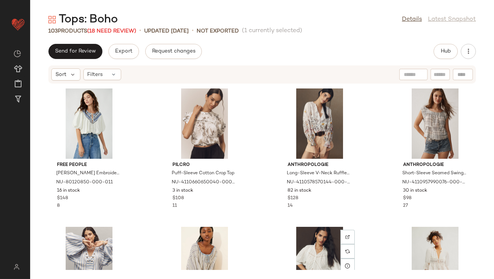
scroll to position [830, 0]
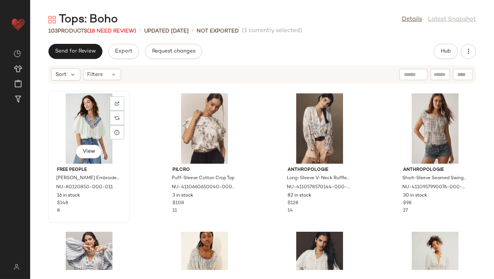
click at [85, 129] on div "View" at bounding box center [89, 128] width 76 height 70
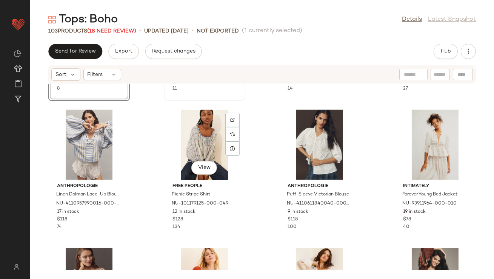
scroll to position [956, 0]
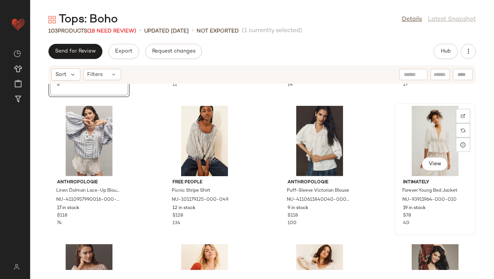
click at [411, 154] on div "View" at bounding box center [435, 141] width 76 height 70
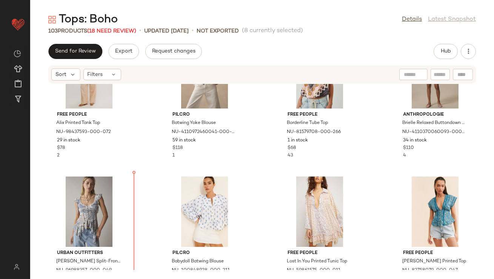
scroll to position [2133, 0]
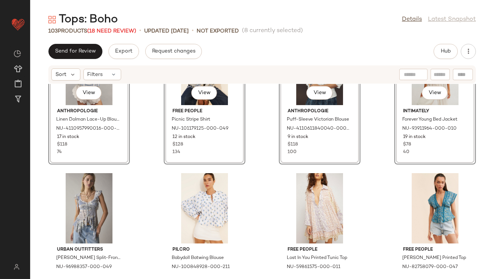
click at [159, 153] on div "View Anthropologie Linen Dolman Lace-Up Blouse NU-4110957990016-000-040 17 in s…" at bounding box center [262, 177] width 464 height 186
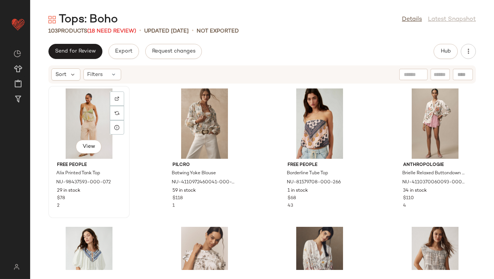
scroll to position [1820, 0]
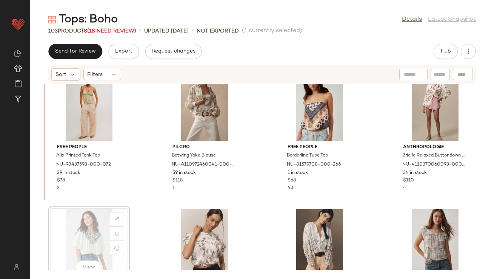
scroll to position [1821, 0]
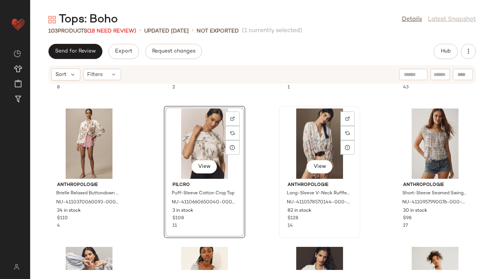
scroll to position [1968, 0]
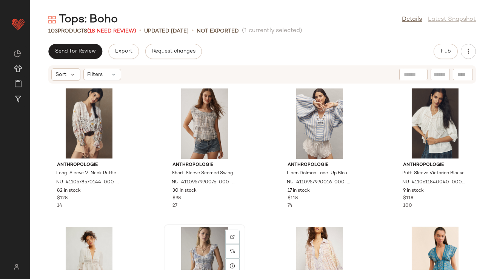
scroll to position [2080, 0]
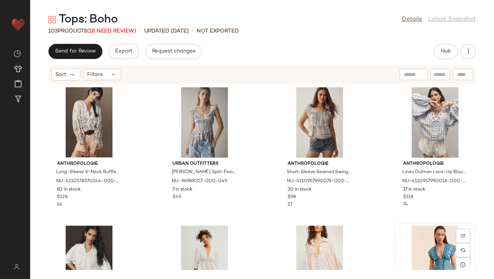
scroll to position [2081, 0]
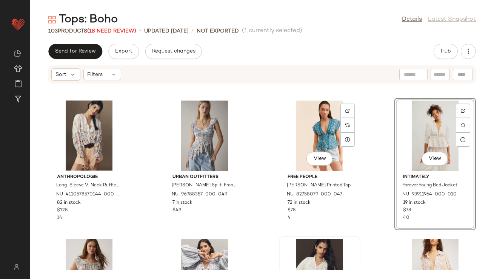
scroll to position [2089, 0]
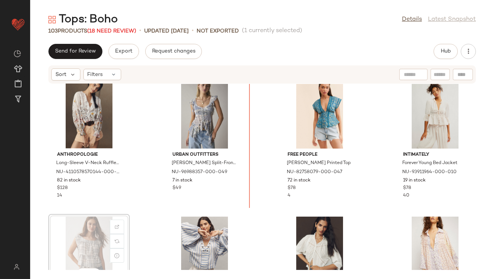
scroll to position [2090, 0]
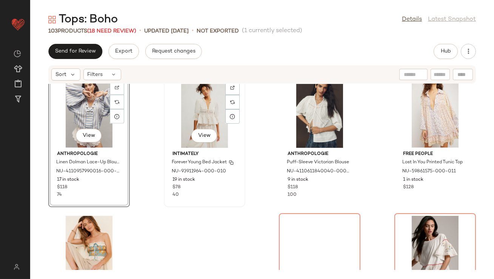
scroll to position [2260, 0]
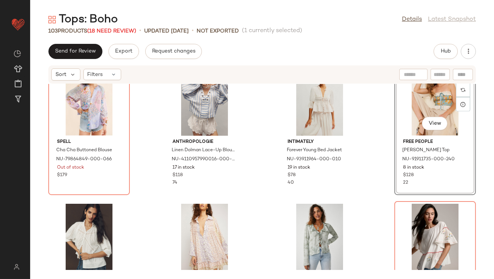
scroll to position [2244, 0]
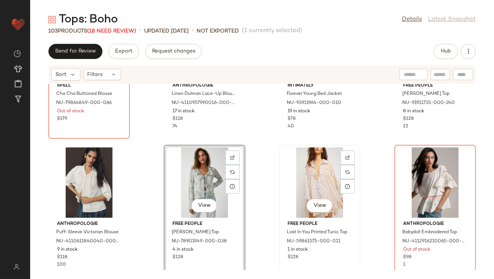
scroll to position [2381, 0]
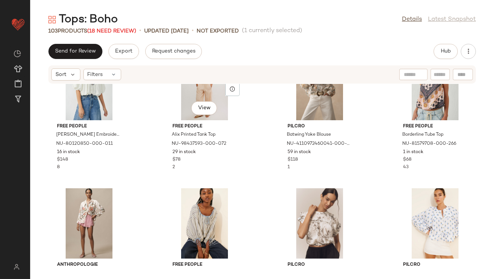
scroll to position [1912, 0]
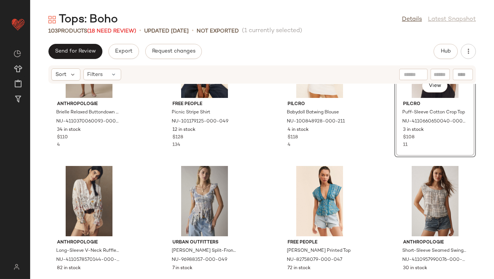
scroll to position [2011, 0]
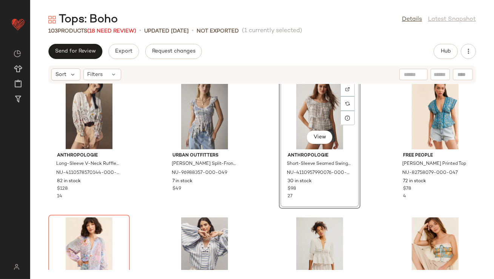
scroll to position [2100, 0]
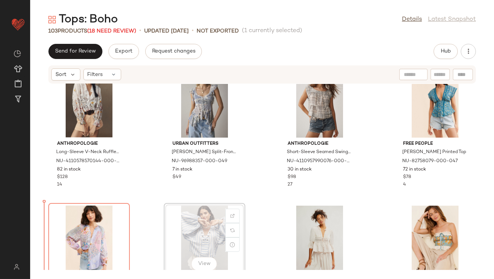
scroll to position [2109, 0]
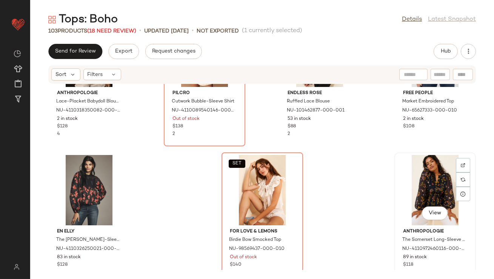
scroll to position [3409, 0]
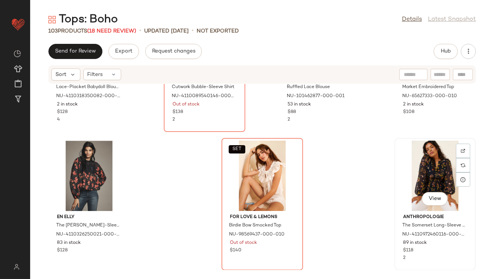
click at [422, 172] on div "View" at bounding box center [435, 175] width 76 height 70
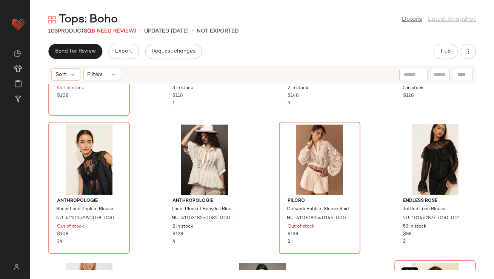
scroll to position [3287, 0]
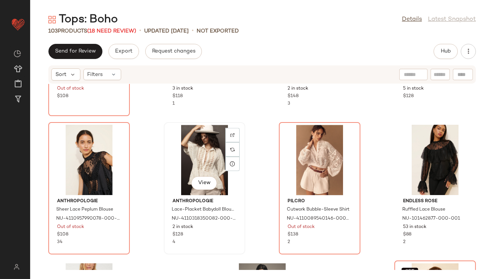
click at [186, 153] on div "View" at bounding box center [205, 160] width 76 height 70
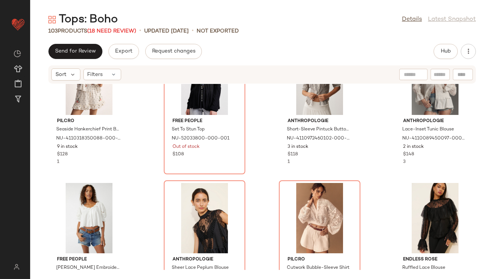
scroll to position [3157, 0]
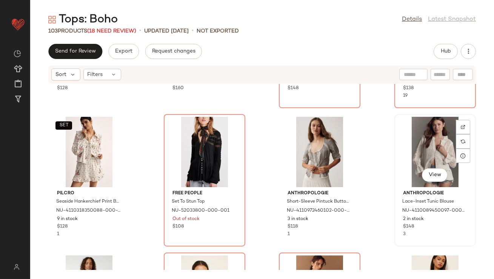
click at [435, 139] on div "View" at bounding box center [435, 152] width 76 height 70
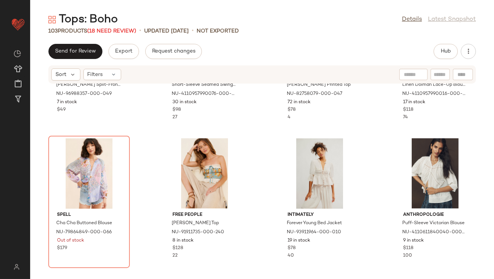
scroll to position [2309, 0]
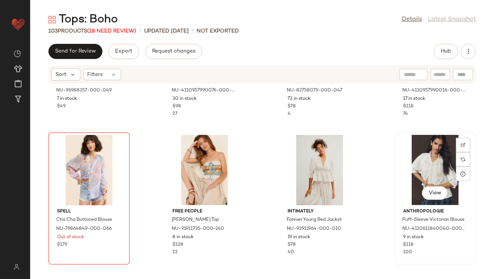
click at [416, 157] on div "View" at bounding box center [435, 170] width 76 height 70
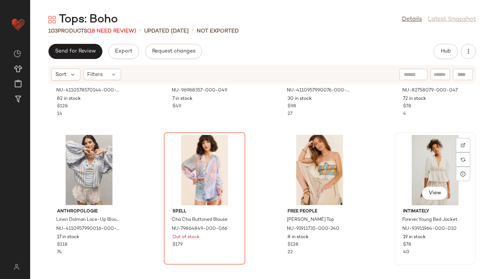
click at [420, 160] on div "View" at bounding box center [435, 170] width 76 height 70
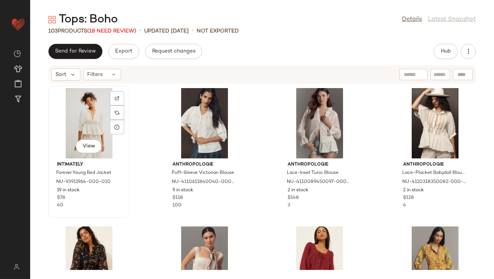
click at [89, 125] on div "View" at bounding box center [89, 123] width 76 height 70
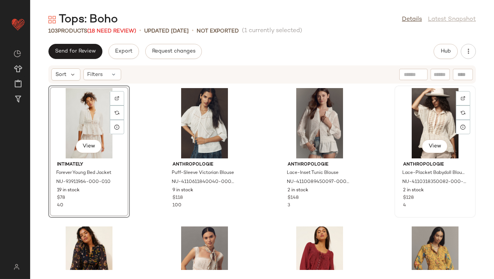
click at [408, 130] on div "View" at bounding box center [435, 123] width 76 height 70
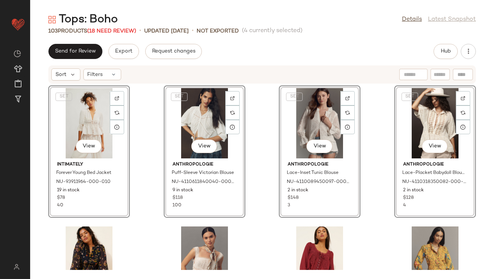
click at [198, 209] on div "SET View Anthropologie Puff-Sleeve Victorian Blouse NU-4110611840040-000-010 9 …" at bounding box center [205, 151] width 82 height 132
click at [146, 130] on div "SET View Intimately Forever Young Bed Jacket NU-93911964-000-010 19 in stock $7…" at bounding box center [262, 177] width 464 height 186
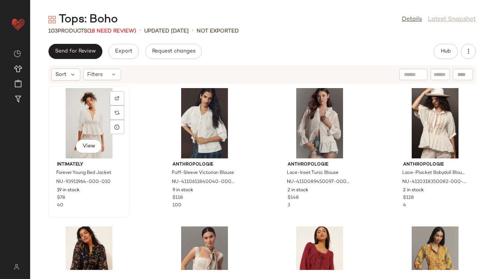
click at [92, 123] on div "View" at bounding box center [89, 123] width 76 height 70
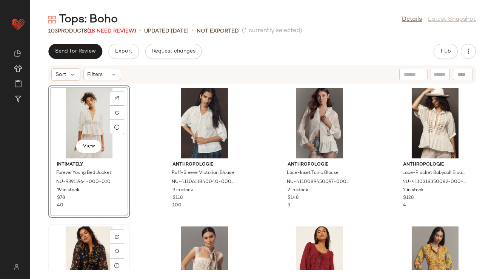
click at [95, 250] on div "View" at bounding box center [89, 261] width 76 height 70
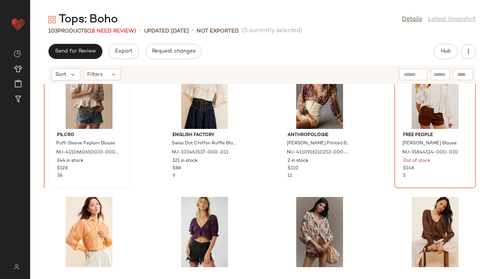
scroll to position [724, 0]
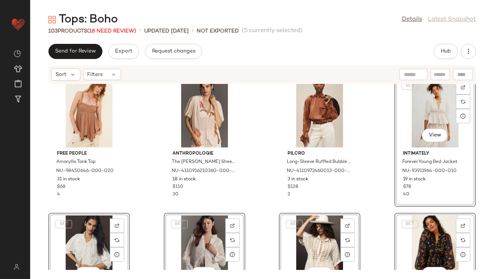
click at [140, 150] on div "Free People Amaryllis Tank Top NU-98450646-000-020 31 in stock $68 4 Anthropolo…" at bounding box center [262, 177] width 464 height 186
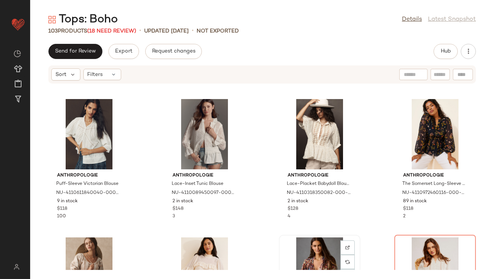
scroll to position [549, 0]
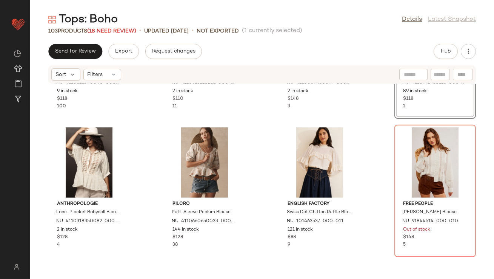
scroll to position [716, 0]
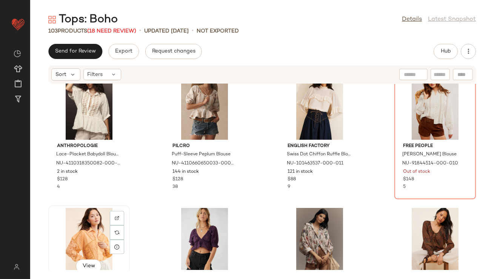
scroll to position [716, 0]
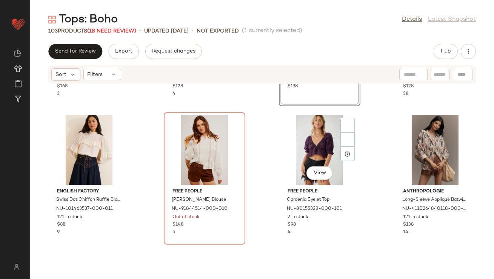
scroll to position [842, 0]
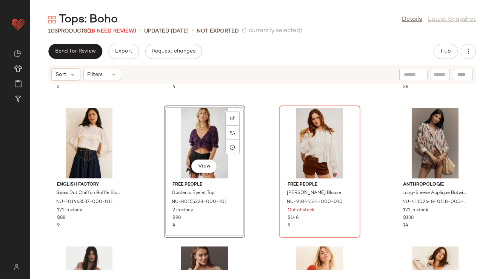
scroll to position [854, 0]
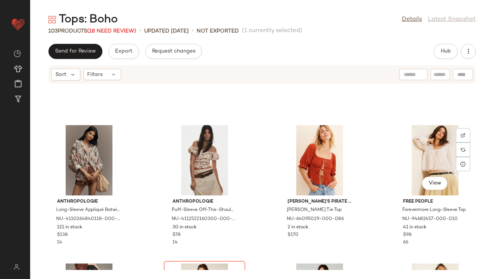
scroll to position [914, 0]
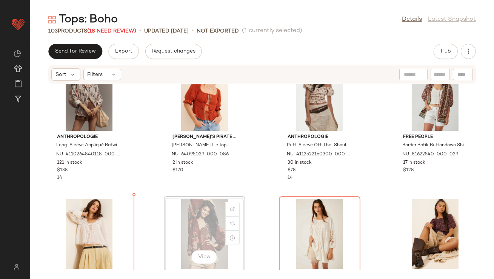
scroll to position [1005, 0]
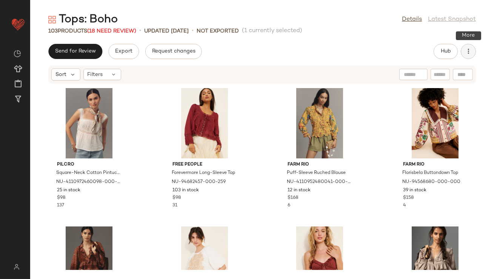
click at [469, 49] on icon "button" at bounding box center [469, 52] width 8 height 8
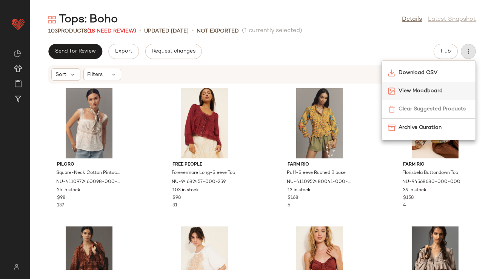
click at [432, 91] on span "View Moodboard" at bounding box center [434, 91] width 71 height 8
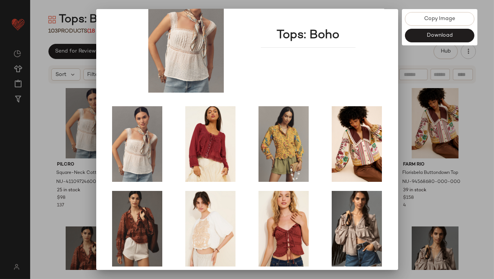
scroll to position [129, 0]
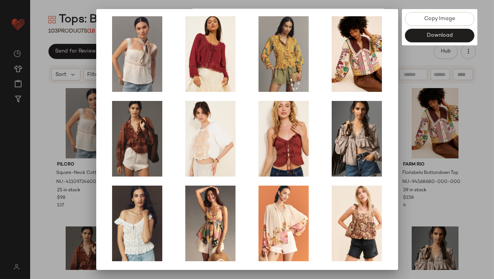
click at [409, 167] on div at bounding box center [247, 139] width 494 height 279
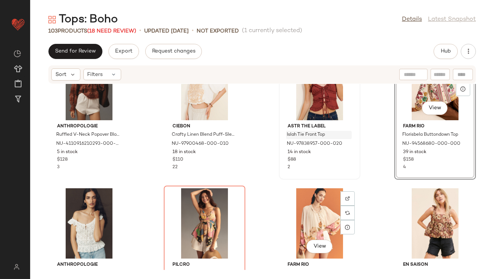
scroll to position [185, 0]
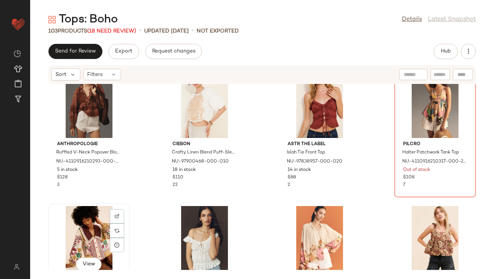
scroll to position [165, 0]
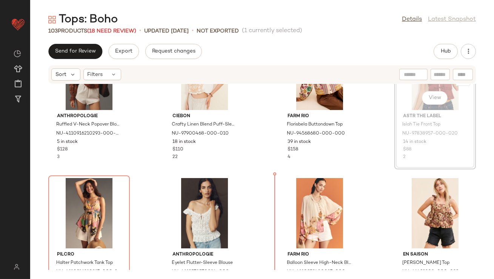
scroll to position [214, 0]
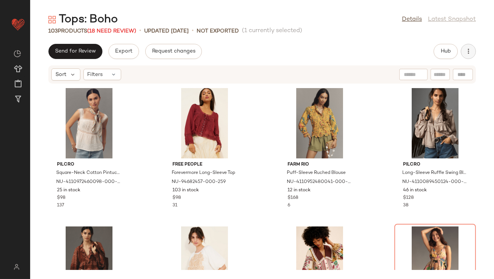
click at [472, 51] on icon "button" at bounding box center [469, 52] width 8 height 8
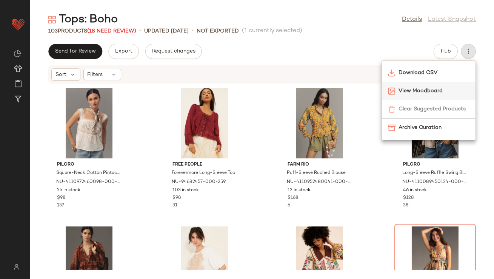
click at [412, 85] on div "View Moodboard" at bounding box center [429, 91] width 94 height 18
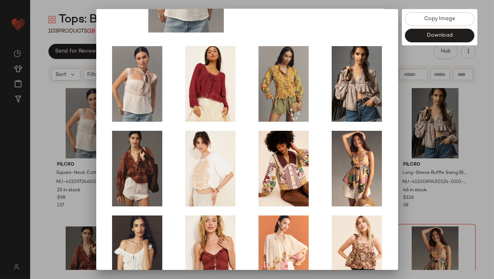
scroll to position [129, 0]
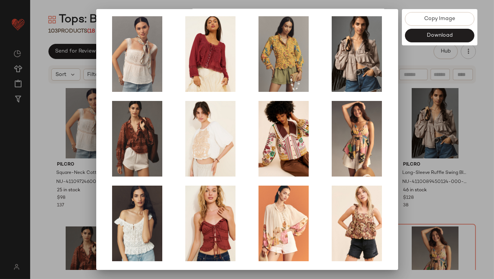
click at [409, 180] on div at bounding box center [247, 139] width 494 height 279
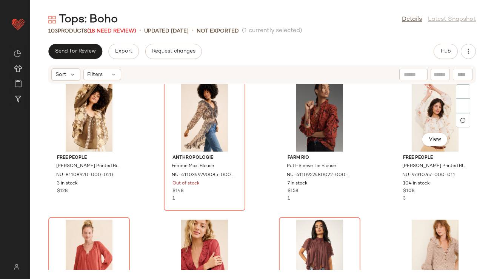
scroll to position [1495, 0]
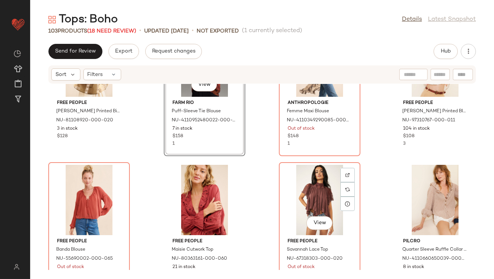
scroll to position [1615, 0]
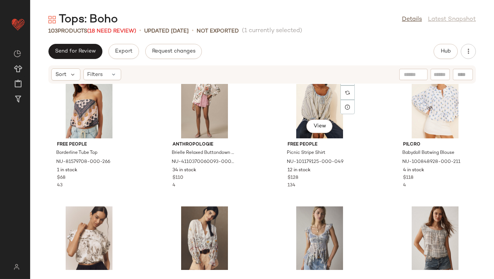
scroll to position [2161, 0]
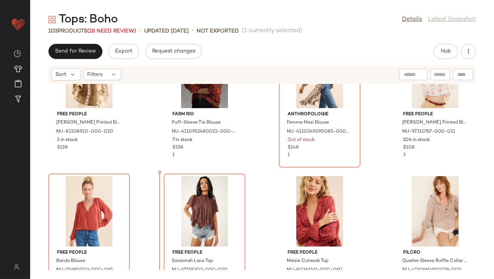
scroll to position [1587, 0]
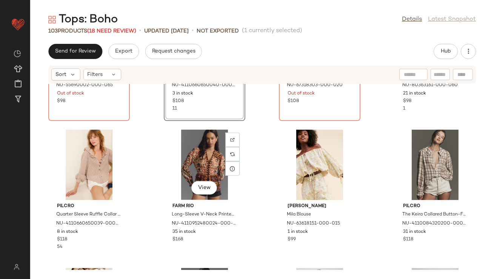
scroll to position [1888, 0]
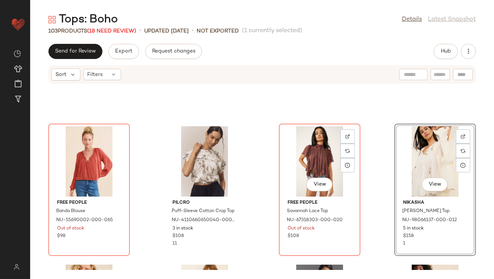
scroll to position [1708, 0]
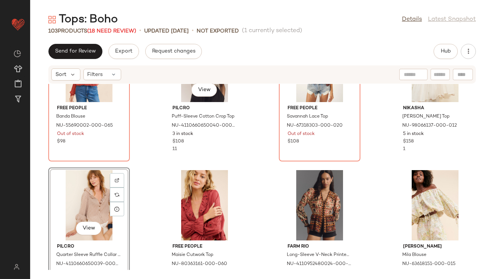
scroll to position [1728, 0]
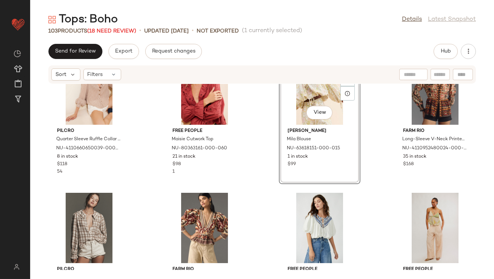
scroll to position [1864, 0]
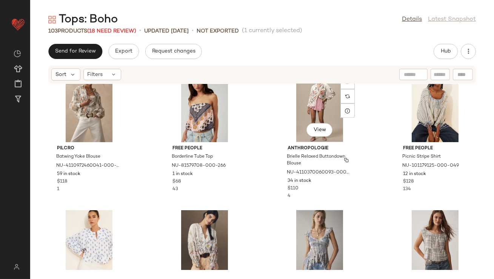
scroll to position [2100, 0]
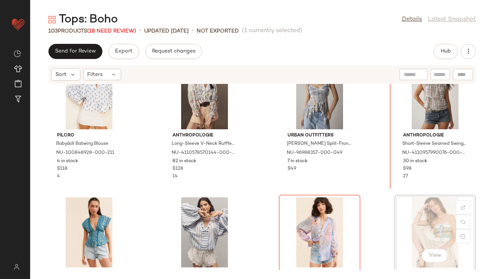
scroll to position [2242, 0]
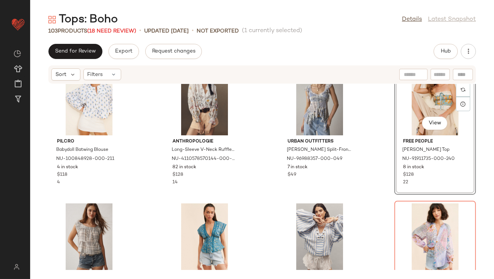
scroll to position [2242, 0]
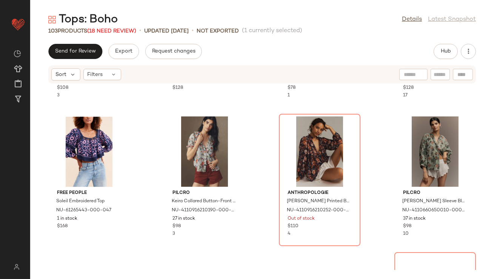
scroll to position [2900, 0]
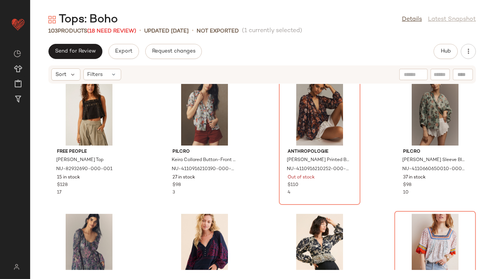
scroll to position [2926, 0]
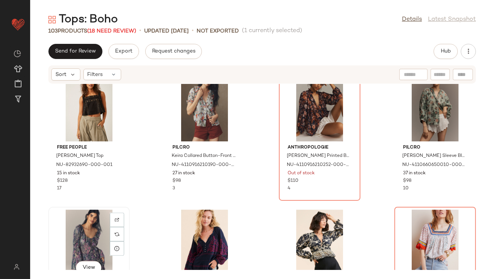
click at [94, 231] on div "View" at bounding box center [89, 244] width 76 height 70
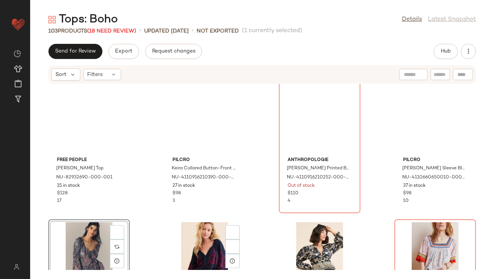
scroll to position [2891, 0]
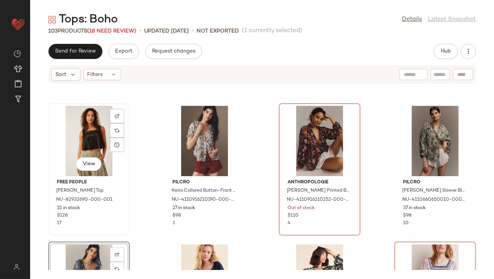
click at [86, 144] on div "View" at bounding box center [89, 141] width 76 height 70
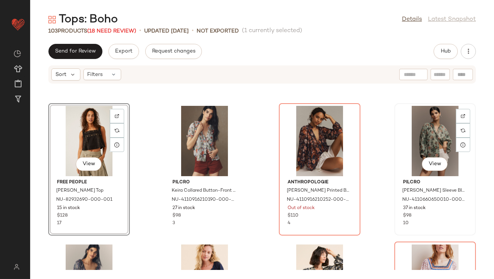
click at [435, 138] on div "View" at bounding box center [435, 141] width 76 height 70
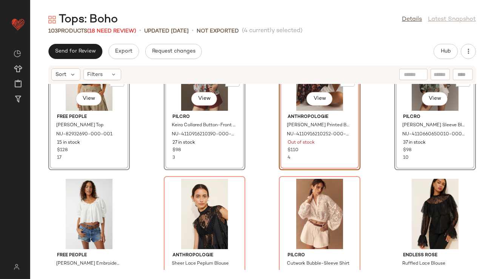
click at [144, 166] on div "SET View Free People Rikki Studded Top NU-82932690-000-001 15 in stock $128 17 …" at bounding box center [262, 177] width 464 height 186
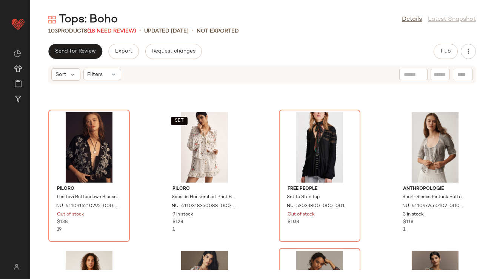
click at [143, 167] on div "Pilcro The Tavi Buttondown Blouse: Embroidered Edition NU-4110916210295-000-018…" at bounding box center [262, 177] width 464 height 186
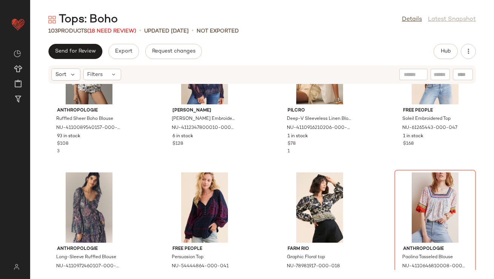
scroll to position [2823, 0]
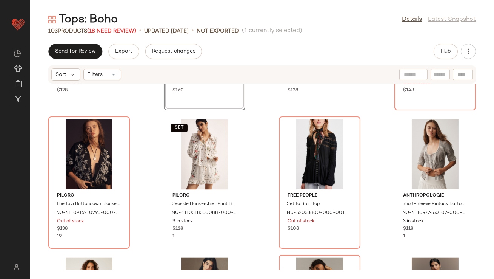
scroll to position [3020, 0]
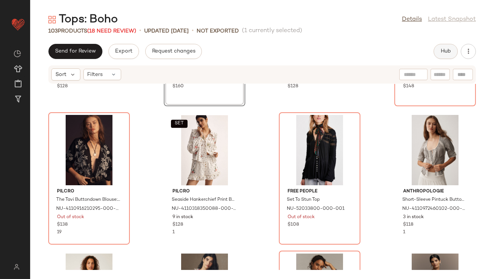
click at [446, 50] on span "Hub" at bounding box center [446, 51] width 11 height 6
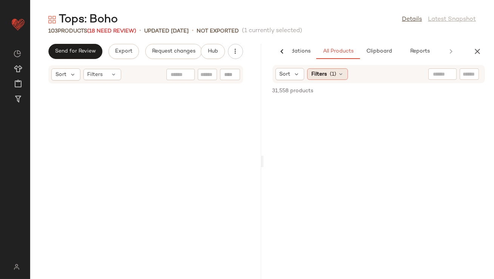
scroll to position [6082, 0]
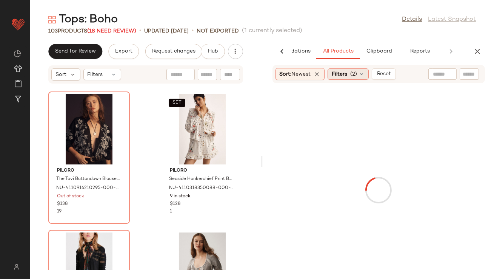
click at [347, 73] on span "Filters" at bounding box center [339, 74] width 15 height 8
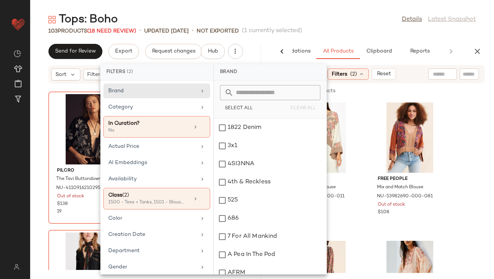
click at [335, 15] on div "Tops: Boho Details Latest Snapshot" at bounding box center [262, 19] width 464 height 15
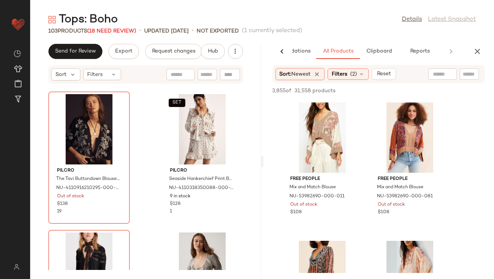
click at [347, 65] on div "Sort: Newest Filters (2) Reset" at bounding box center [379, 74] width 213 height 18
click at [342, 71] on span "Filters" at bounding box center [339, 74] width 15 height 8
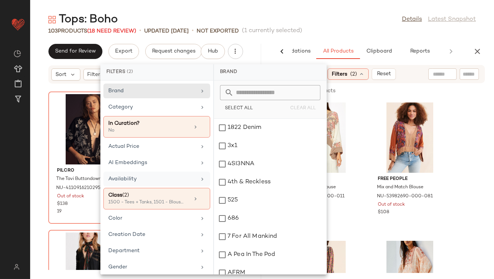
click at [149, 178] on div "Availability" at bounding box center [152, 179] width 88 height 8
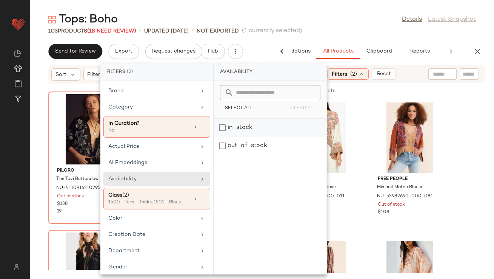
click at [247, 137] on div "in_stock" at bounding box center [270, 146] width 113 height 18
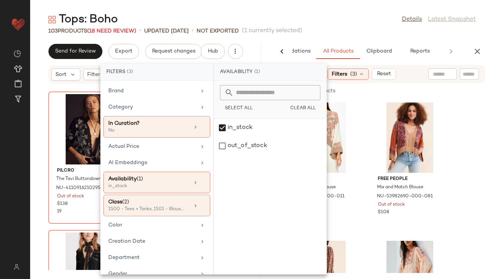
click at [326, 26] on div "Tops: Boho Details Latest Snapshot" at bounding box center [262, 19] width 464 height 15
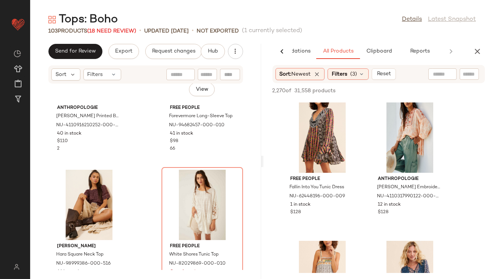
scroll to position [2136, 0]
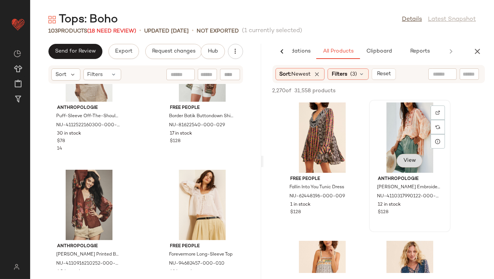
click at [409, 164] on button "View" at bounding box center [410, 161] width 26 height 14
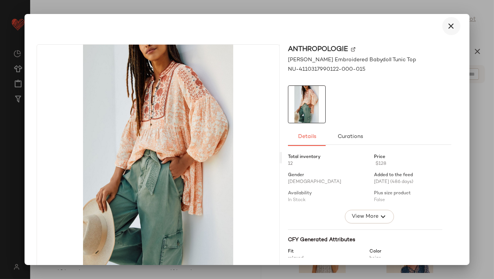
click at [449, 20] on button "button" at bounding box center [452, 26] width 18 height 18
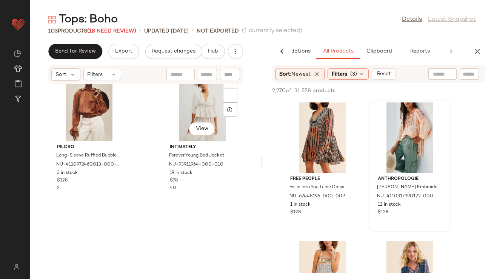
scroll to position [1008, 0]
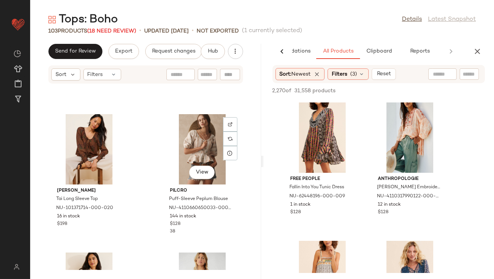
scroll to position [1617, 0]
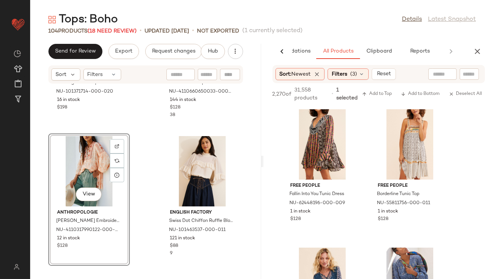
click at [95, 174] on div "View" at bounding box center [89, 171] width 76 height 70
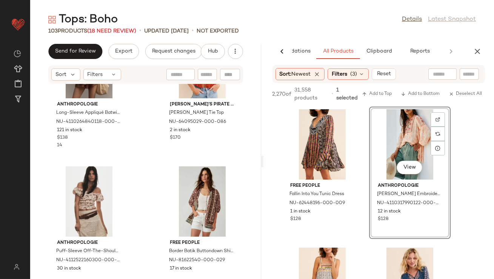
scroll to position [2014, 0]
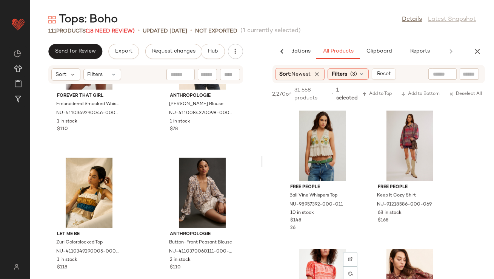
scroll to position [2085, 0]
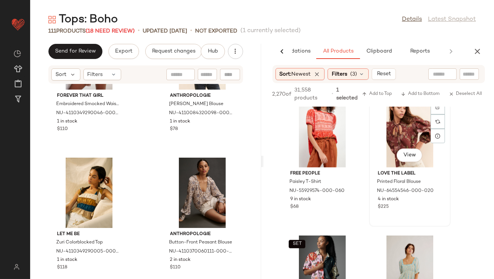
drag, startPoint x: 477, startPoint y: 50, endPoint x: 376, endPoint y: 214, distance: 193.2
click at [376, 214] on div "AI Recommendations All Products Clipboard Reports Sort: Newest Filters (3) Rese…" at bounding box center [379, 161] width 231 height 235
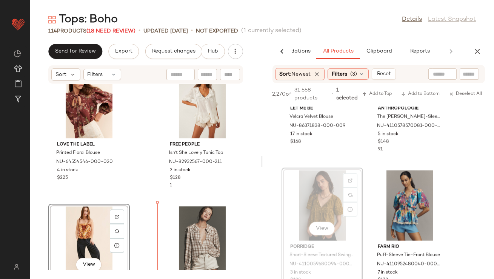
scroll to position [4043, 0]
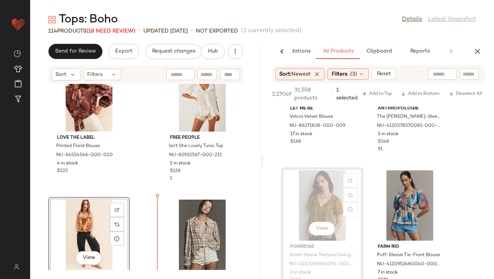
drag, startPoint x: 336, startPoint y: 205, endPoint x: 327, endPoint y: 205, distance: 9.4
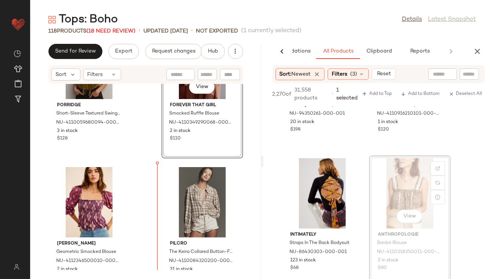
scroll to position [4355, 0]
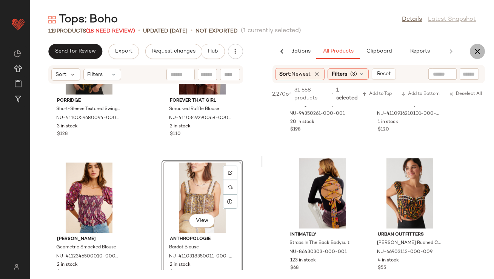
click at [479, 52] on icon "button" at bounding box center [477, 51] width 9 height 9
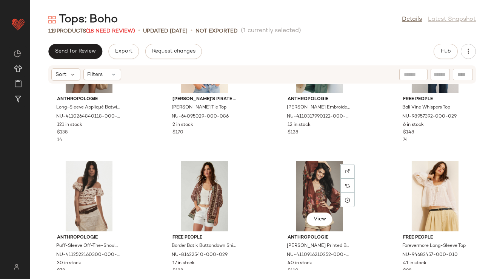
scroll to position [1040, 0]
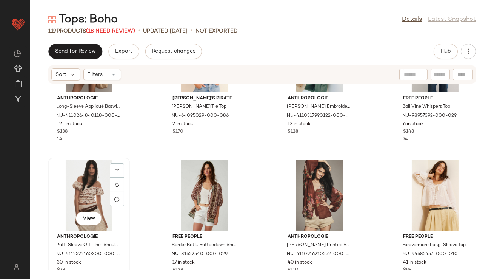
click at [70, 192] on div "View" at bounding box center [89, 195] width 76 height 70
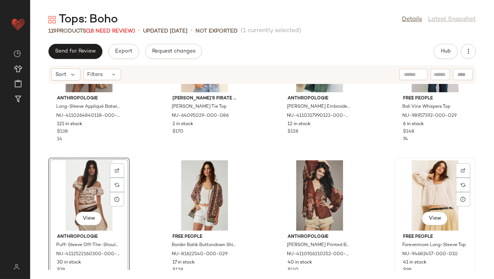
click at [418, 187] on div "View" at bounding box center [435, 195] width 76 height 70
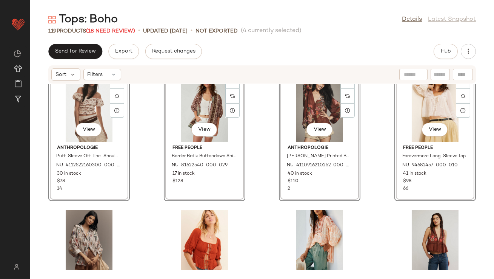
click at [140, 151] on div "SET View Anthropologie Puff-Sleeve Off-The-Shoulder Corset Top NU-4112522160300…" at bounding box center [262, 177] width 464 height 186
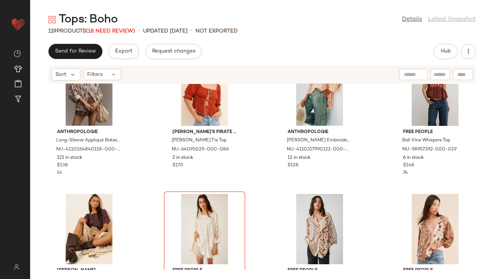
scroll to position [1167, 0]
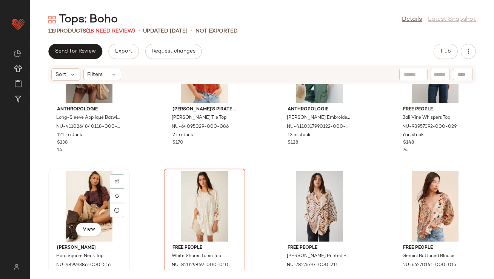
click at [87, 184] on div "View" at bounding box center [89, 206] width 76 height 70
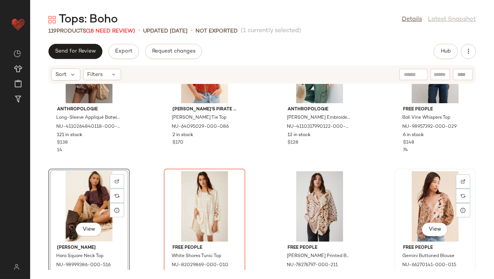
click at [417, 210] on div "View" at bounding box center [435, 206] width 76 height 70
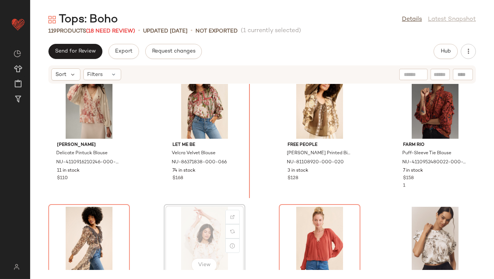
scroll to position [1543, 0]
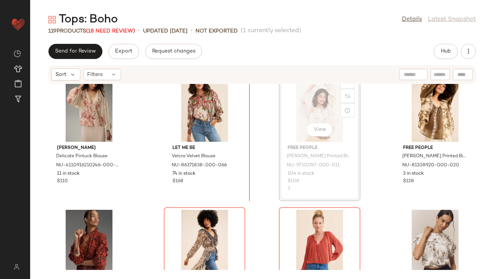
scroll to position [1542, 0]
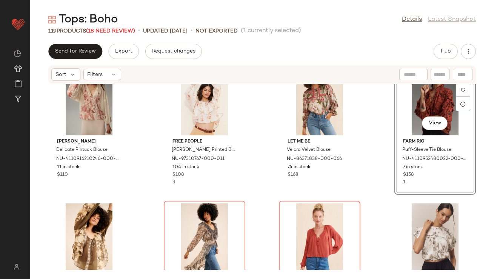
scroll to position [1551, 0]
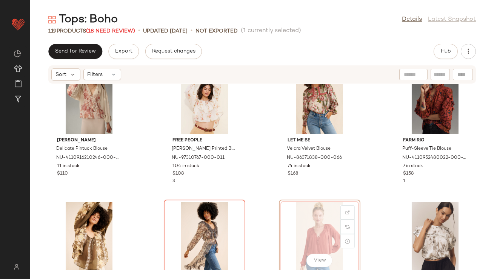
scroll to position [1559, 0]
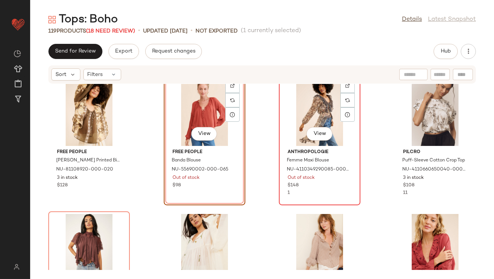
scroll to position [1685, 0]
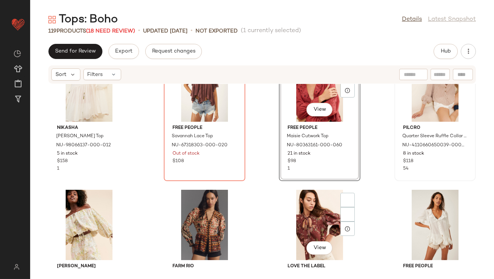
scroll to position [1856, 0]
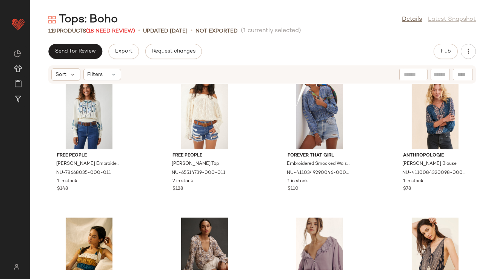
scroll to position [3057, 0]
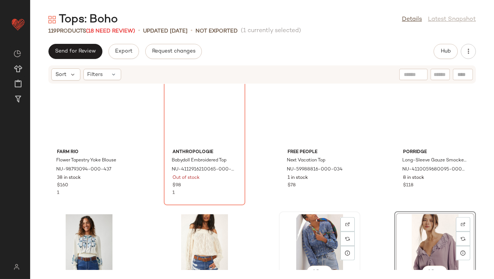
scroll to position [2921, 0]
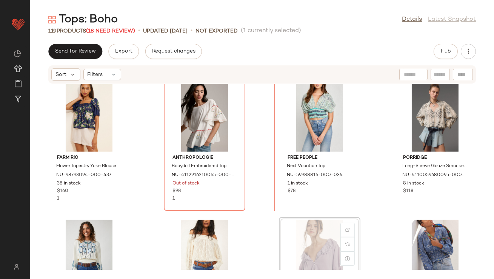
scroll to position [2916, 0]
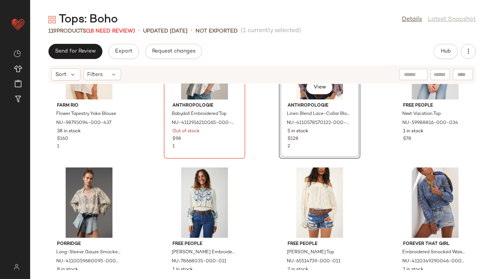
scroll to position [2971, 0]
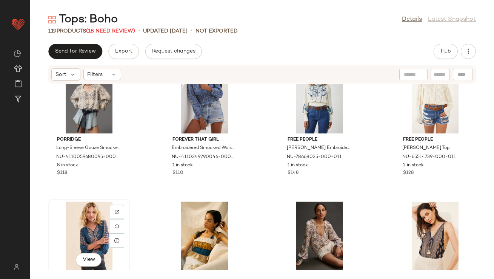
scroll to position [3072, 0]
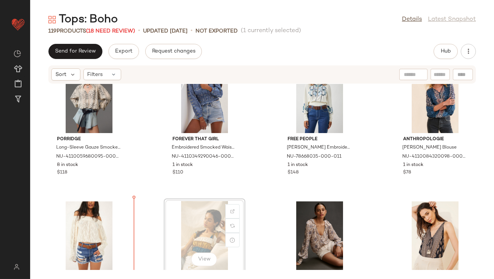
scroll to position [3076, 0]
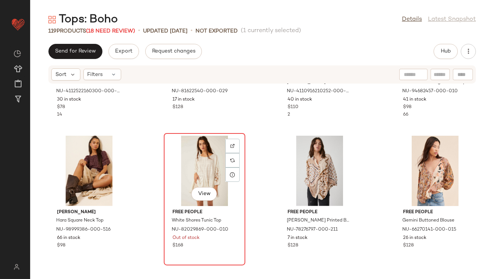
scroll to position [1072, 0]
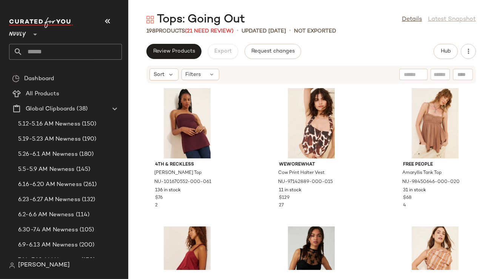
click at [112, 22] on button "button" at bounding box center [108, 21] width 18 height 18
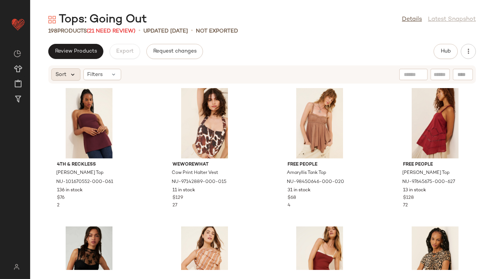
click at [70, 75] on icon at bounding box center [72, 74] width 7 height 7
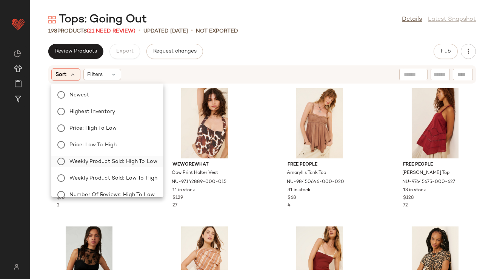
click at [94, 161] on span "Weekly Product Sold: High to Low" at bounding box center [113, 161] width 88 height 8
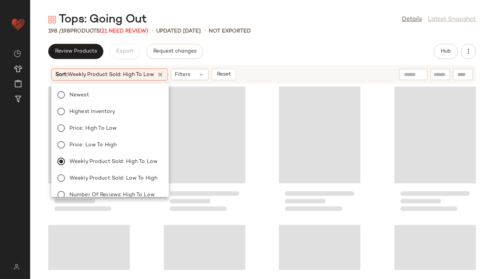
click at [271, 54] on div "Review Products Export Request changes Hub" at bounding box center [262, 51] width 428 height 15
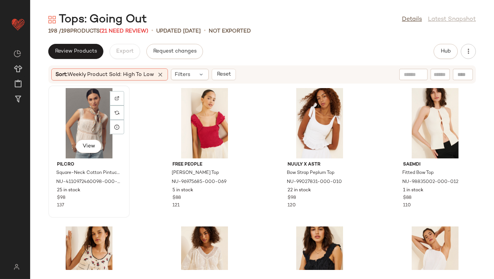
click at [88, 116] on div "View" at bounding box center [89, 123] width 76 height 70
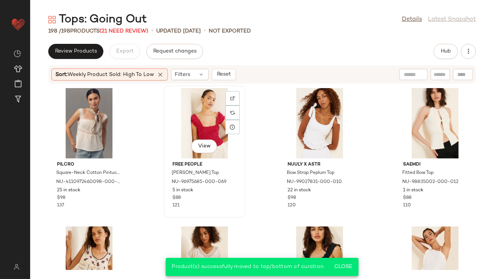
click at [207, 116] on div "View" at bounding box center [205, 123] width 76 height 70
click at [310, 122] on div "View" at bounding box center [320, 123] width 76 height 70
click at [416, 113] on div "View" at bounding box center [435, 123] width 76 height 70
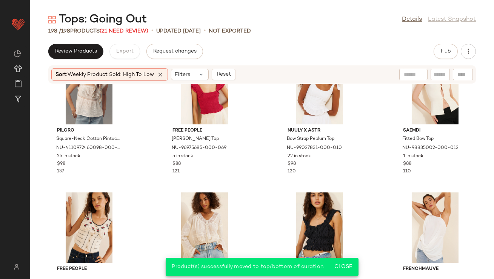
scroll to position [102, 0]
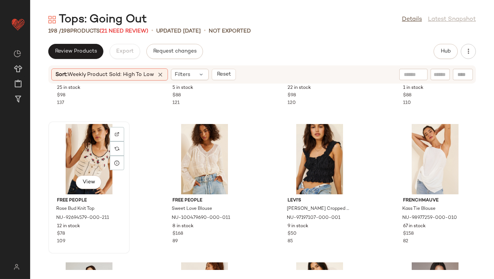
click at [100, 148] on div "View" at bounding box center [89, 159] width 76 height 70
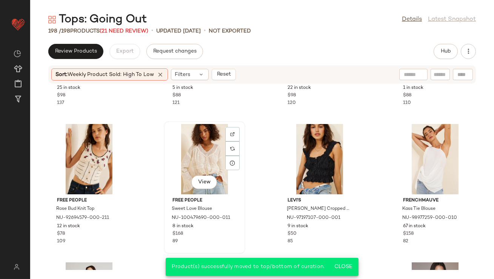
click at [197, 148] on div "View" at bounding box center [205, 159] width 76 height 70
click at [409, 137] on div "View" at bounding box center [435, 159] width 76 height 70
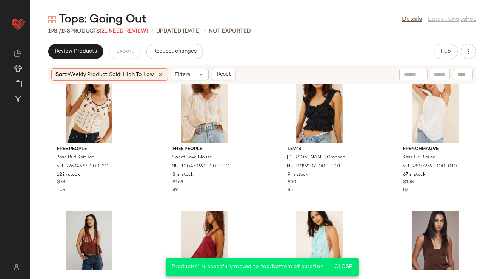
scroll to position [265, 0]
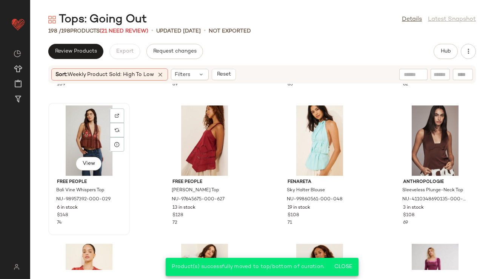
click at [82, 134] on div "View" at bounding box center [89, 140] width 76 height 70
click at [191, 134] on div "View" at bounding box center [205, 140] width 76 height 70
click at [423, 125] on div "View" at bounding box center [435, 140] width 76 height 70
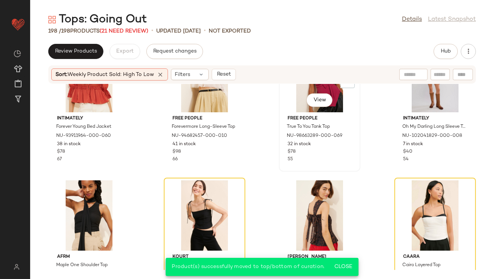
scroll to position [419, 0]
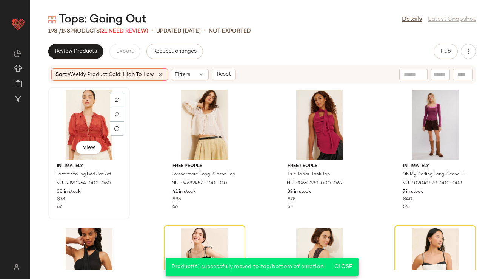
click at [93, 112] on div "View" at bounding box center [89, 125] width 76 height 70
click at [204, 114] on div "View" at bounding box center [205, 125] width 76 height 70
click at [315, 120] on div "View" at bounding box center [320, 125] width 76 height 70
click at [419, 119] on div "View" at bounding box center [435, 125] width 76 height 70
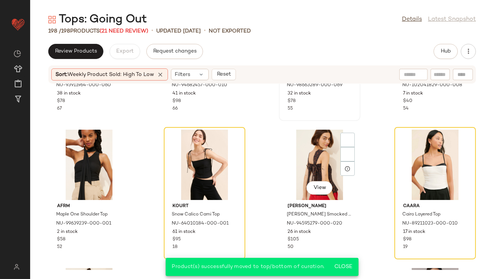
scroll to position [522, 0]
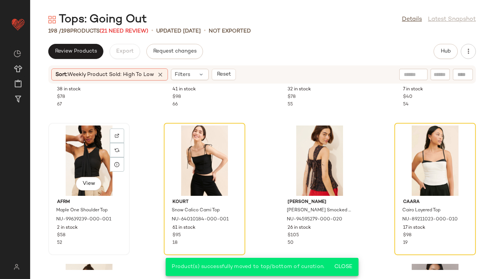
click at [94, 163] on div "View" at bounding box center [89, 160] width 76 height 70
click at [323, 157] on div "View" at bounding box center [320, 160] width 76 height 70
click at [423, 155] on div "View" at bounding box center [435, 160] width 76 height 70
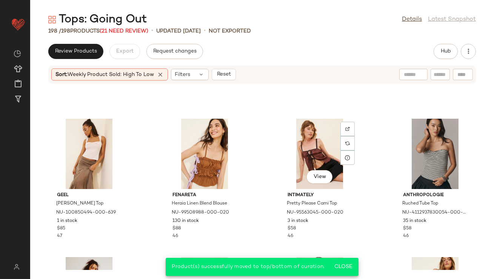
scroll to position [660, 0]
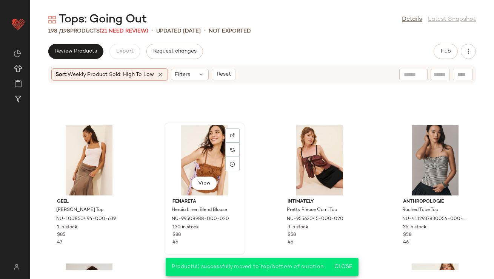
click at [195, 162] on div "View" at bounding box center [205, 160] width 76 height 70
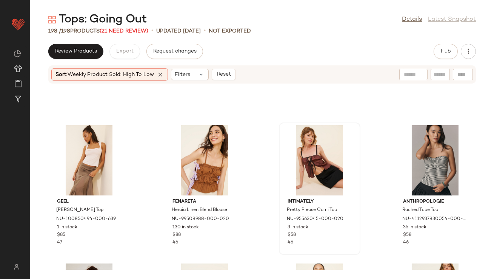
click at [306, 156] on div at bounding box center [320, 160] width 76 height 70
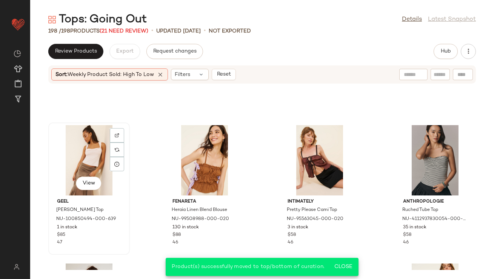
click at [73, 147] on div "View" at bounding box center [89, 160] width 76 height 70
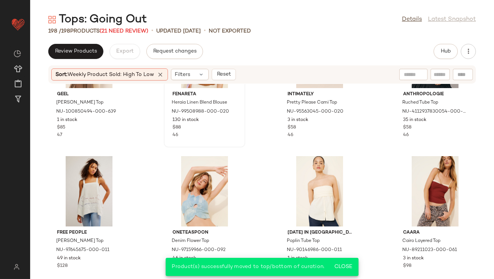
scroll to position [823, 0]
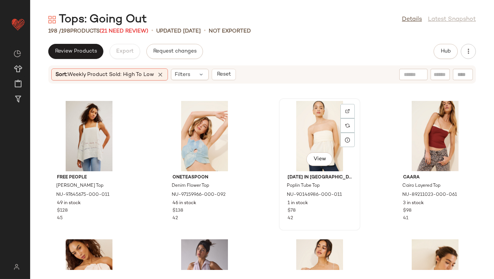
click at [330, 133] on div "View" at bounding box center [320, 136] width 76 height 70
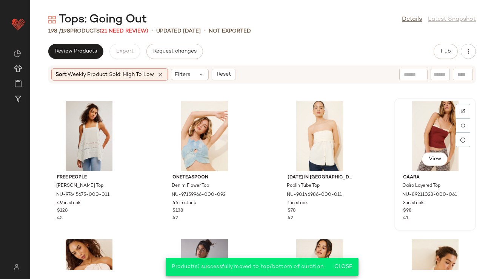
click at [415, 133] on div "View" at bounding box center [435, 136] width 76 height 70
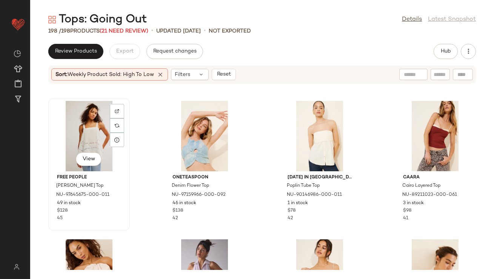
click at [90, 136] on div "View" at bounding box center [89, 136] width 76 height 70
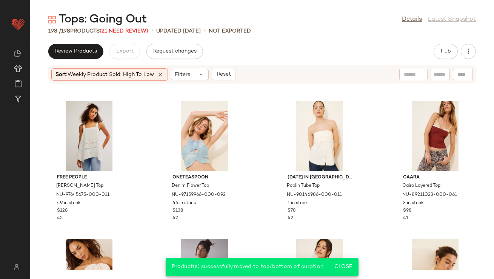
scroll to position [922, 0]
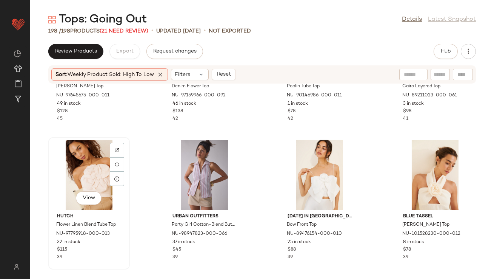
click at [100, 166] on div "View" at bounding box center [89, 175] width 76 height 70
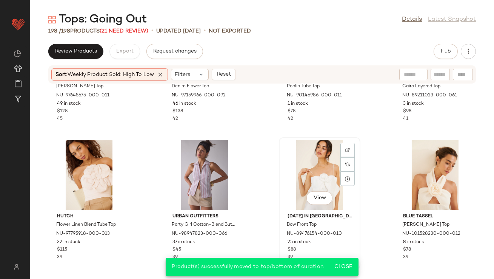
click at [312, 169] on div "View" at bounding box center [320, 175] width 76 height 70
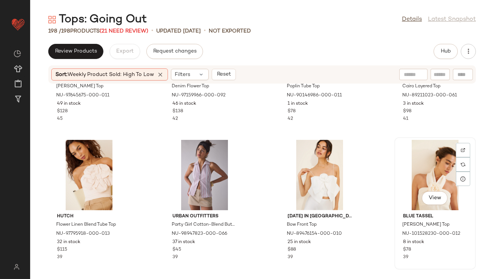
click at [436, 176] on div "View" at bounding box center [435, 175] width 76 height 70
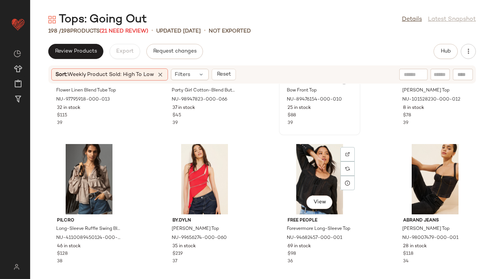
scroll to position [1088, 0]
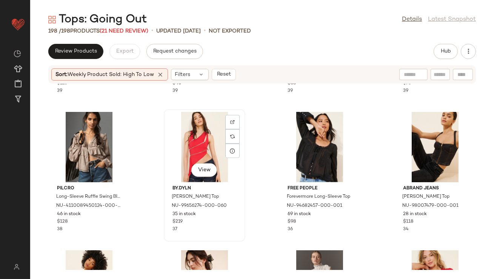
click at [190, 138] on div "View" at bounding box center [205, 147] width 76 height 70
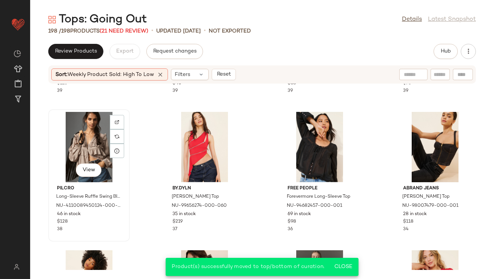
click at [92, 148] on div "View" at bounding box center [89, 147] width 76 height 70
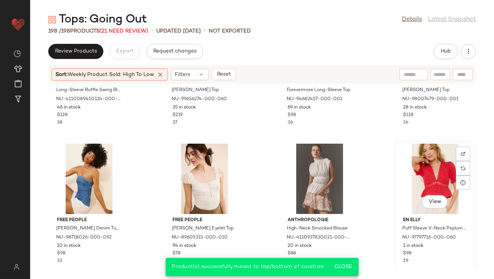
click at [436, 173] on div "View" at bounding box center [435, 179] width 76 height 70
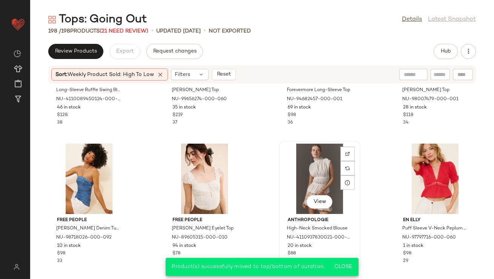
click at [299, 173] on div "View" at bounding box center [320, 179] width 76 height 70
click at [209, 187] on div "View" at bounding box center [205, 179] width 76 height 70
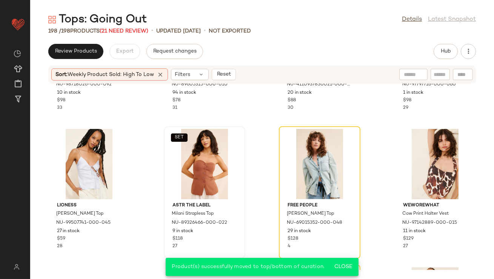
scroll to position [1351, 0]
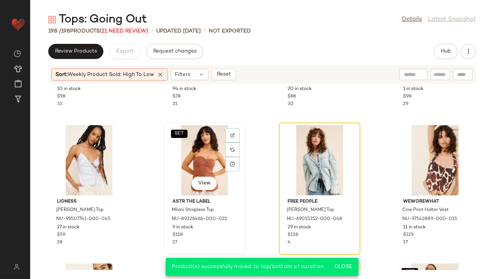
click at [190, 164] on div "SET View" at bounding box center [205, 160] width 76 height 70
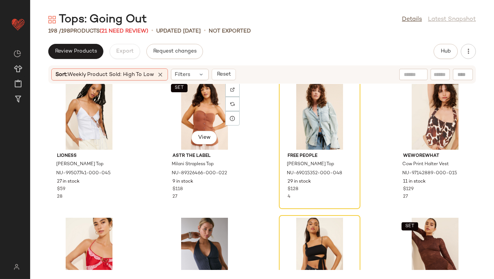
scroll to position [1519, 0]
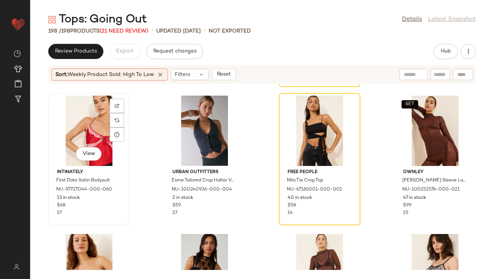
click at [91, 127] on div "View" at bounding box center [89, 131] width 76 height 70
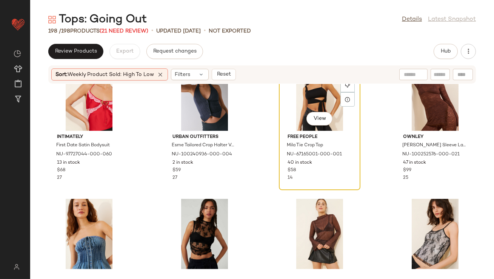
scroll to position [1556, 0]
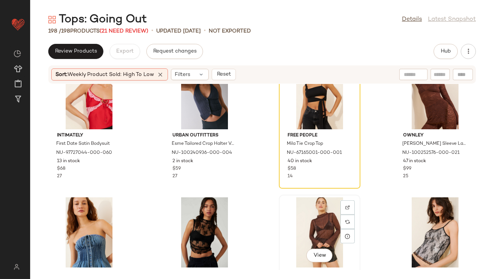
click at [310, 227] on div "View" at bounding box center [320, 232] width 76 height 70
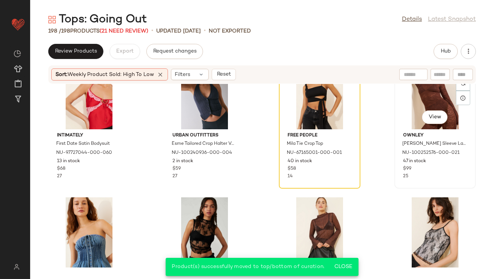
click at [412, 104] on div "SET View" at bounding box center [435, 94] width 76 height 70
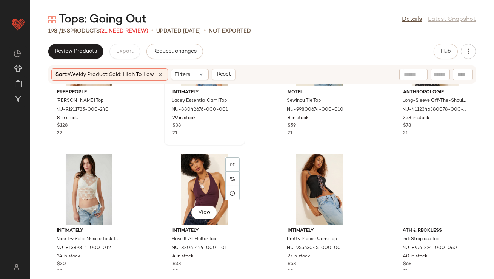
scroll to position [1899, 0]
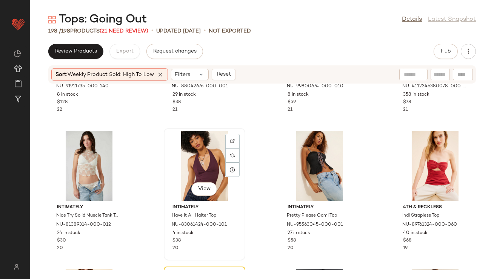
click at [202, 159] on div "View" at bounding box center [205, 166] width 76 height 70
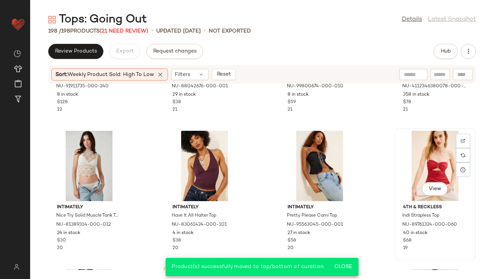
click at [407, 150] on div "View" at bounding box center [435, 166] width 76 height 70
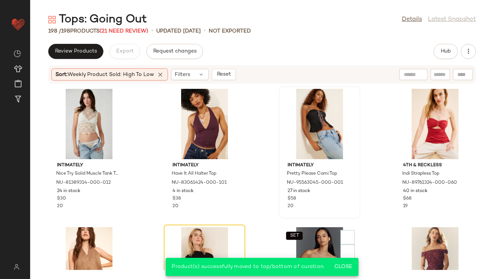
scroll to position [2023, 0]
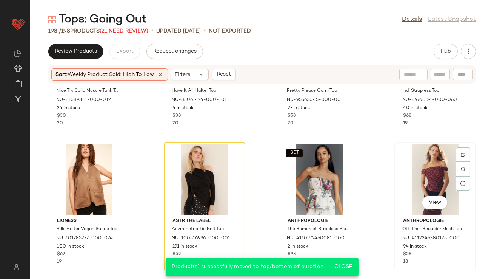
click at [420, 185] on div "View" at bounding box center [435, 179] width 76 height 70
click at [89, 175] on div "View" at bounding box center [89, 179] width 76 height 70
click at [161, 74] on icon at bounding box center [160, 74] width 7 height 7
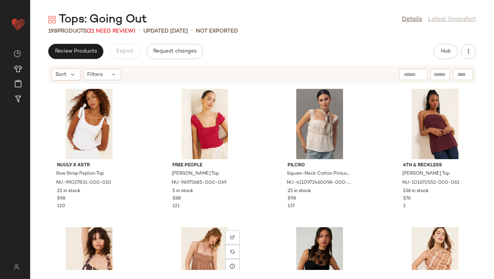
scroll to position [1280, 0]
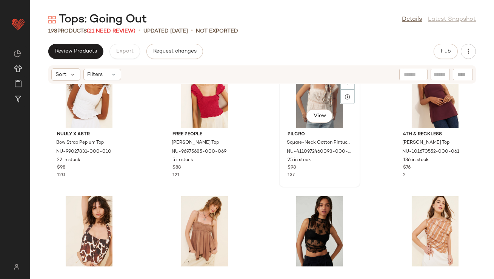
click at [297, 103] on div "View" at bounding box center [320, 93] width 76 height 70
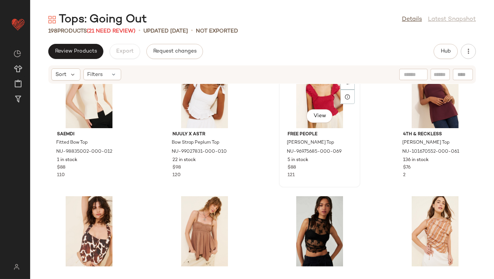
click at [308, 96] on div "View" at bounding box center [320, 93] width 76 height 70
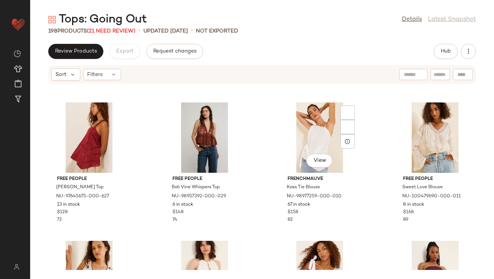
scroll to position [1096, 0]
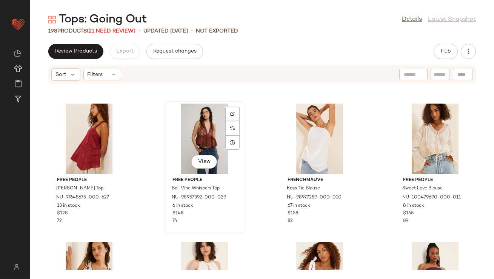
click at [193, 133] on div "View" at bounding box center [205, 138] width 76 height 70
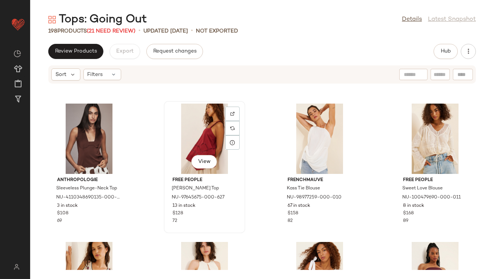
click at [198, 130] on div "View" at bounding box center [205, 138] width 76 height 70
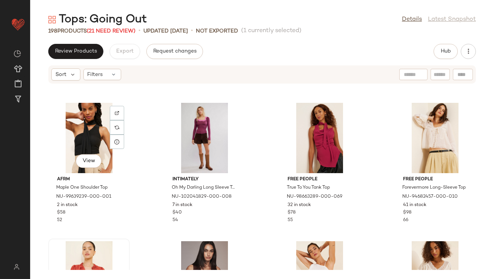
scroll to position [949, 0]
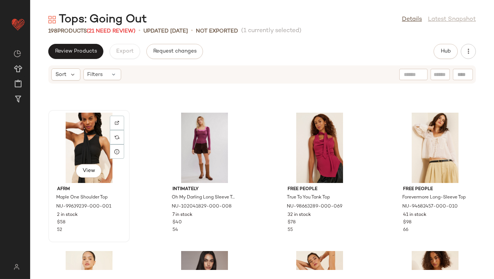
click at [86, 139] on div "View" at bounding box center [89, 148] width 76 height 70
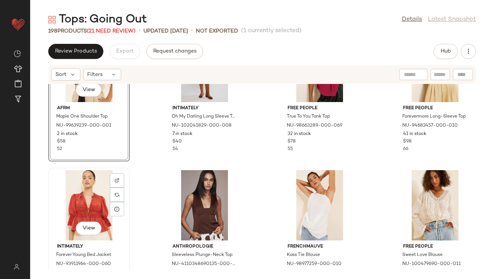
click at [71, 181] on div "View" at bounding box center [89, 205] width 76 height 70
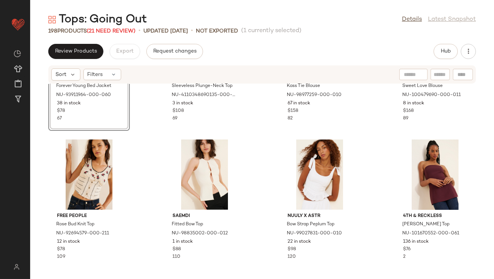
scroll to position [1199, 0]
click at [301, 162] on div "View" at bounding box center [320, 174] width 76 height 70
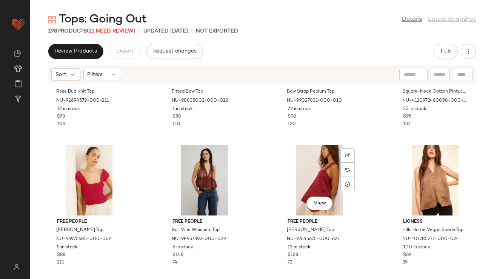
scroll to position [228, 0]
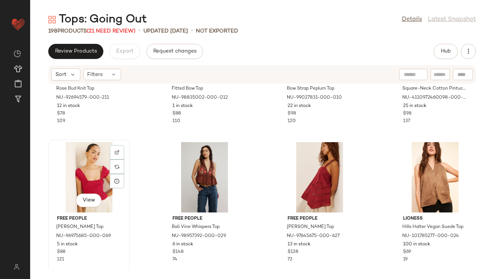
click at [77, 166] on div "View" at bounding box center [89, 177] width 76 height 70
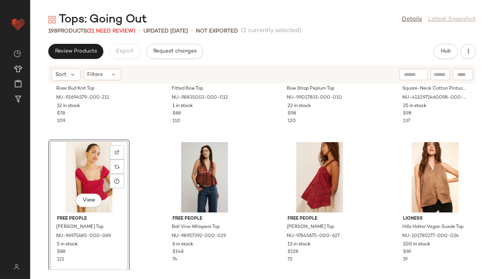
click at [385, 184] on div "Free People Rose Bud Knit Top NU-92694579-000-211 12 in stock $78 109 Saemdi Fi…" at bounding box center [262, 177] width 464 height 186
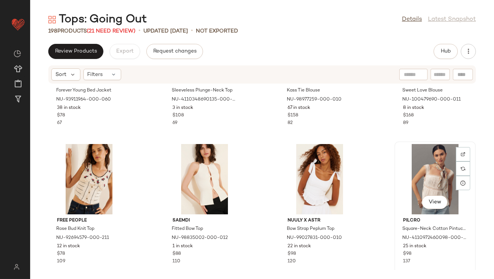
click at [410, 173] on div "View" at bounding box center [435, 179] width 76 height 70
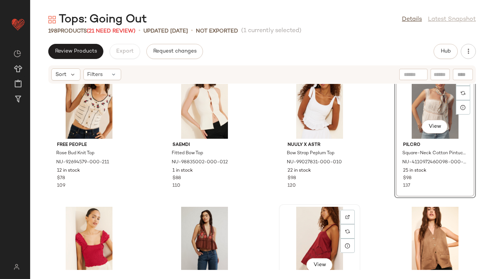
click at [306, 229] on div "View" at bounding box center [320, 242] width 76 height 70
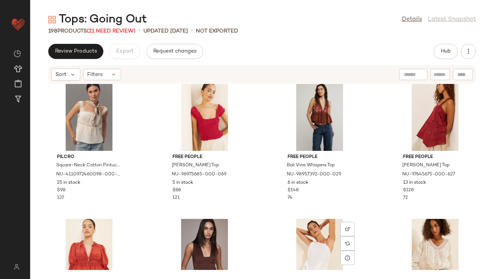
scroll to position [12, 0]
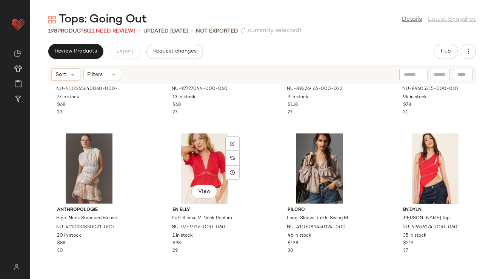
scroll to position [664, 0]
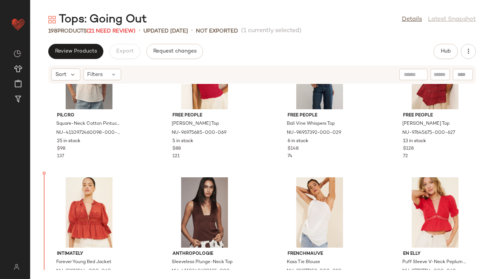
scroll to position [56, 0]
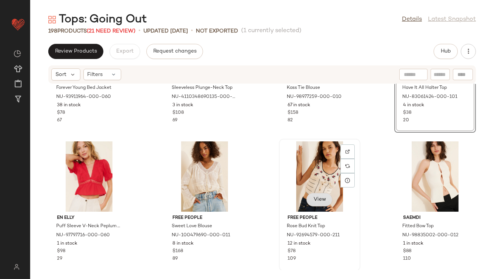
scroll to position [351, 0]
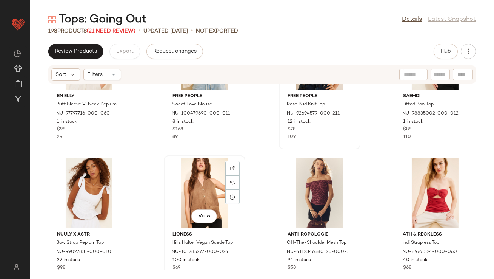
click at [208, 196] on div "View" at bounding box center [205, 193] width 76 height 70
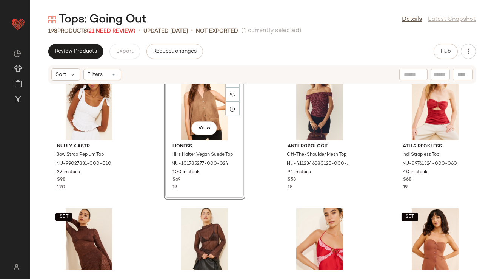
scroll to position [504, 0]
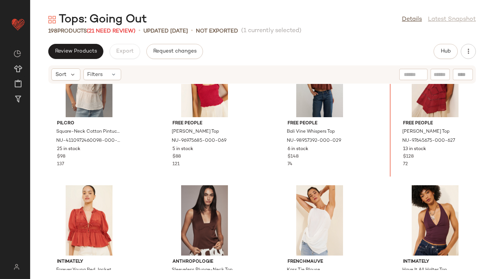
scroll to position [37, 0]
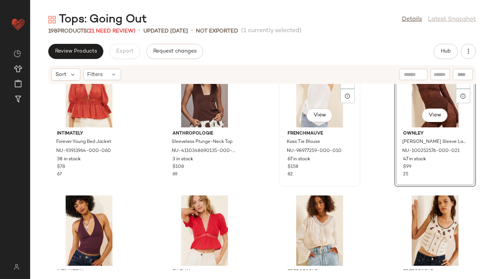
scroll to position [178, 0]
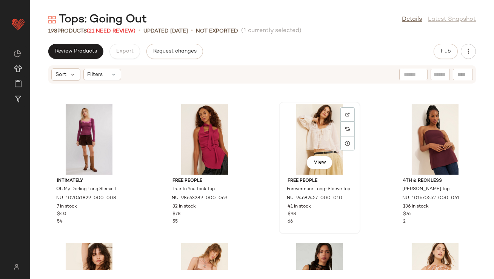
scroll to position [1230, 0]
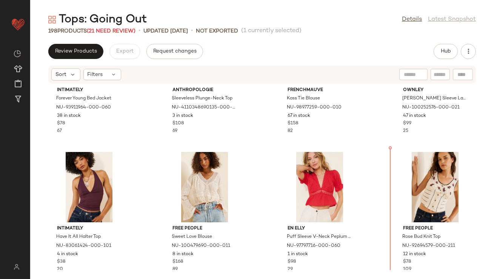
scroll to position [221, 0]
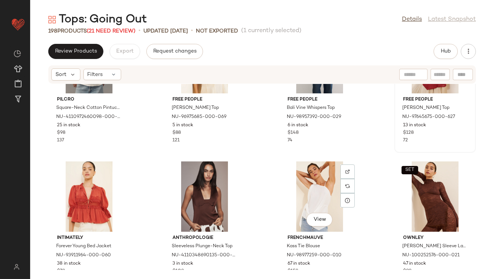
scroll to position [52, 0]
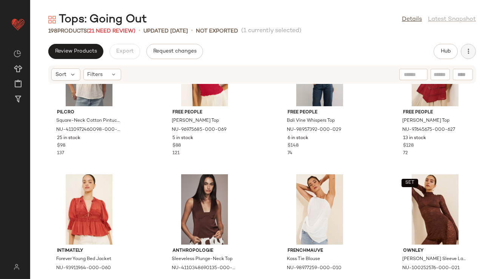
click at [466, 54] on icon "button" at bounding box center [469, 52] width 8 height 8
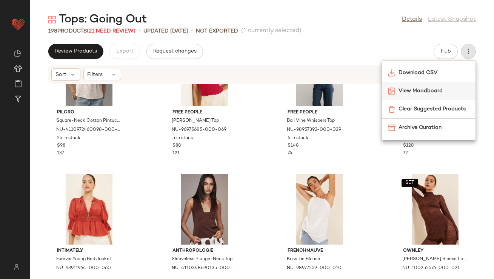
click at [421, 90] on span "View Moodboard" at bounding box center [434, 91] width 71 height 8
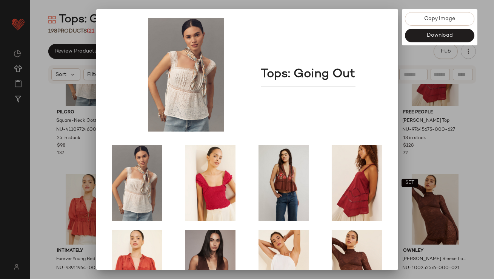
scroll to position [129, 0]
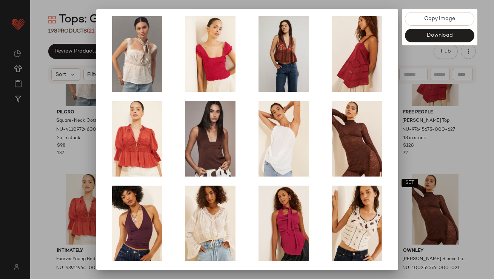
click at [419, 159] on div at bounding box center [247, 139] width 494 height 279
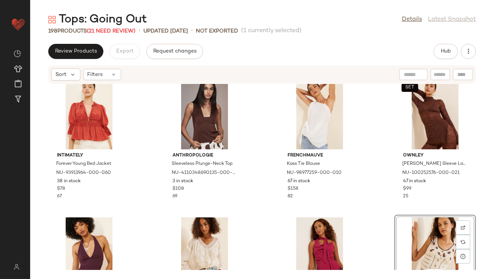
scroll to position [175, 0]
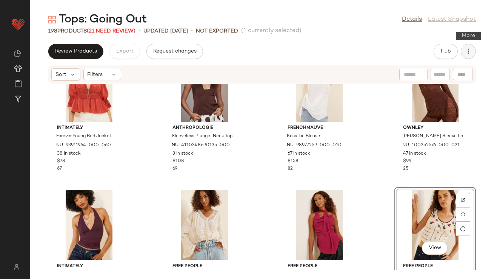
click at [467, 51] on icon "button" at bounding box center [469, 52] width 8 height 8
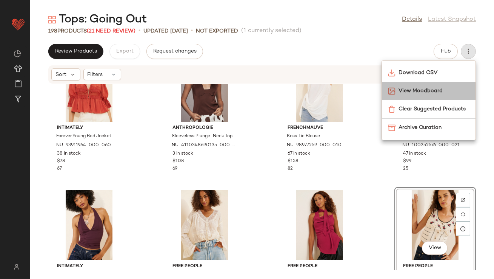
click at [436, 100] on div "View Moodboard" at bounding box center [429, 109] width 94 height 18
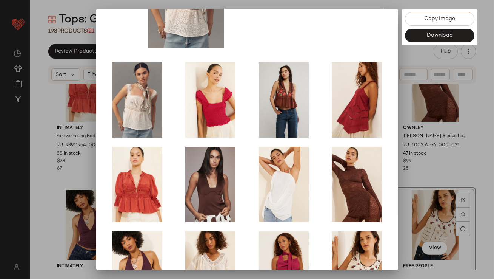
scroll to position [128, 0]
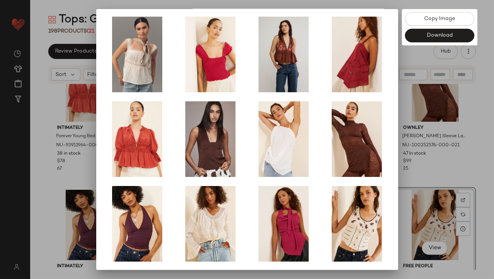
click at [476, 163] on div at bounding box center [247, 139] width 494 height 279
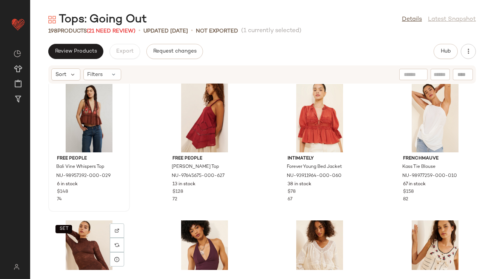
scroll to position [165, 0]
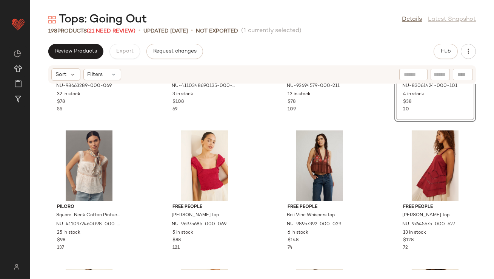
scroll to position [151, 0]
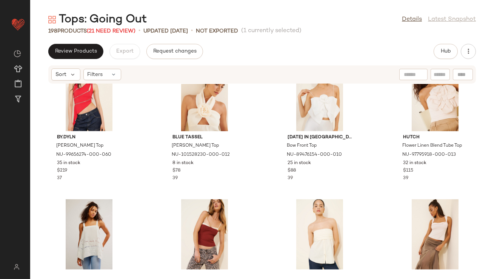
scroll to position [880, 0]
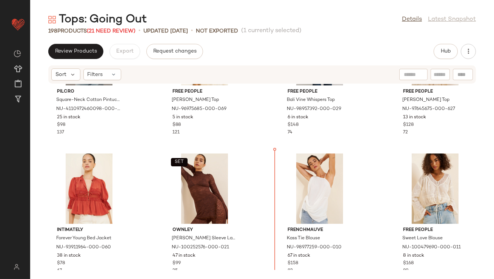
scroll to position [217, 0]
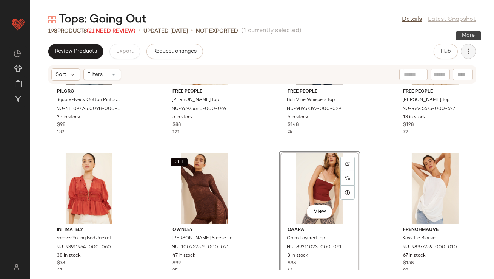
click at [471, 57] on button "button" at bounding box center [468, 51] width 15 height 15
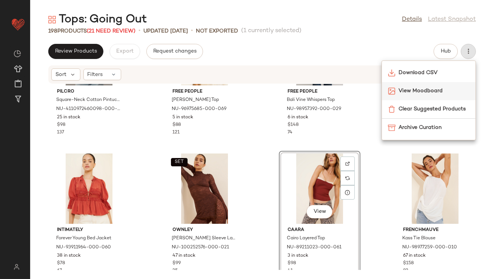
click at [418, 91] on span "View Moodboard" at bounding box center [434, 91] width 71 height 8
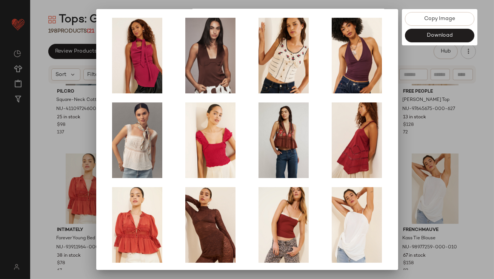
scroll to position [129, 0]
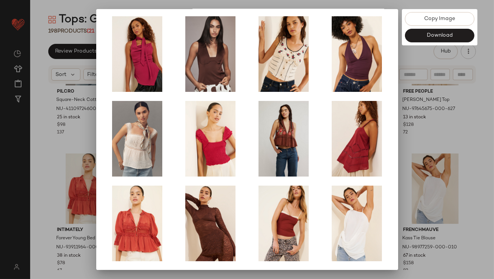
click at [416, 165] on div at bounding box center [247, 139] width 494 height 279
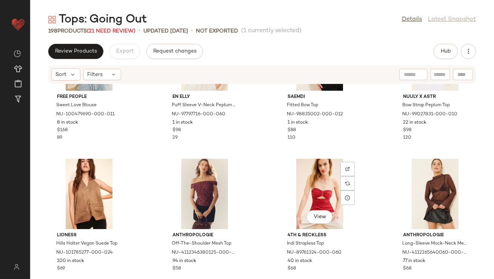
scroll to position [488, 0]
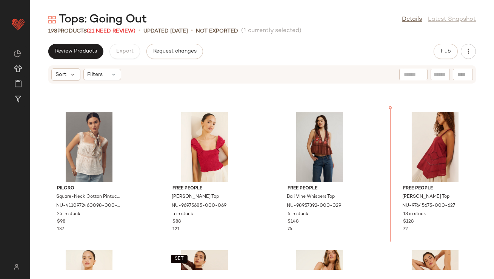
scroll to position [100, 0]
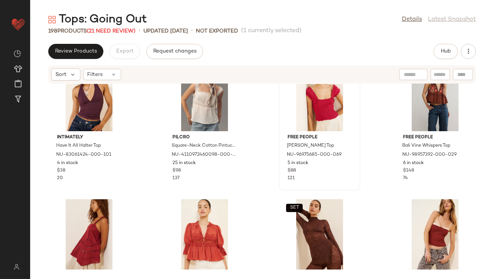
scroll to position [180, 0]
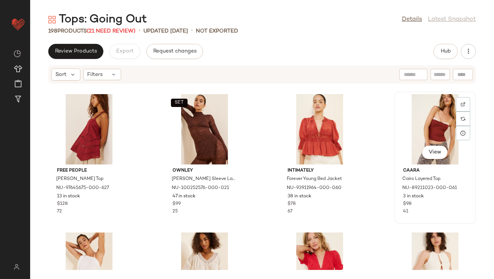
scroll to position [276, 0]
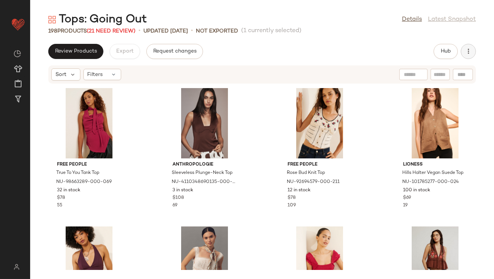
click at [468, 53] on icon "button" at bounding box center [469, 52] width 8 height 8
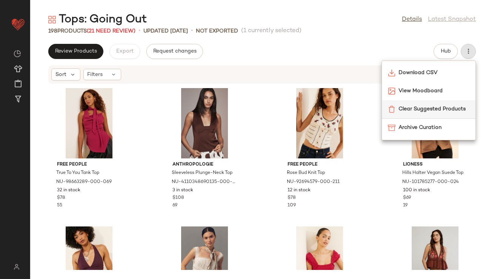
click at [414, 100] on div "Clear Suggested Products" at bounding box center [429, 109] width 94 height 18
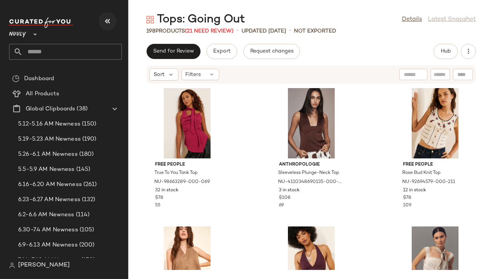
click at [110, 21] on icon "button" at bounding box center [107, 21] width 9 height 9
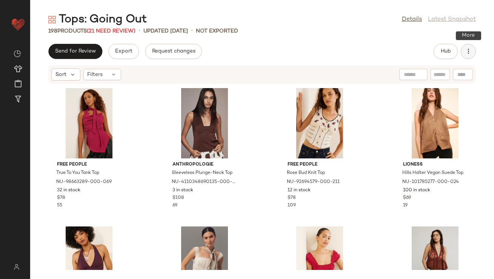
click at [465, 51] on icon "button" at bounding box center [469, 52] width 8 height 8
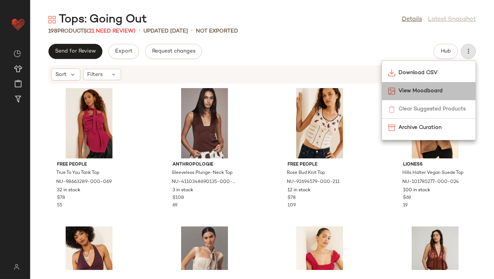
click at [443, 89] on span "View Moodboard" at bounding box center [434, 91] width 71 height 8
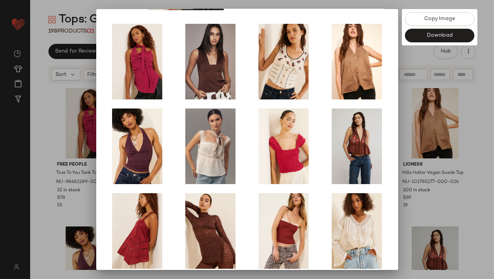
scroll to position [129, 0]
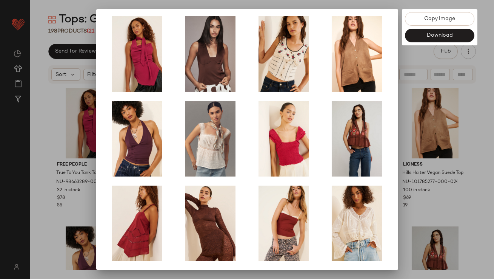
click at [420, 152] on div at bounding box center [247, 139] width 494 height 279
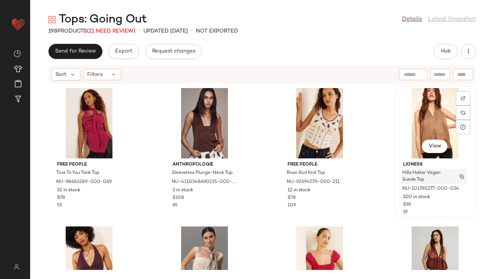
scroll to position [59, 0]
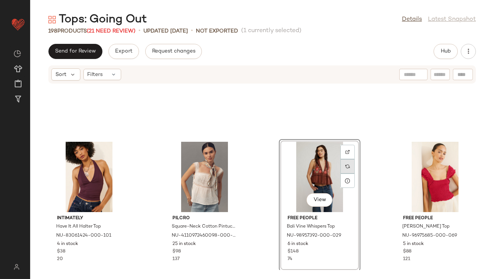
scroll to position [27, 0]
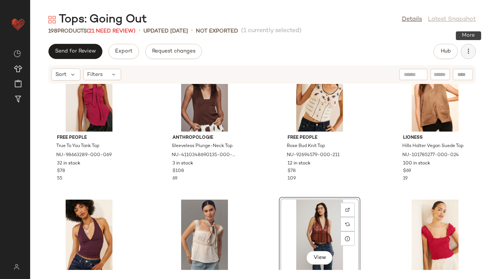
click at [469, 54] on icon "button" at bounding box center [469, 52] width 8 height 8
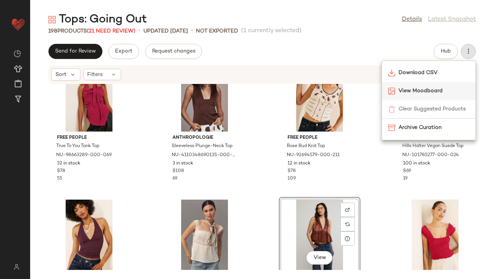
click at [435, 89] on span "View Moodboard" at bounding box center [434, 91] width 71 height 8
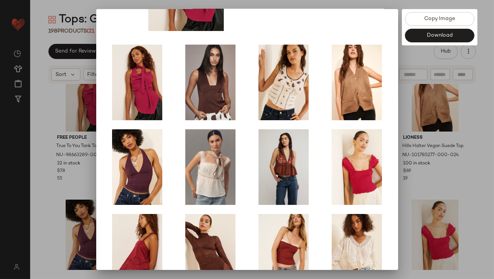
scroll to position [129, 0]
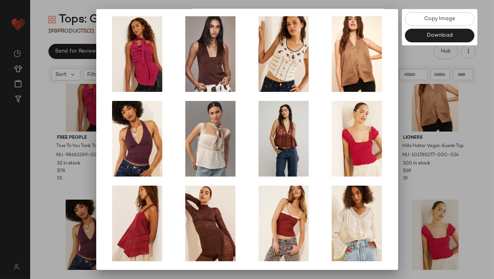
click at [421, 159] on div at bounding box center [247, 139] width 494 height 279
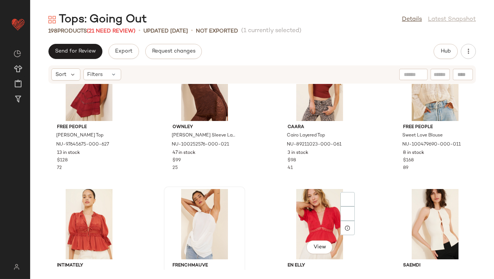
scroll to position [334, 0]
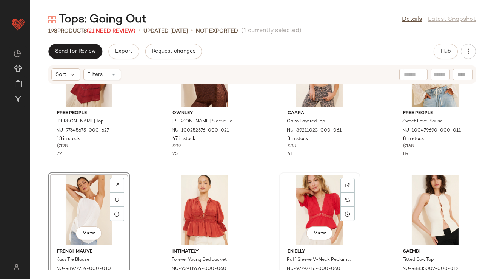
scroll to position [544, 0]
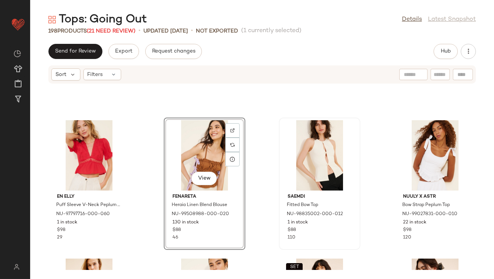
scroll to position [580, 0]
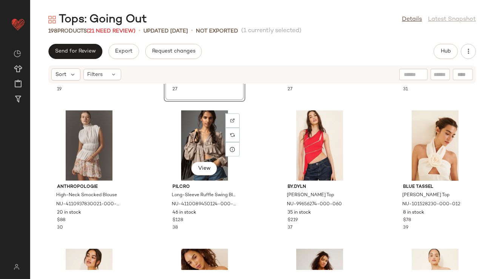
scroll to position [835, 0]
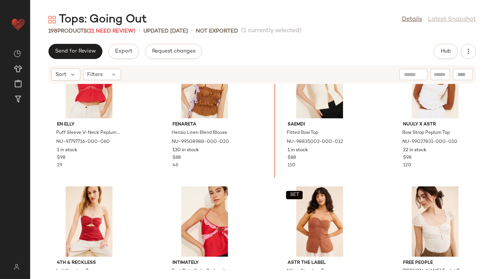
scroll to position [560, 0]
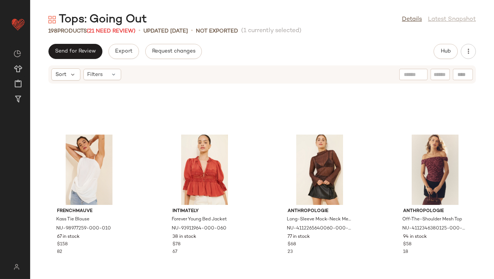
scroll to position [469, 0]
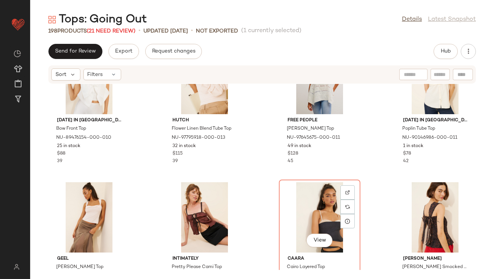
scroll to position [1026, 0]
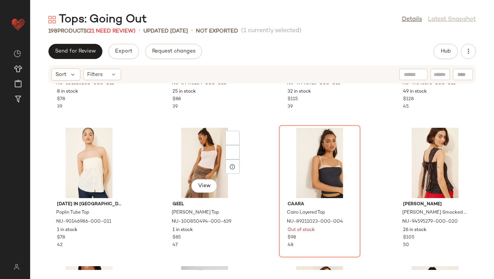
scroll to position [1150, 0]
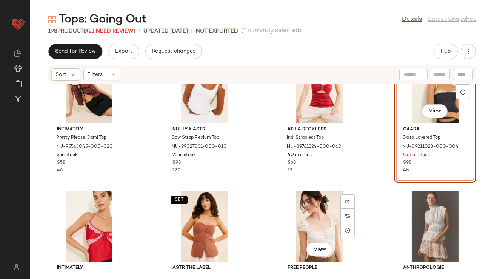
scroll to position [795, 0]
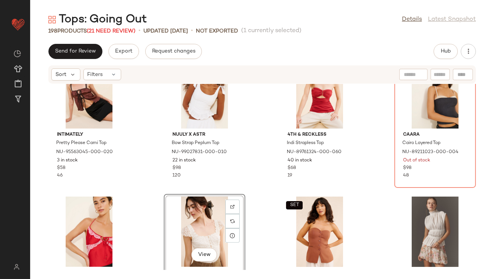
scroll to position [752, 0]
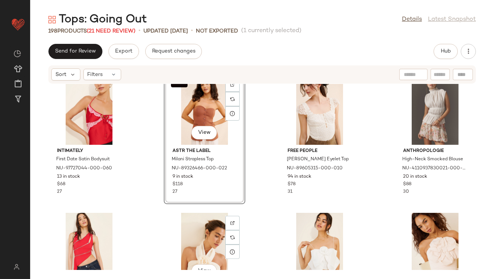
scroll to position [905, 0]
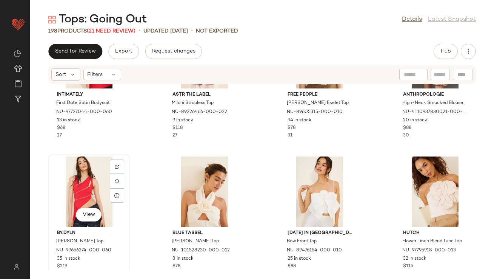
click at [94, 197] on div "View" at bounding box center [89, 191] width 76 height 70
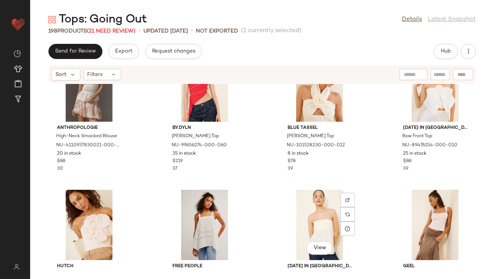
scroll to position [1086, 0]
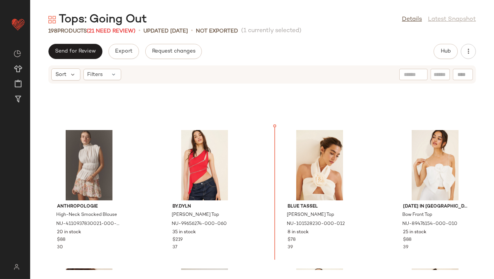
scroll to position [928, 0]
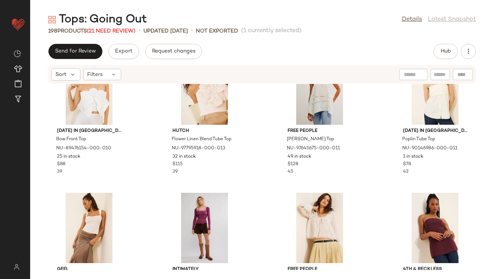
scroll to position [1195, 0]
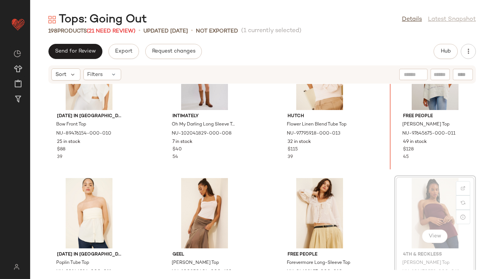
scroll to position [1137, 0]
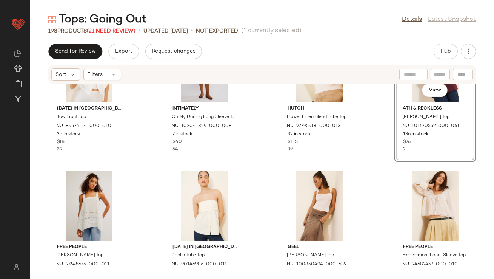
scroll to position [1288, 0]
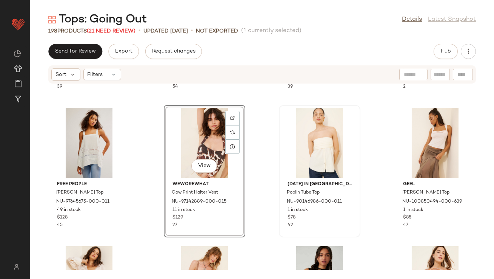
scroll to position [1255, 0]
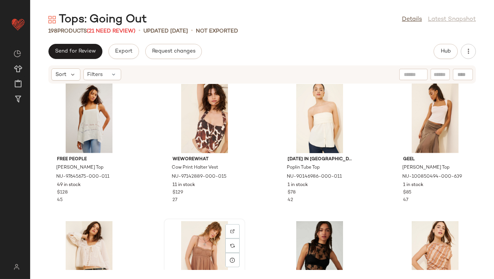
drag, startPoint x: 205, startPoint y: 228, endPoint x: 208, endPoint y: 225, distance: 4.0
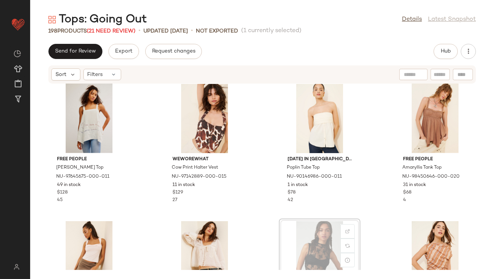
scroll to position [1265, 0]
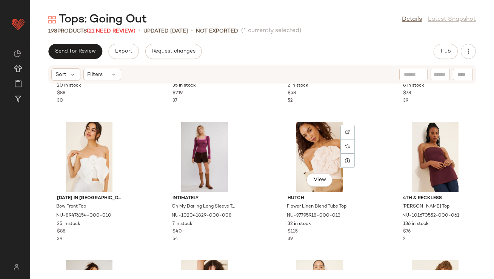
scroll to position [1120, 0]
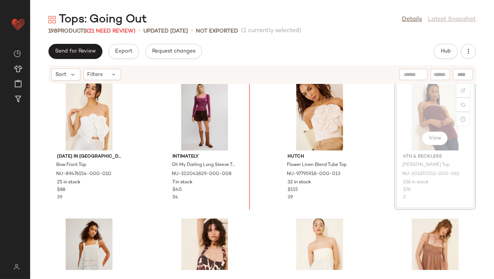
scroll to position [1116, 0]
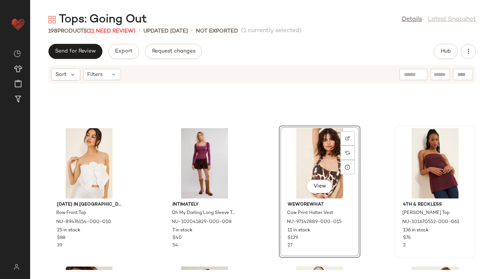
scroll to position [1141, 0]
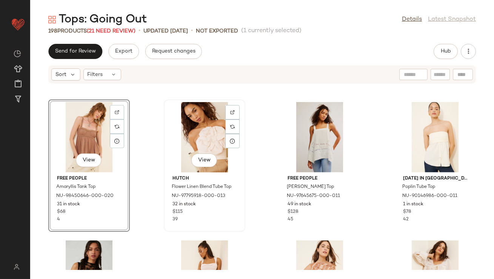
scroll to position [1281, 0]
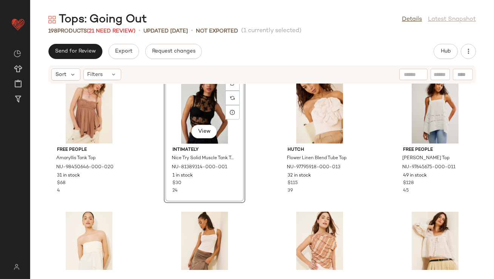
scroll to position [1269, 0]
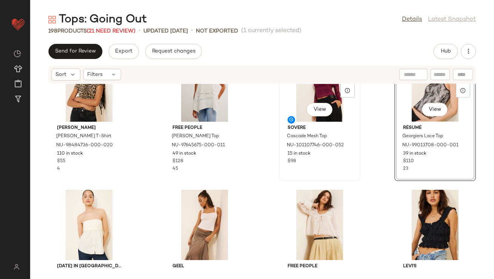
scroll to position [1469, 0]
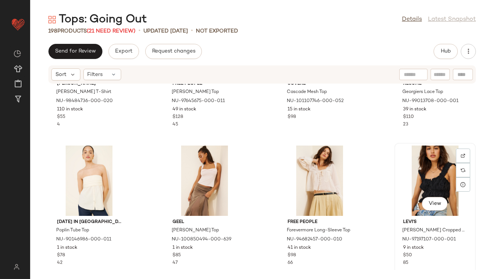
drag, startPoint x: 418, startPoint y: 188, endPoint x: 412, endPoint y: 188, distance: 6.4
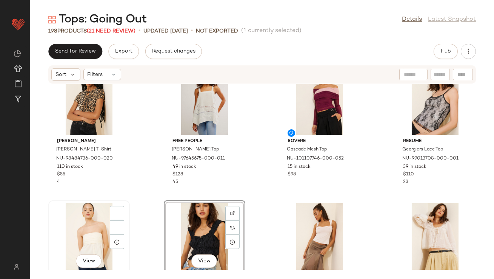
scroll to position [1531, 0]
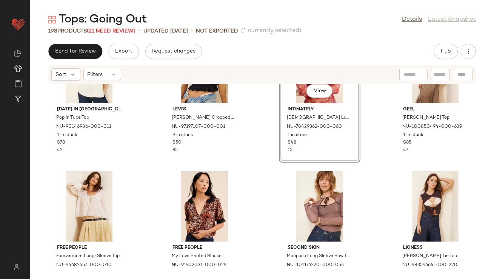
scroll to position [1582, 0]
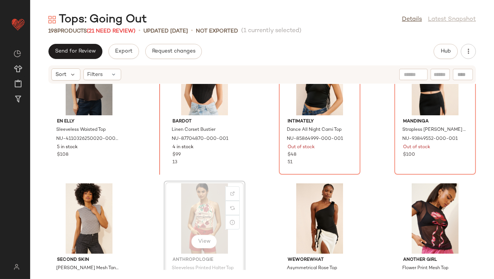
scroll to position [4885, 0]
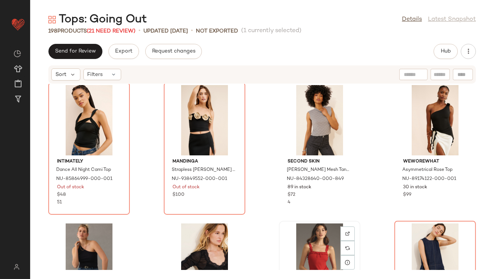
scroll to position [4987, 0]
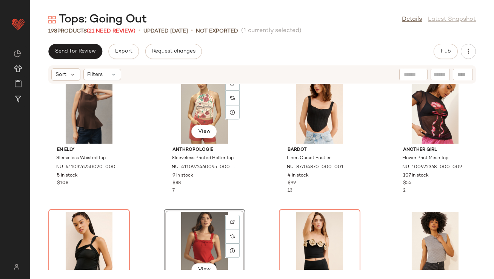
scroll to position [4864, 0]
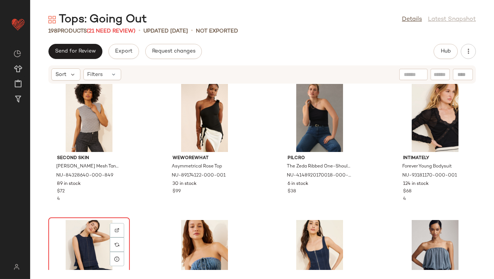
scroll to position [5127, 0]
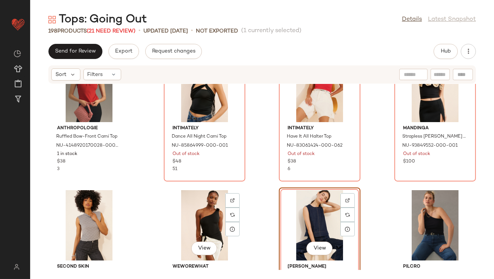
scroll to position [5019, 0]
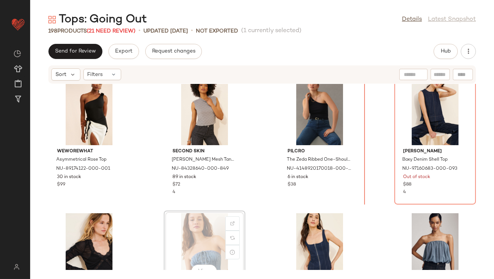
scroll to position [5134, 0]
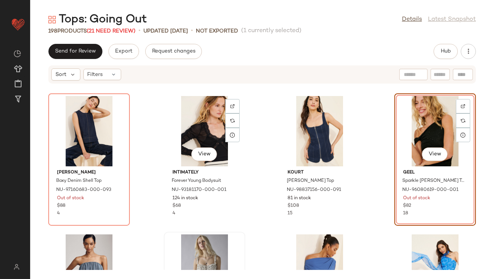
scroll to position [5299, 0]
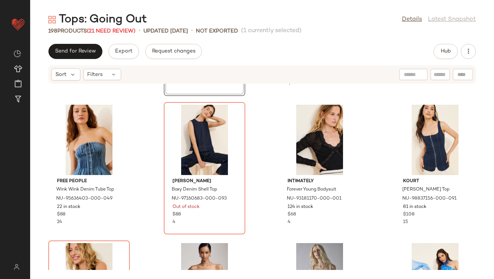
scroll to position [5248, 0]
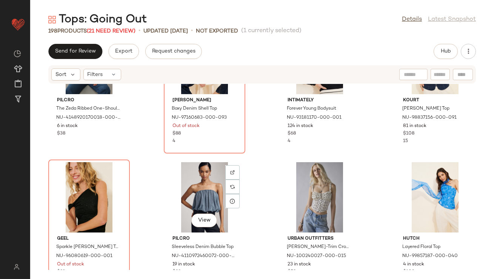
scroll to position [5352, 0]
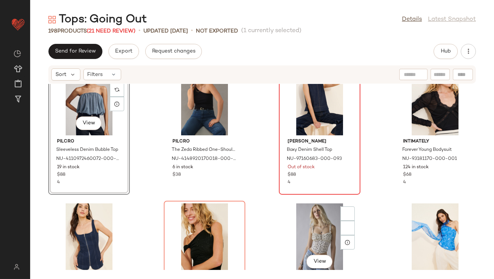
scroll to position [5290, 0]
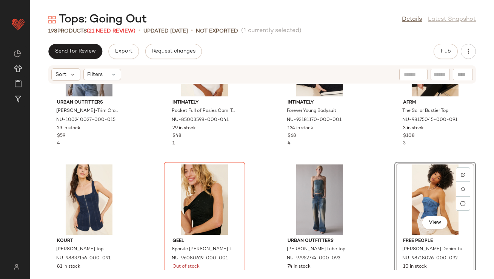
scroll to position [5582, 0]
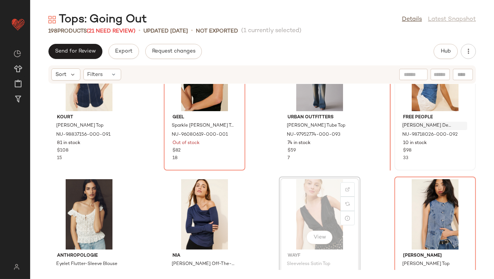
scroll to position [5580, 0]
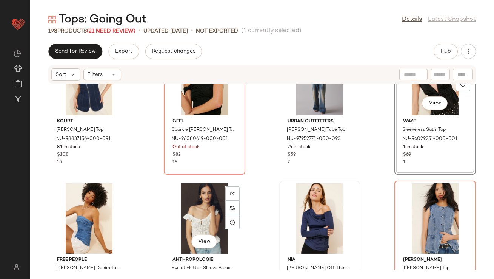
scroll to position [5578, 0]
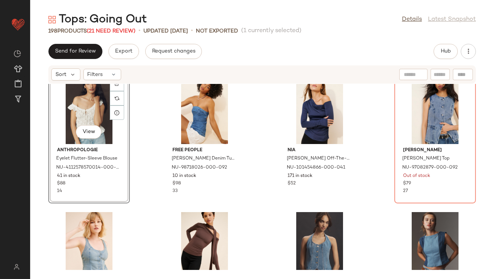
scroll to position [5694, 0]
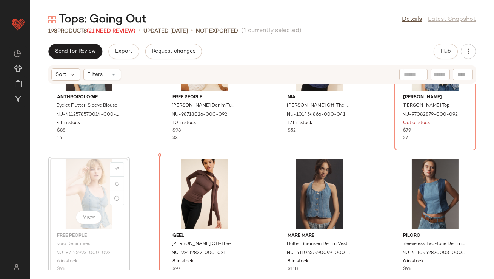
scroll to position [5744, 0]
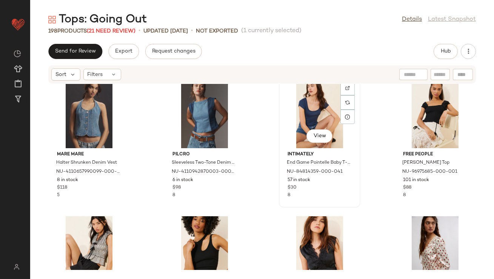
scroll to position [5961, 0]
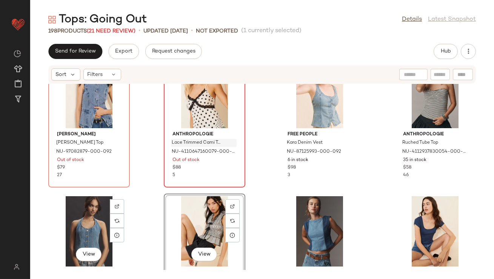
scroll to position [5843, 0]
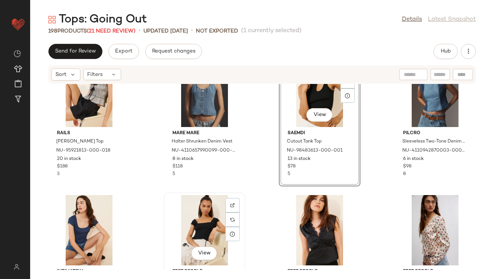
scroll to position [6006, 0]
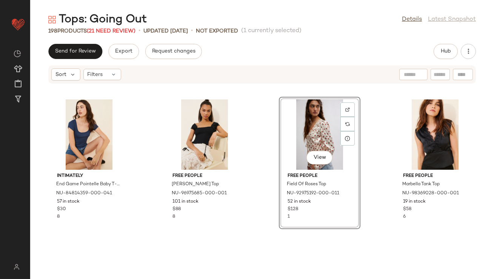
scroll to position [6135, 0]
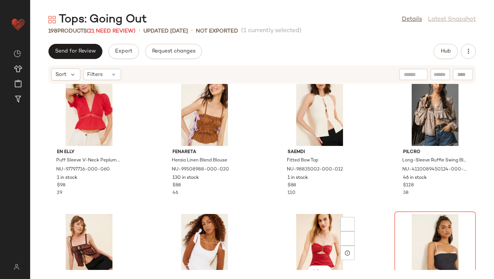
scroll to position [573, 0]
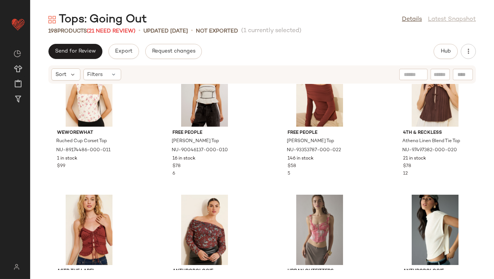
scroll to position [2125, 0]
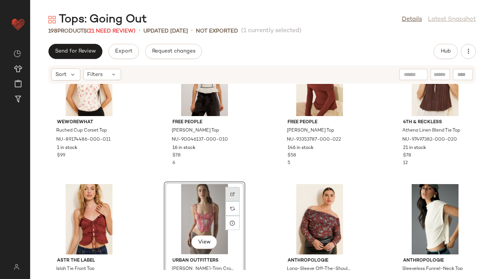
scroll to position [2200, 0]
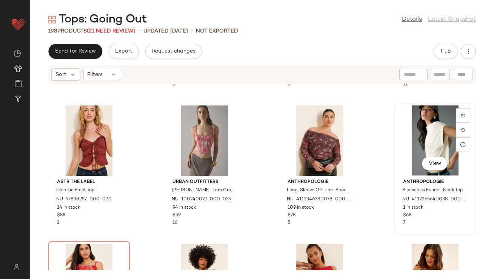
click at [397, 140] on div "View" at bounding box center [435, 140] width 76 height 70
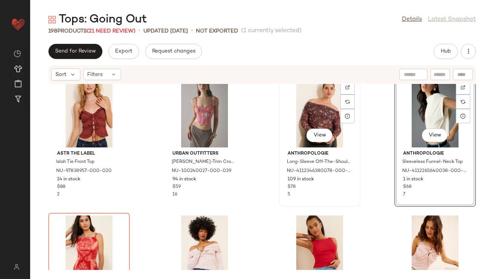
scroll to position [2230, 0]
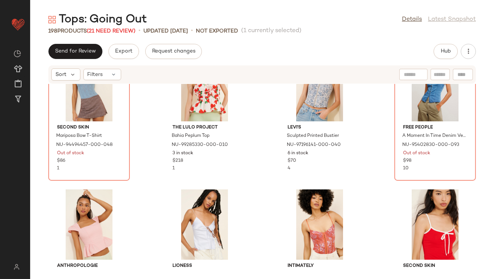
scroll to position [2681, 0]
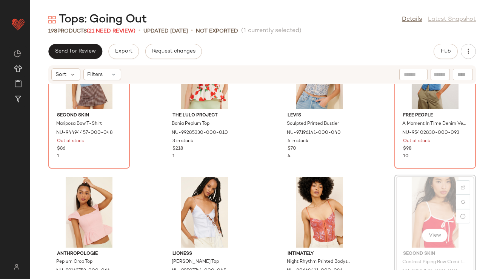
drag, startPoint x: 435, startPoint y: 218, endPoint x: 433, endPoint y: 215, distance: 3.9
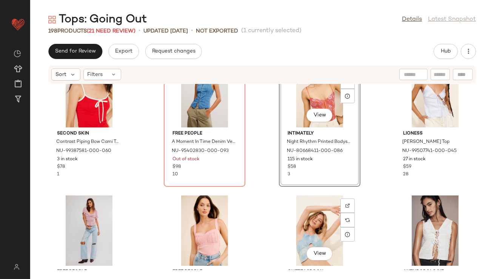
scroll to position [2805, 0]
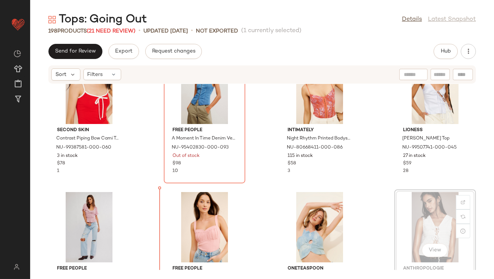
scroll to position [2806, 0]
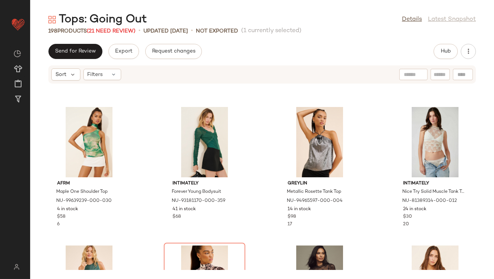
scroll to position [3916, 0]
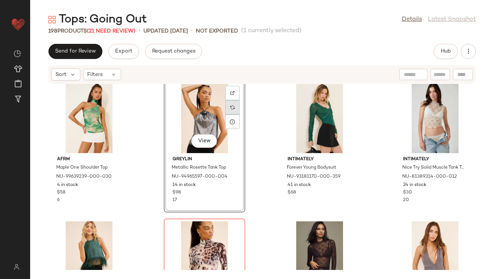
scroll to position [4058, 0]
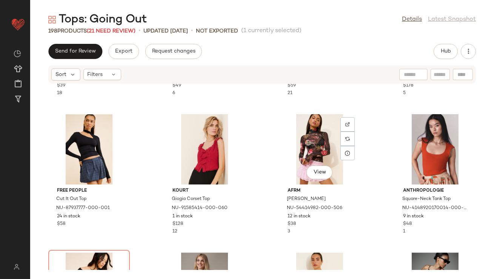
scroll to position [4507, 0]
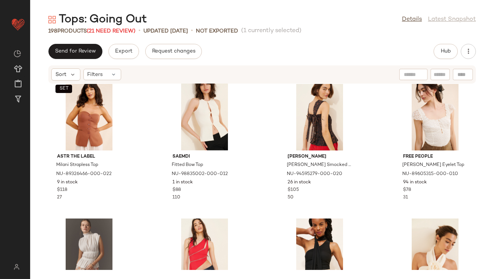
scroll to position [845, 0]
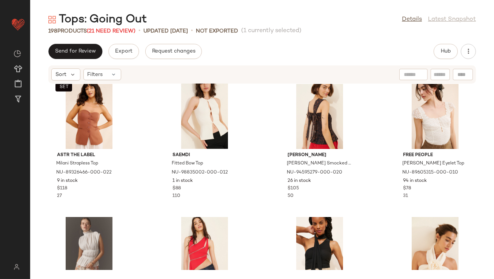
drag, startPoint x: 81, startPoint y: 151, endPoint x: 140, endPoint y: 0, distance: 161.7
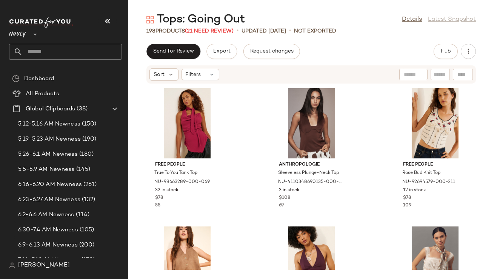
click at [120, 17] on div at bounding box center [65, 22] width 113 height 11
click at [115, 19] on button "button" at bounding box center [108, 21] width 18 height 18
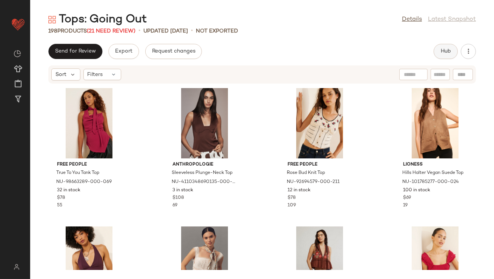
click at [442, 57] on button "Hub" at bounding box center [446, 51] width 24 height 15
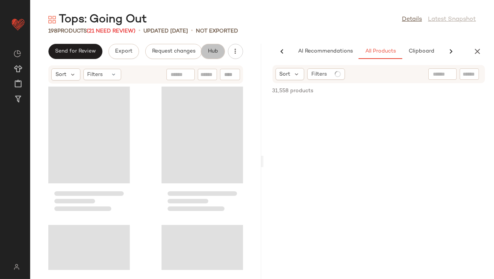
scroll to position [0, 42]
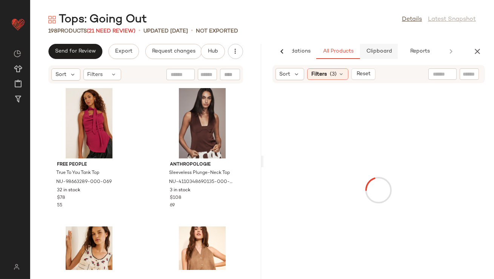
click at [386, 50] on span "Clipboard" at bounding box center [379, 51] width 26 height 6
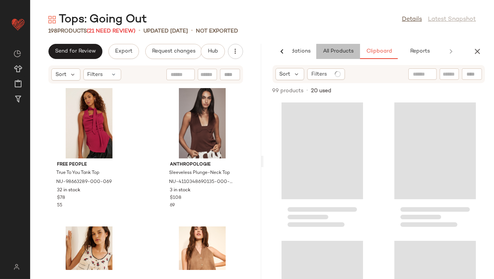
click at [334, 53] on span "All Products" at bounding box center [338, 51] width 31 height 6
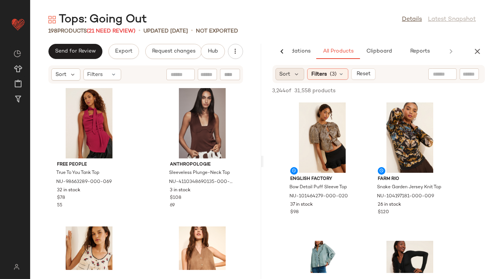
click at [296, 78] on div "Sort" at bounding box center [290, 74] width 29 height 12
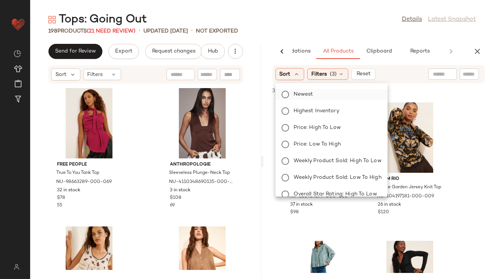
click at [303, 94] on span "Newest" at bounding box center [304, 94] width 20 height 8
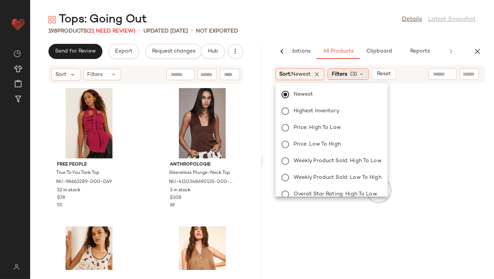
click at [344, 74] on span "Filters" at bounding box center [339, 74] width 15 height 8
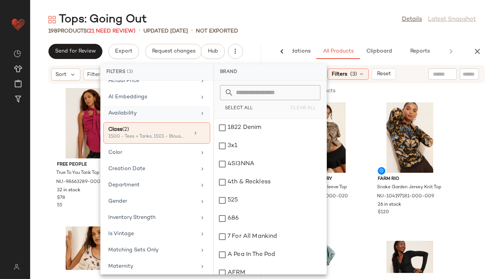
scroll to position [188, 0]
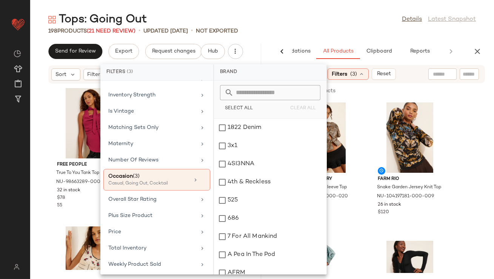
click at [338, 34] on div "198 Products (21 Need Review) • updated Aug 22nd • Not Exported" at bounding box center [262, 31] width 464 height 8
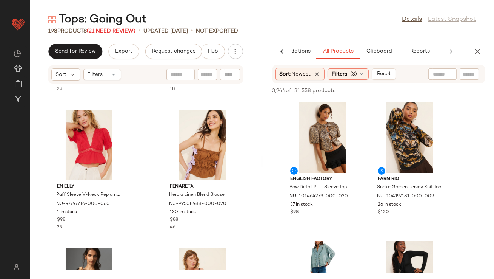
scroll to position [1093, 0]
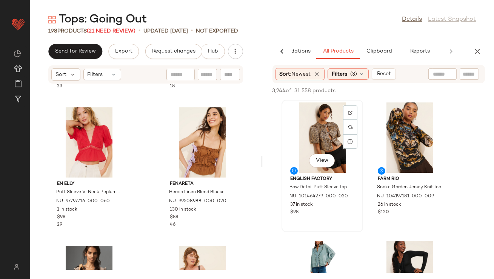
click at [312, 150] on div "View" at bounding box center [322, 137] width 76 height 70
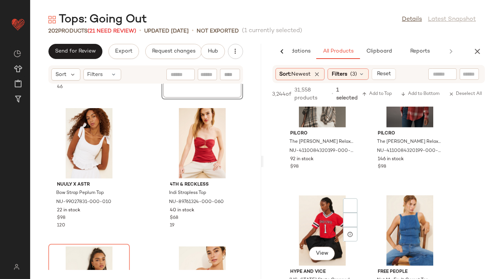
scroll to position [2073, 0]
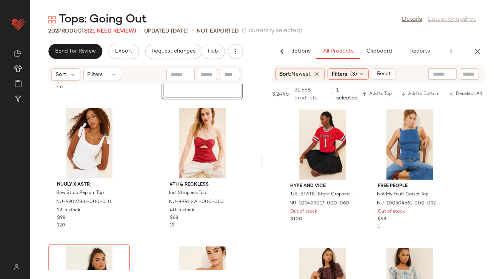
click at [478, 47] on icon "button" at bounding box center [477, 51] width 9 height 9
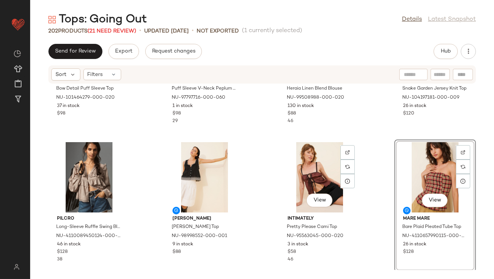
scroll to position [655, 0]
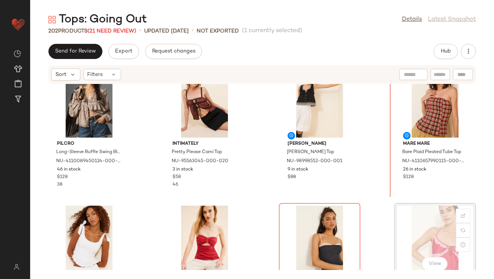
scroll to position [719, 0]
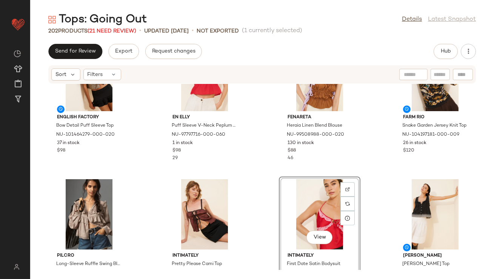
scroll to position [604, 0]
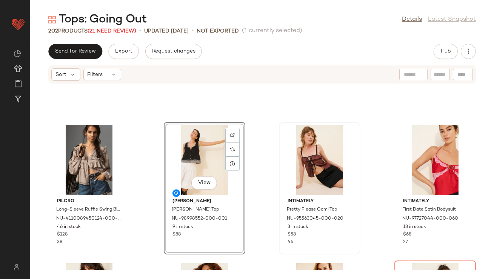
scroll to position [626, 0]
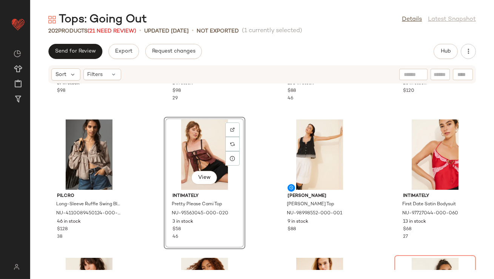
scroll to position [722, 0]
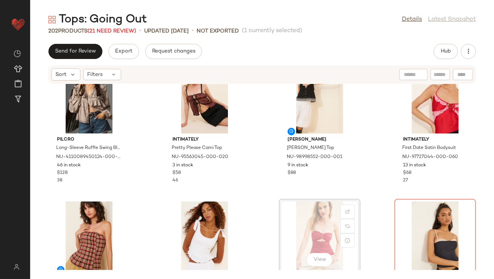
scroll to position [725, 0]
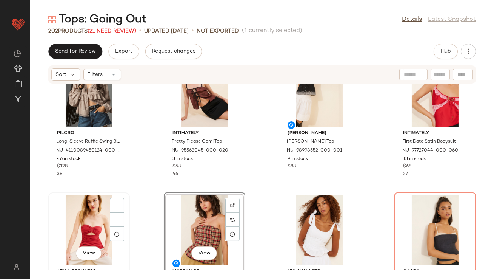
scroll to position [729, 0]
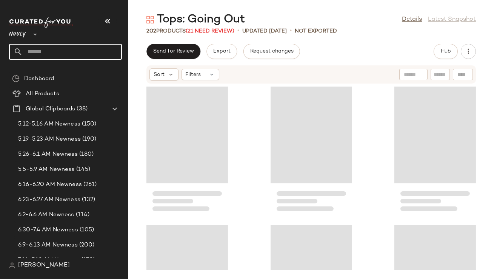
click at [96, 49] on input "text" at bounding box center [72, 52] width 99 height 16
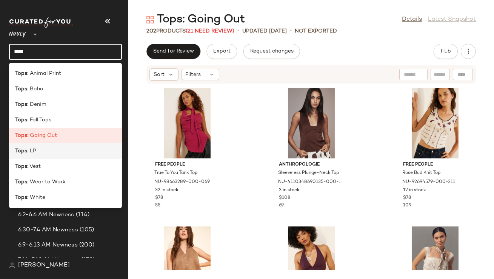
type input "****"
click at [28, 150] on span ": LP" at bounding box center [31, 151] width 9 height 8
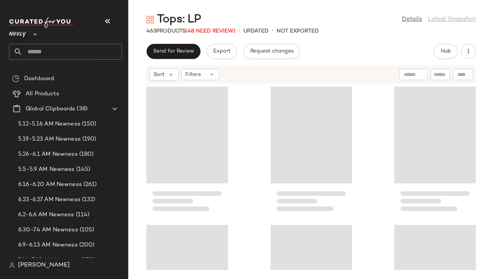
click at [111, 14] on button "button" at bounding box center [108, 21] width 18 height 18
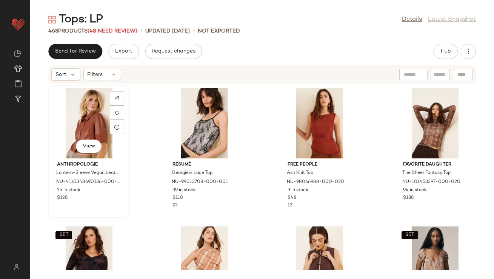
click at [74, 108] on div "View" at bounding box center [89, 123] width 76 height 70
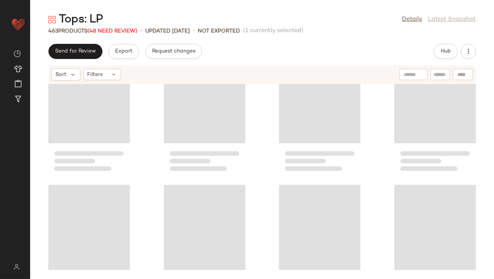
scroll to position [13633, 0]
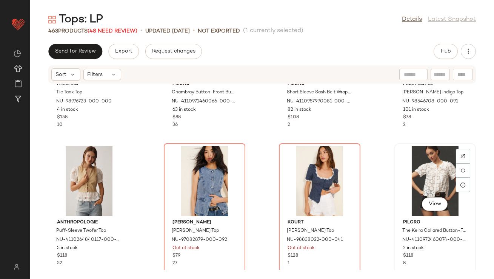
click at [417, 180] on div "View" at bounding box center [435, 181] width 76 height 70
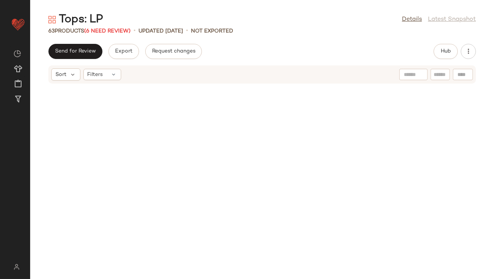
scroll to position [2027, 0]
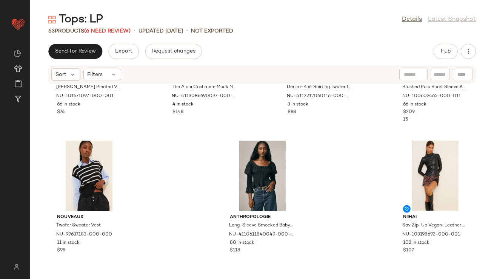
click at [197, 151] on div "4th & Reckless [PERSON_NAME] Pleated Vest NU-101671097-000-001 66 in stock $76 …" at bounding box center [262, 177] width 464 height 186
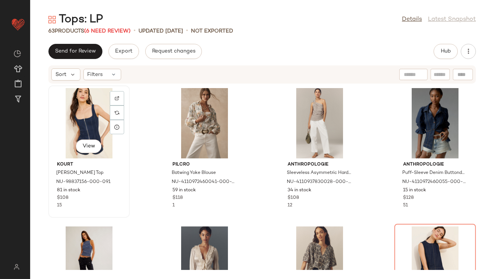
click at [94, 129] on div "View" at bounding box center [89, 123] width 76 height 70
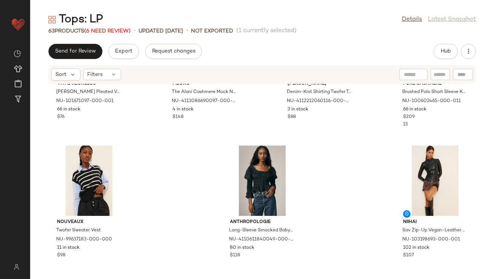
scroll to position [2027, 0]
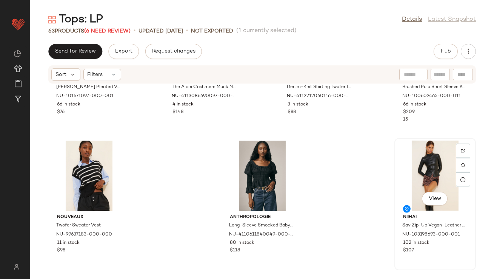
click at [432, 168] on div "View" at bounding box center [435, 175] width 76 height 70
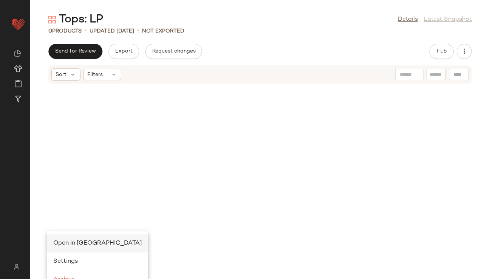
click at [64, 240] on span "Open in [GEOGRAPHIC_DATA]" at bounding box center [97, 243] width 89 height 6
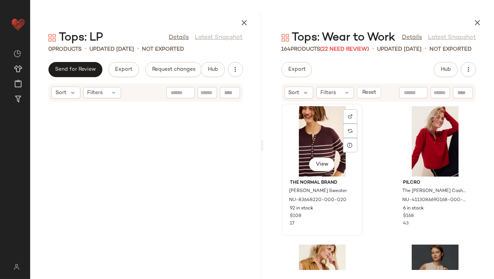
click at [319, 133] on div "View" at bounding box center [322, 141] width 76 height 70
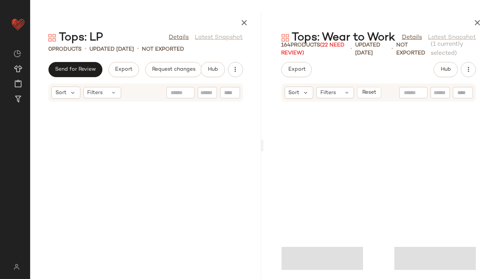
scroll to position [11168, 0]
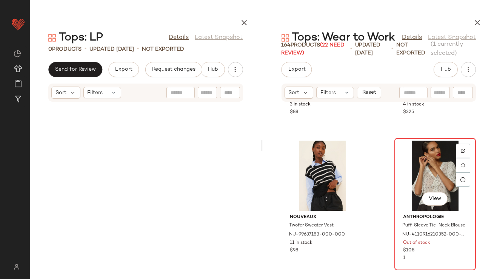
click at [437, 170] on div "View" at bounding box center [435, 175] width 76 height 70
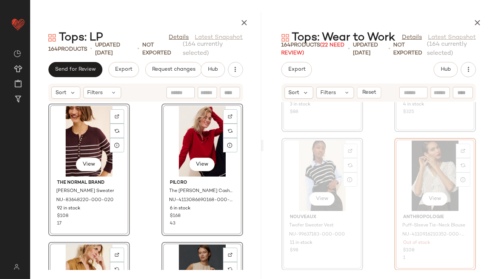
click at [147, 169] on div "View The Normal Brand [PERSON_NAME] Sweater NU-83648220-000-020 92 in stock $10…" at bounding box center [145, 186] width 231 height 168
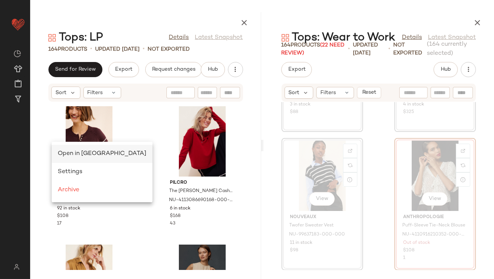
click at [63, 151] on span "Open in [GEOGRAPHIC_DATA]" at bounding box center [102, 153] width 89 height 6
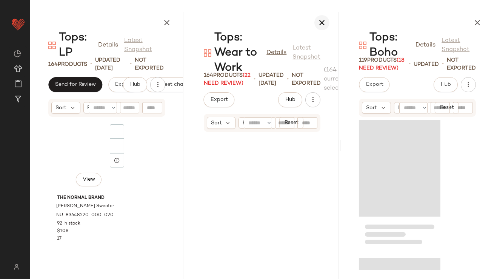
scroll to position [22531, 0]
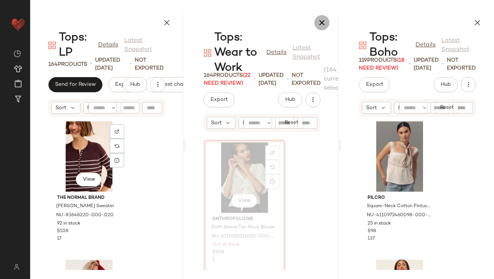
click at [320, 20] on icon "button" at bounding box center [322, 22] width 9 height 9
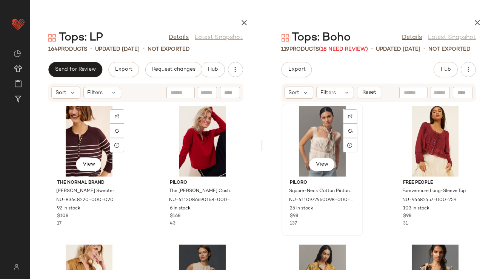
click at [314, 123] on div "View" at bounding box center [322, 141] width 76 height 70
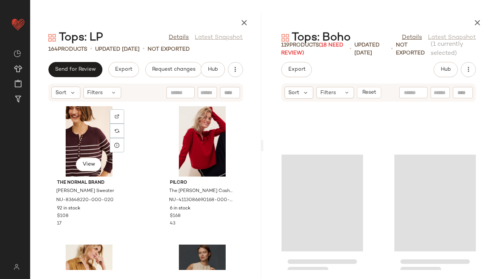
scroll to position [8127, 0]
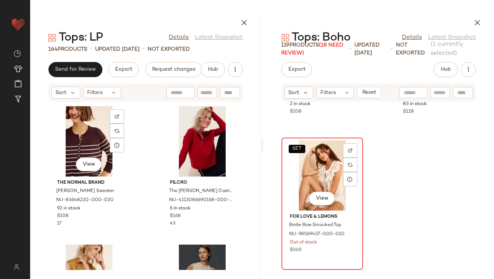
click at [316, 169] on div "SET View" at bounding box center [322, 175] width 76 height 70
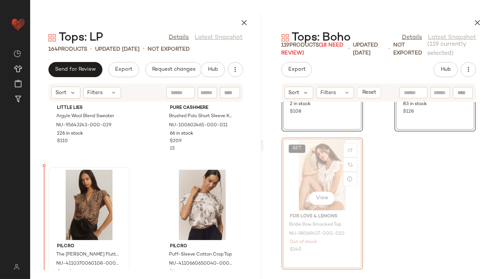
scroll to position [1878, 0]
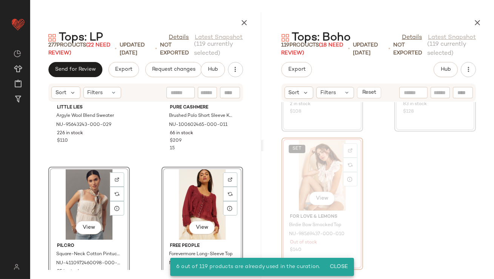
click at [144, 148] on div "Little Lies Argyle Wool Blend Sweater NU-95643243-000-029 226 in stock $110 Pur…" at bounding box center [145, 186] width 231 height 168
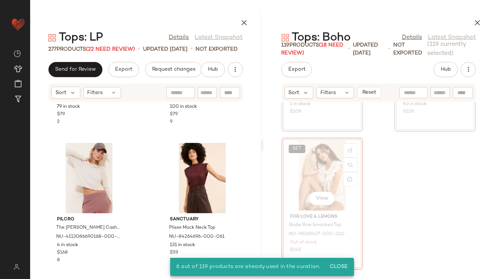
scroll to position [0, 0]
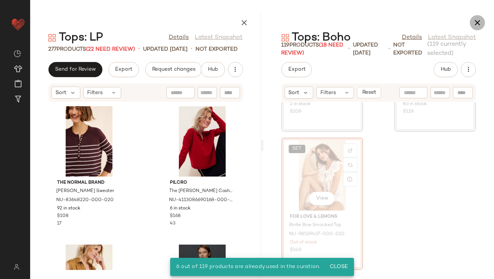
click at [480, 23] on icon "button" at bounding box center [477, 22] width 9 height 9
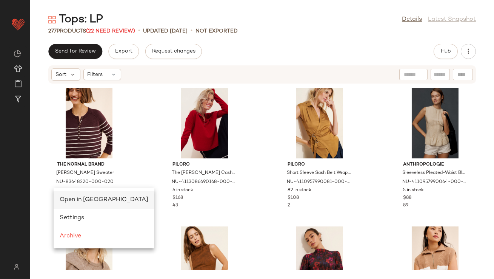
click at [62, 197] on span "Open in [GEOGRAPHIC_DATA]" at bounding box center [104, 199] width 89 height 6
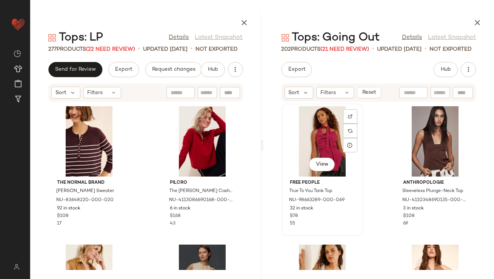
click at [328, 122] on div "View" at bounding box center [322, 141] width 76 height 70
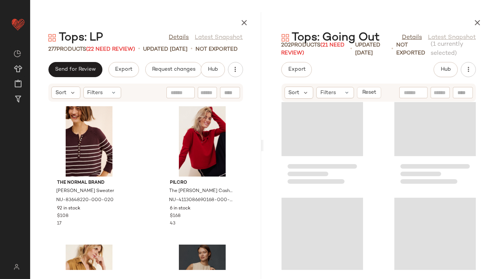
scroll to position [13794, 0]
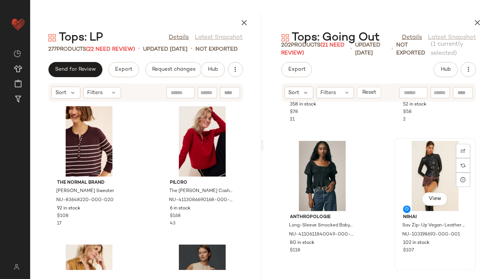
click at [439, 170] on div "View" at bounding box center [435, 175] width 76 height 70
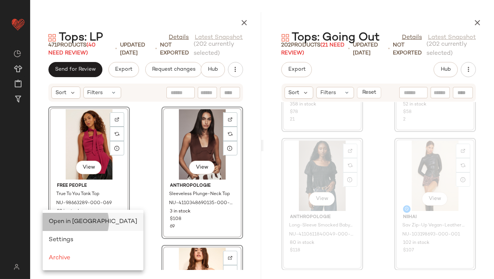
click at [56, 219] on span "Open in Split View" at bounding box center [93, 221] width 89 height 6
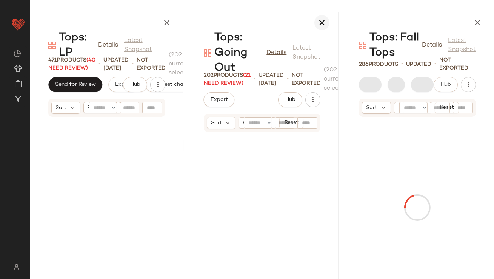
scroll to position [27783, 0]
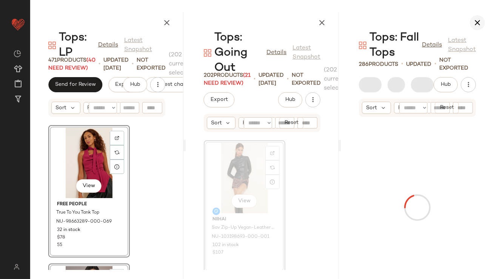
click at [325, 23] on icon "button" at bounding box center [322, 22] width 9 height 9
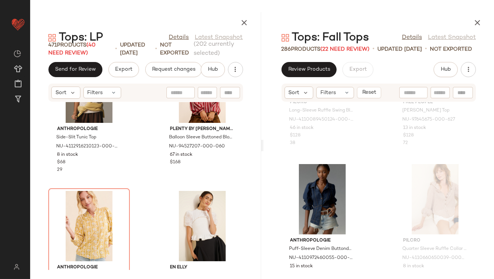
scroll to position [328, 0]
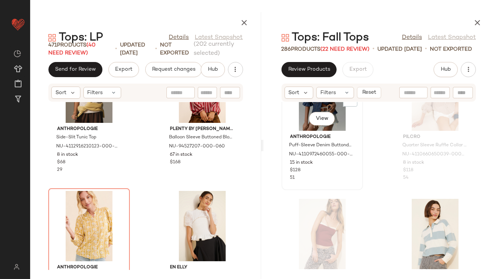
click at [297, 112] on div "View" at bounding box center [322, 95] width 76 height 70
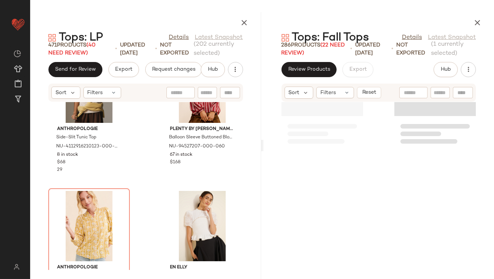
scroll to position [19600, 0]
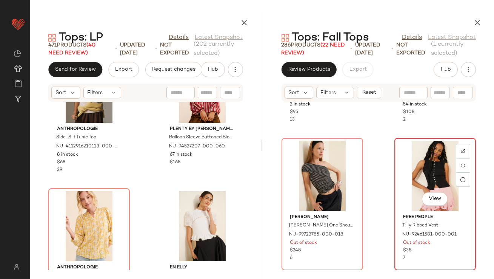
click at [422, 181] on div "View" at bounding box center [435, 175] width 76 height 70
click at [410, 165] on div "View" at bounding box center [435, 175] width 76 height 70
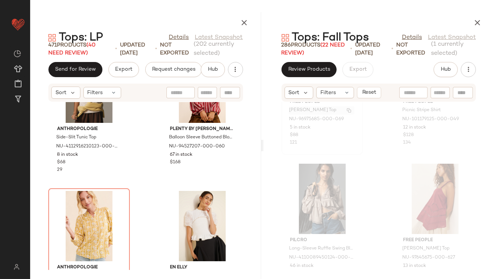
scroll to position [212, 0]
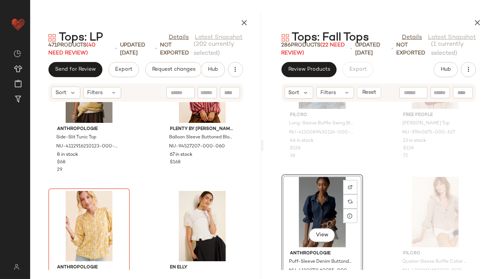
click at [323, 193] on div "View" at bounding box center [322, 212] width 76 height 70
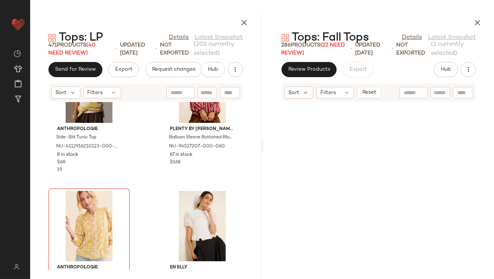
scroll to position [19600, 0]
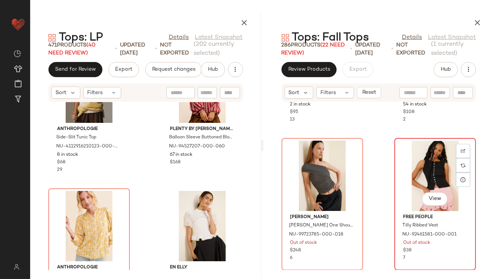
click at [405, 152] on div "View" at bounding box center [435, 175] width 76 height 70
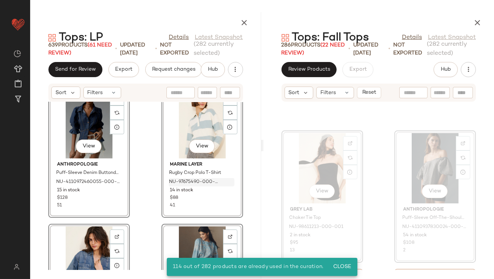
scroll to position [26832, 0]
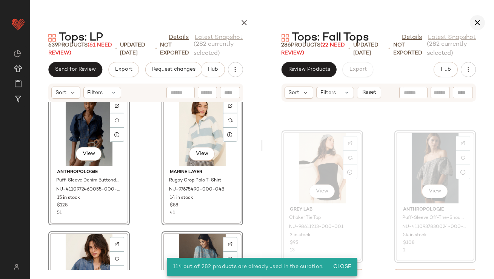
click at [478, 25] on icon "button" at bounding box center [477, 22] width 9 height 9
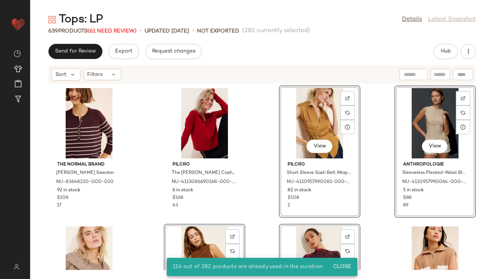
click at [350, 37] on div "Tops: LP Details Latest Snapshot 639 Products (61 Need Review) • updated Aug 22…" at bounding box center [262, 145] width 464 height 267
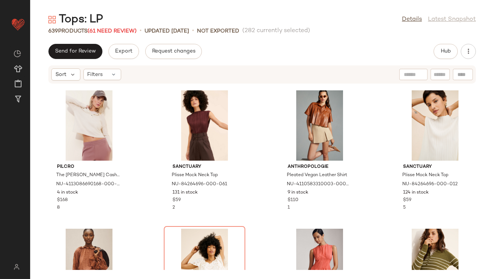
click at [255, 158] on div "ASTR The Label Derlin Wool Blend Illusion Tie Sweater NU-94299989-000-023 190 i…" at bounding box center [262, 177] width 464 height 186
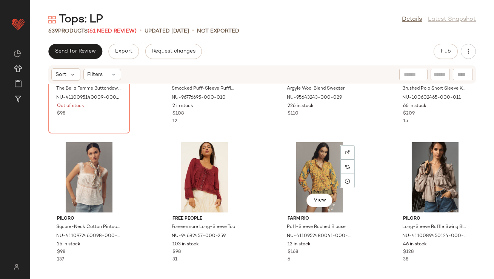
scroll to position [919, 0]
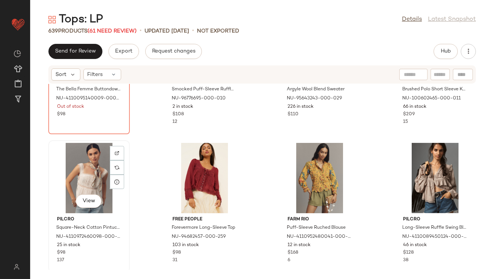
click at [87, 175] on div "View" at bounding box center [89, 178] width 76 height 70
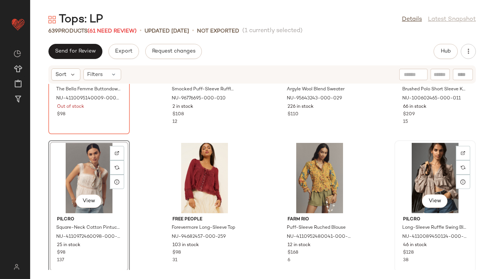
click at [409, 172] on div "View" at bounding box center [435, 178] width 76 height 70
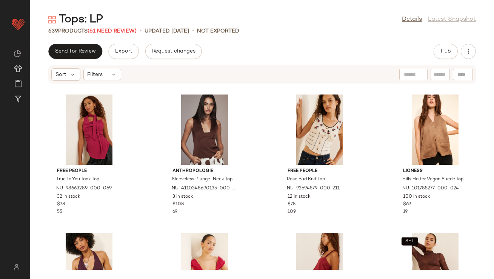
scroll to position [1796, 0]
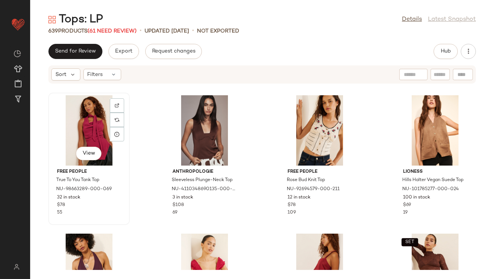
click at [91, 124] on div "View" at bounding box center [89, 130] width 76 height 70
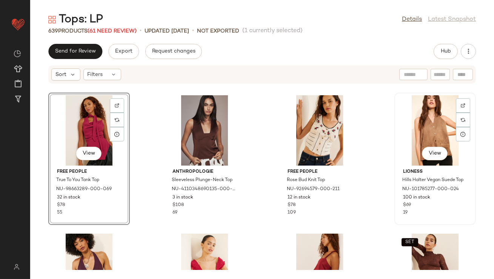
click at [412, 136] on div "View" at bounding box center [435, 130] width 76 height 70
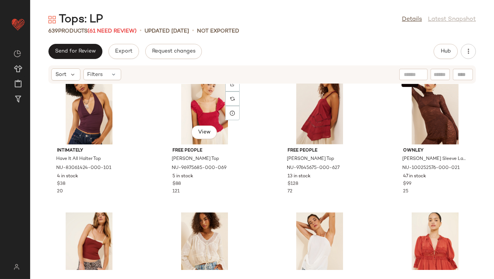
scroll to position [1956, 0]
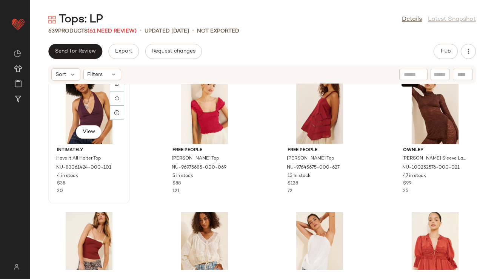
click at [90, 114] on div "View" at bounding box center [89, 109] width 76 height 70
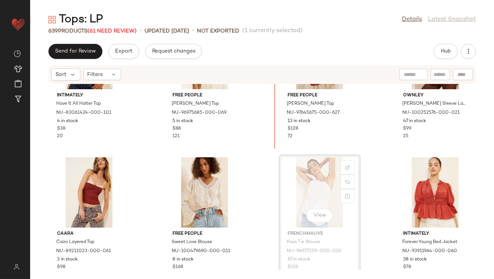
scroll to position [2003, 0]
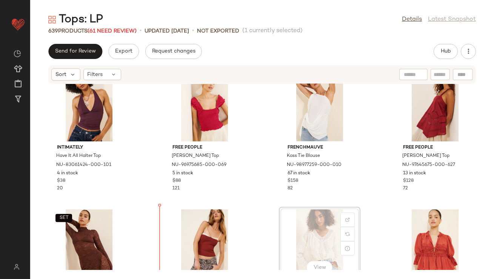
scroll to position [1963, 0]
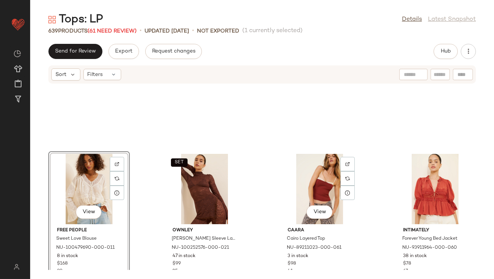
scroll to position [2112, 0]
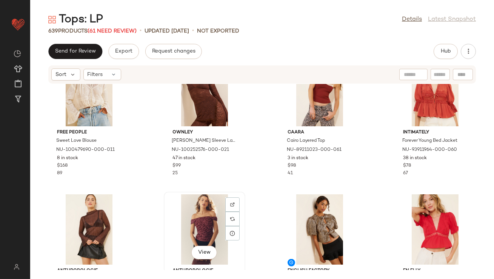
click at [199, 226] on div "View" at bounding box center [205, 229] width 76 height 70
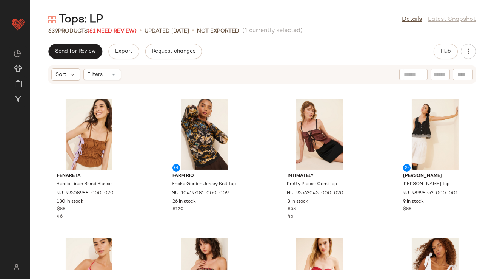
scroll to position [2379, 0]
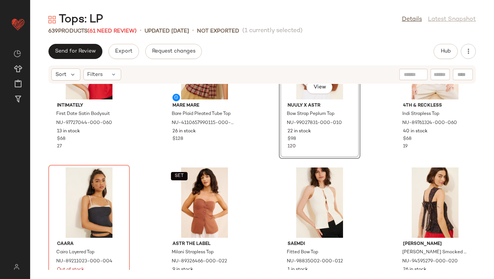
scroll to position [2556, 0]
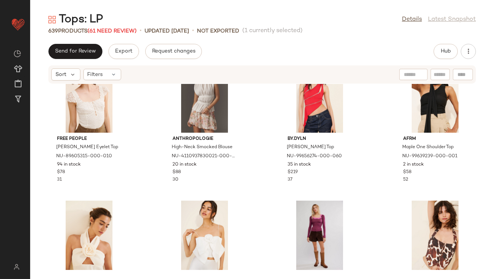
scroll to position [2866, 0]
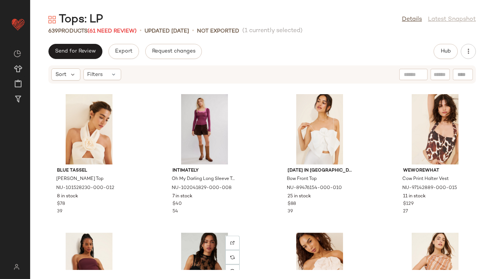
scroll to position [2899, 0]
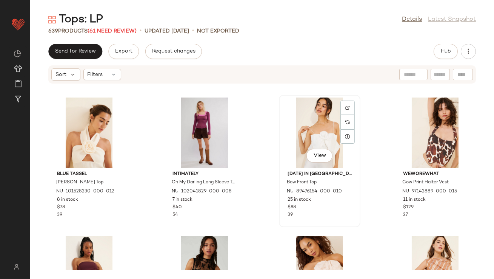
click at [302, 137] on div "View" at bounding box center [320, 132] width 76 height 70
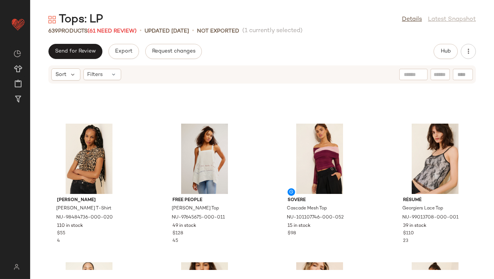
scroll to position [3152, 0]
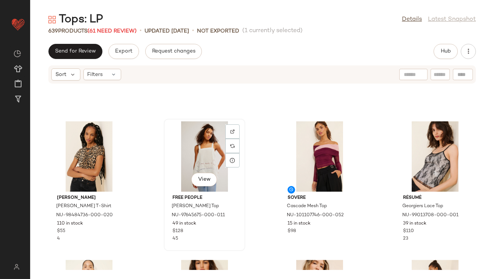
click at [205, 164] on div "View" at bounding box center [205, 156] width 76 height 70
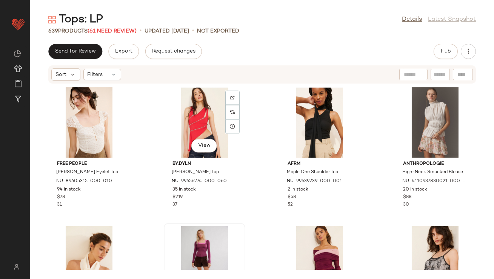
scroll to position [3081, 0]
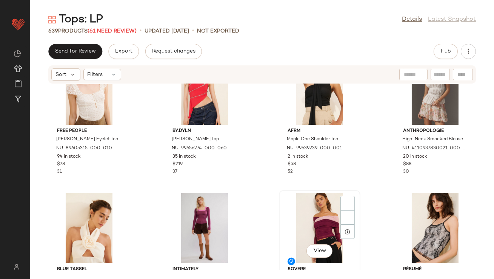
click at [292, 213] on div "View" at bounding box center [320, 228] width 76 height 70
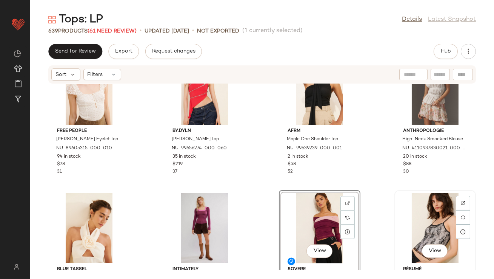
click at [426, 212] on div "View" at bounding box center [435, 228] width 76 height 70
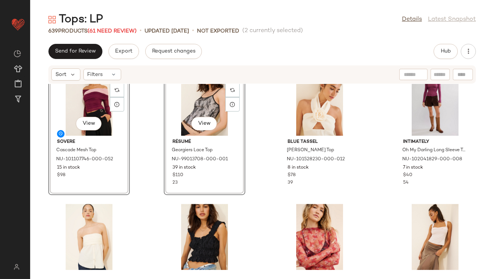
click at [255, 187] on div "SET View Sovere Cascade Mesh Top NU-101107746-000-052 15 in stock $98 SET View …" at bounding box center [262, 177] width 464 height 186
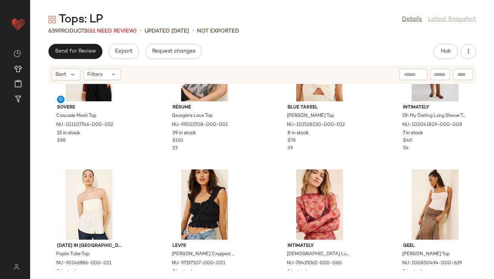
scroll to position [3302, 0]
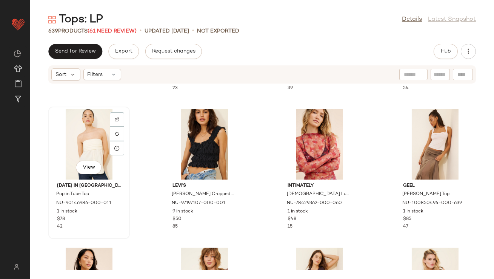
click at [85, 131] on div "View" at bounding box center [89, 144] width 76 height 70
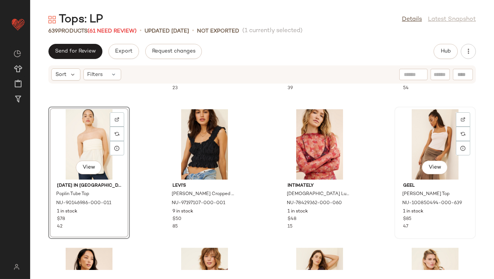
click at [414, 125] on div "View" at bounding box center [435, 144] width 76 height 70
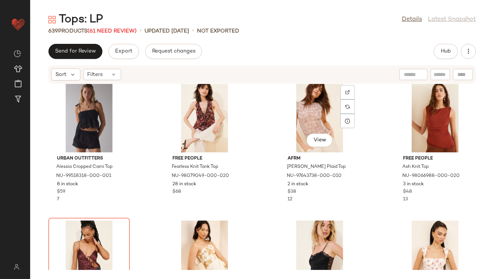
scroll to position [3598, 0]
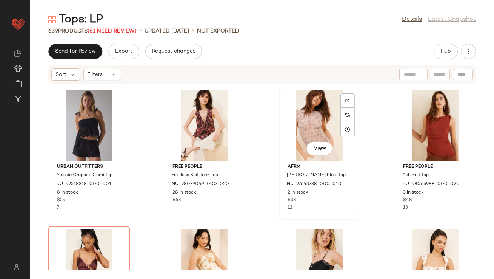
click at [306, 116] on div "View" at bounding box center [320, 125] width 76 height 70
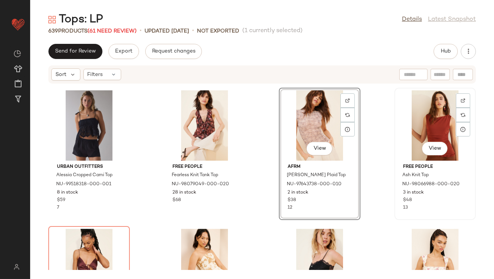
click at [435, 115] on div "View" at bounding box center [435, 125] width 76 height 70
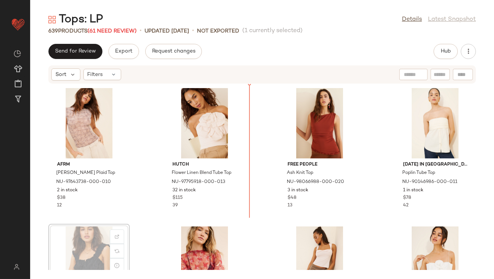
scroll to position [2, 0]
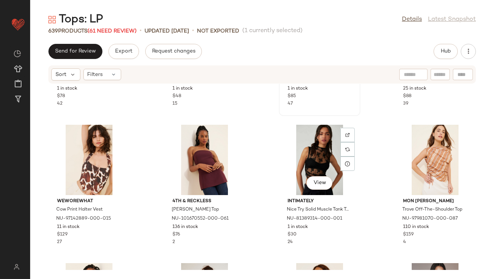
scroll to position [245, 0]
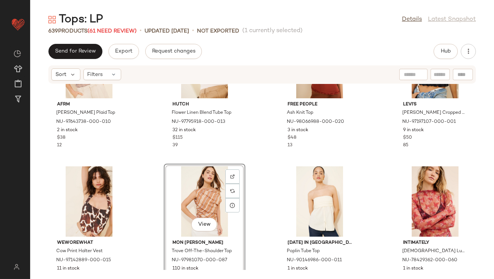
scroll to position [67, 0]
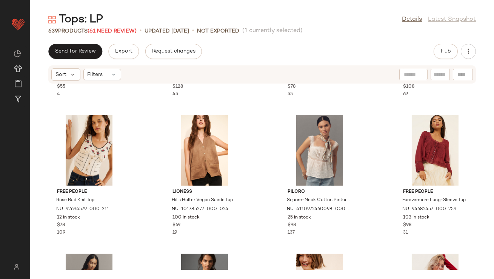
scroll to position [532, 0]
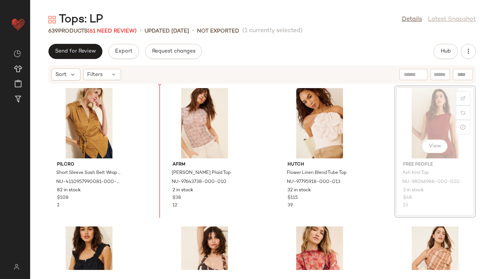
drag, startPoint x: 409, startPoint y: 123, endPoint x: 404, endPoint y: 123, distance: 4.5
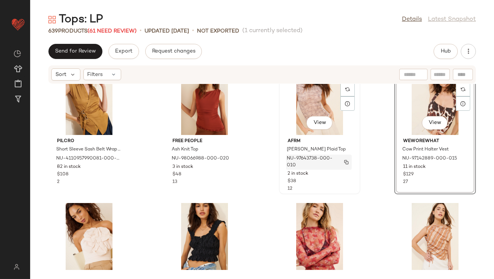
scroll to position [24, 0]
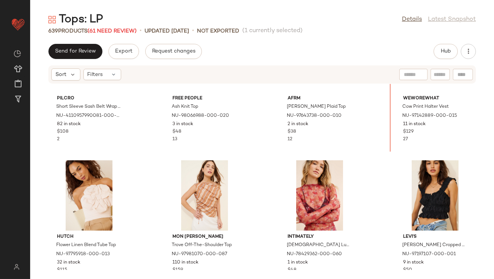
scroll to position [57, 0]
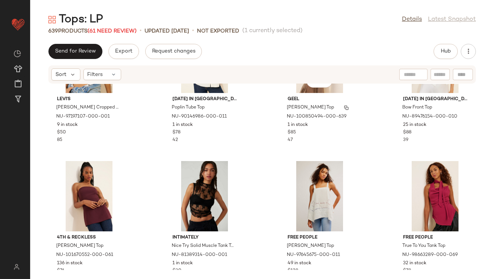
scroll to position [349, 0]
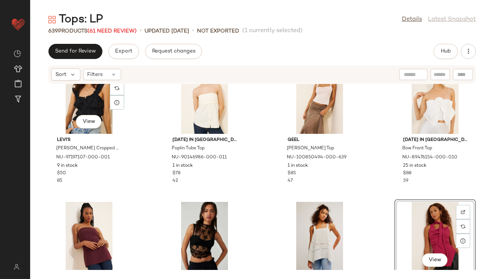
scroll to position [307, 0]
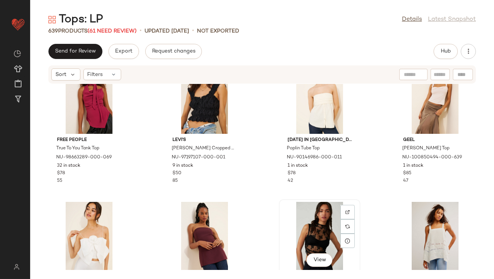
click at [310, 229] on div "View" at bounding box center [320, 237] width 76 height 70
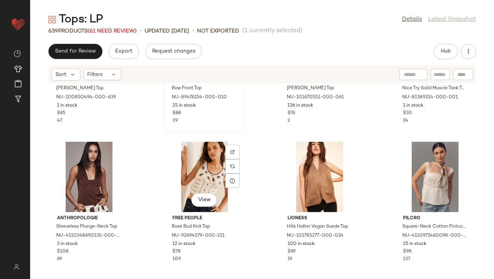
scroll to position [536, 0]
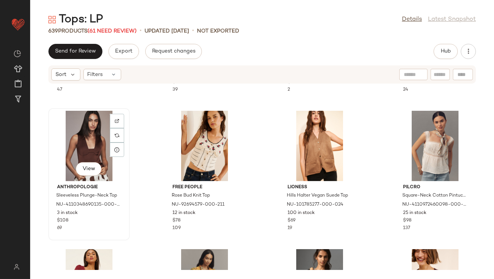
click at [80, 134] on div "View" at bounding box center [89, 146] width 76 height 70
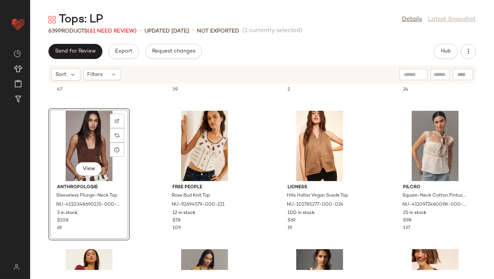
click at [368, 137] on div "Geel Alina Sweetheart Top NU-100850494-000-639 1 in stock $85 47 Sunday in Broo…" at bounding box center [262, 177] width 464 height 186
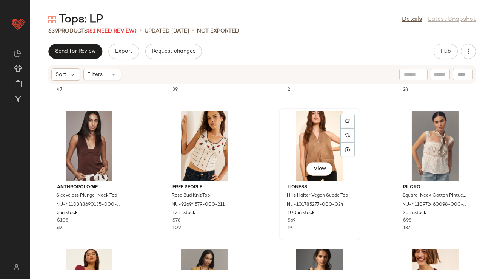
click at [314, 137] on div "View" at bounding box center [320, 146] width 76 height 70
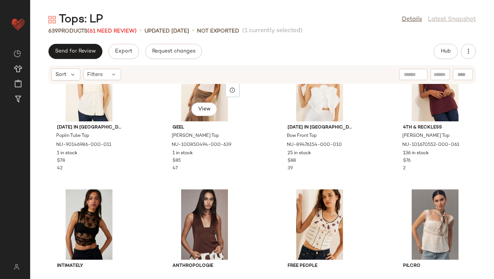
scroll to position [493, 0]
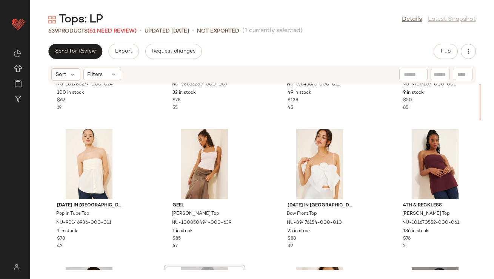
scroll to position [339, 0]
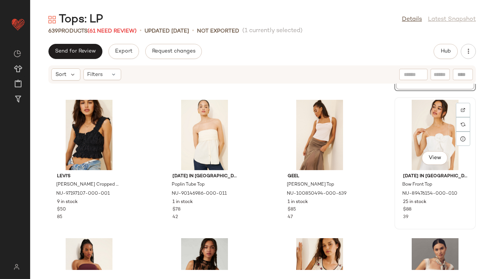
scroll to position [411, 0]
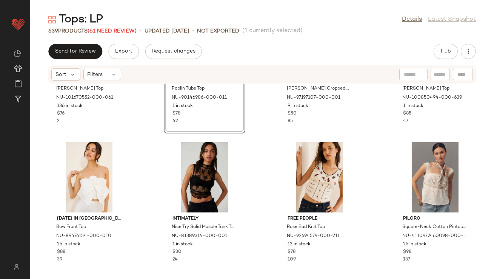
scroll to position [635, 0]
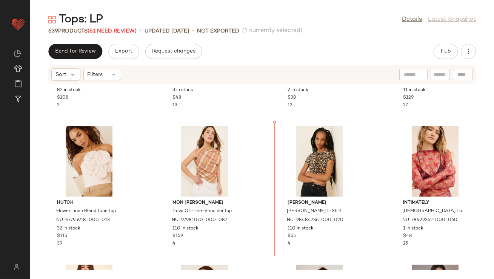
scroll to position [109, 0]
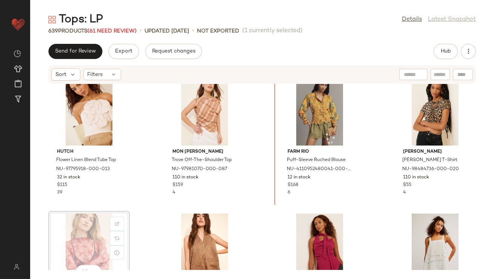
scroll to position [157, 0]
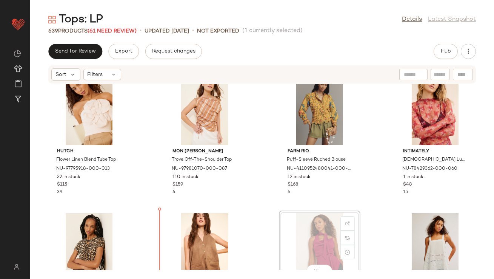
scroll to position [162, 0]
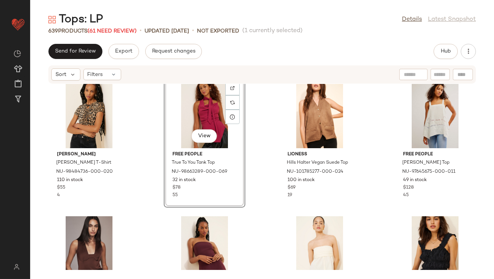
scroll to position [310, 0]
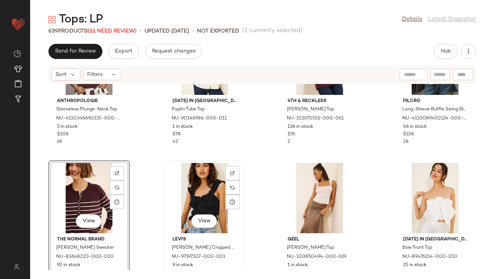
scroll to position [486, 0]
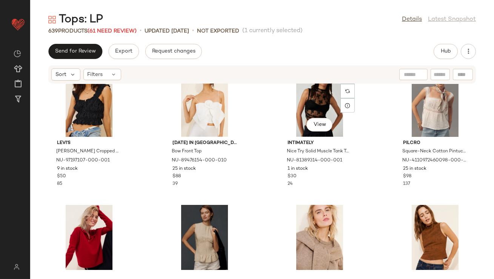
scroll to position [719, 0]
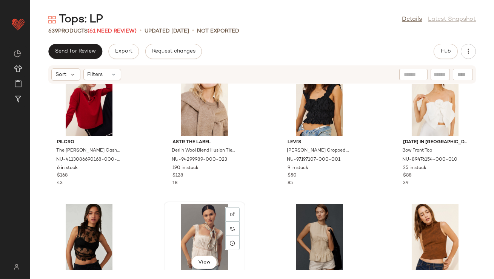
scroll to position [720, 0]
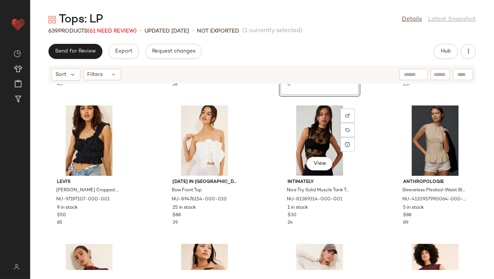
scroll to position [864, 0]
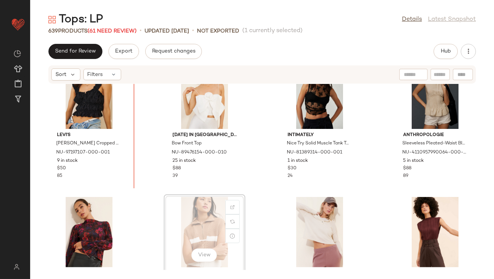
drag, startPoint x: 199, startPoint y: 235, endPoint x: 193, endPoint y: 233, distance: 6.1
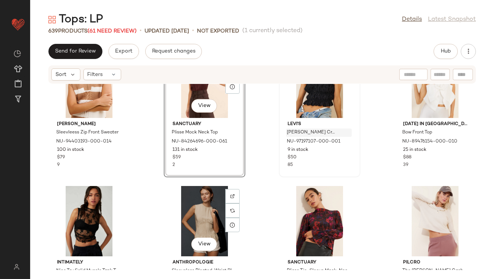
scroll to position [877, 0]
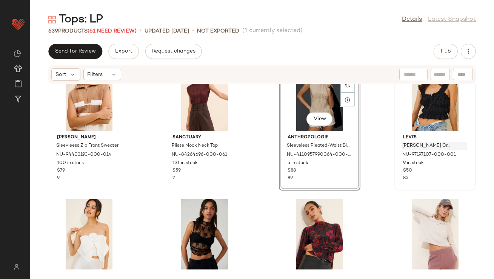
scroll to position [872, 0]
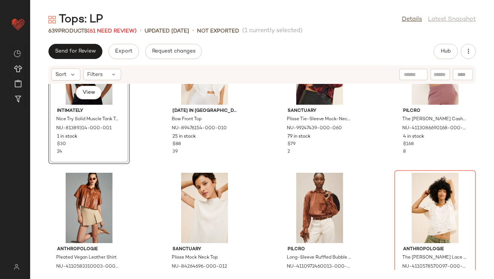
scroll to position [1027, 0]
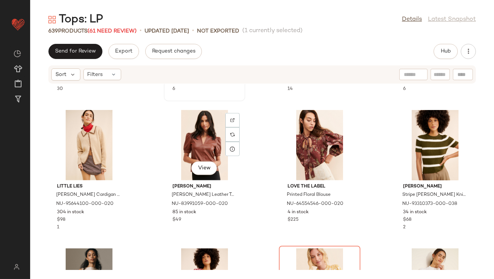
scroll to position [1369, 0]
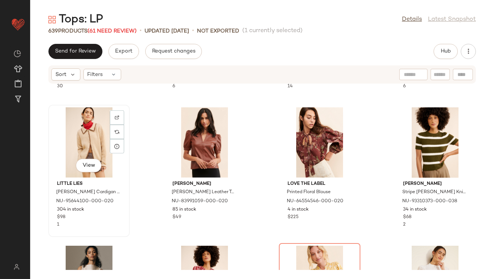
click at [92, 141] on div "View" at bounding box center [89, 142] width 76 height 70
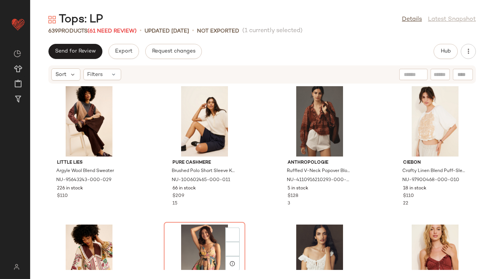
scroll to position [1691, 0]
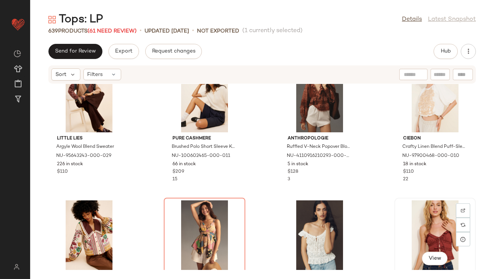
click at [432, 207] on div "View" at bounding box center [435, 235] width 76 height 70
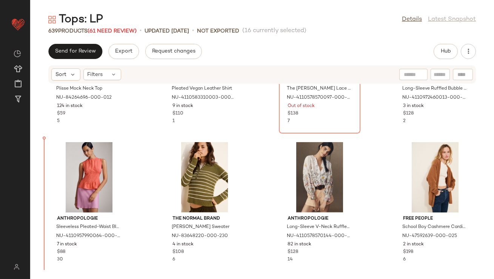
scroll to position [1198, 0]
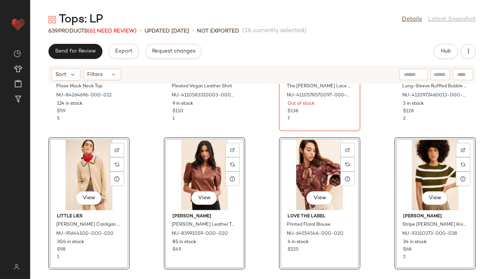
click at [144, 124] on div "Sanctuary Plisse Mock Neck Top NU-84264696-000-012 124 in stock $59 5 Anthropol…" at bounding box center [262, 177] width 464 height 186
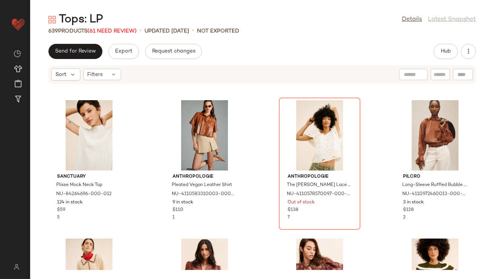
scroll to position [1114, 0]
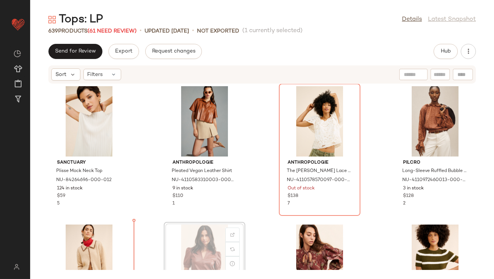
scroll to position [1128, 0]
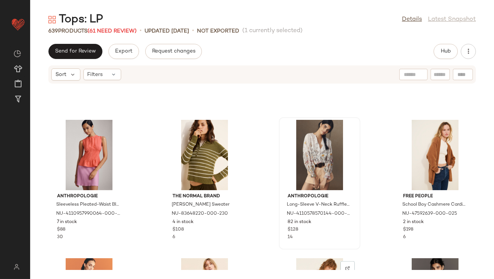
scroll to position [1761, 0]
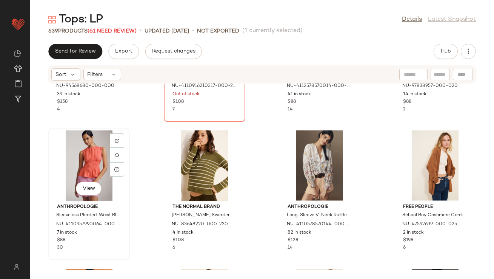
click at [93, 161] on div "View" at bounding box center [89, 165] width 76 height 70
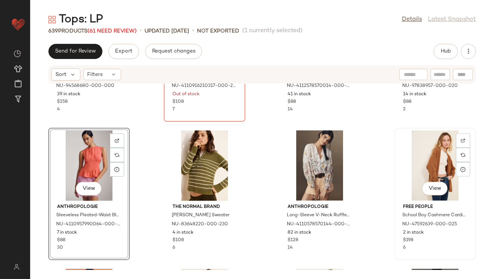
click at [411, 158] on div "View" at bounding box center [435, 165] width 76 height 70
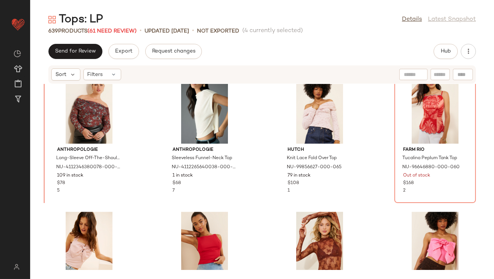
scroll to position [4006, 0]
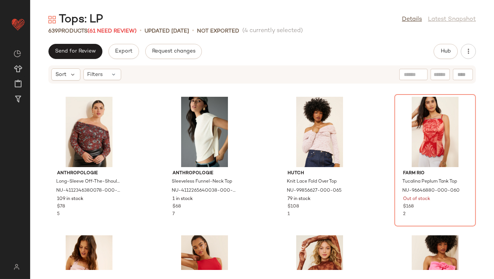
click at [144, 143] on div "Anthropologie Long-Sleeve Off-The-Shoulder Sheer Top NU-4112346380078-000-029 1…" at bounding box center [262, 177] width 464 height 186
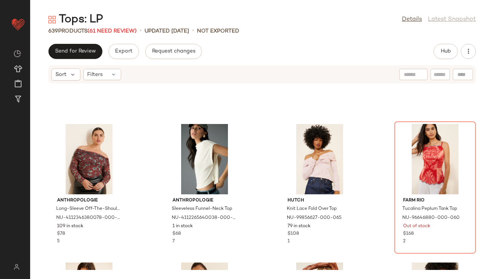
scroll to position [3958, 0]
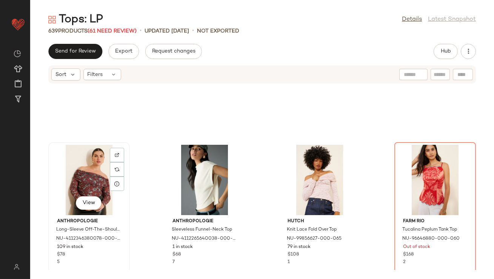
click at [103, 176] on div "View" at bounding box center [89, 180] width 76 height 70
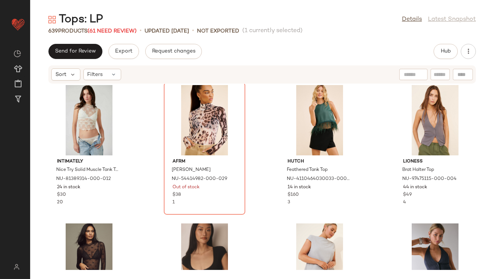
scroll to position [5798, 0]
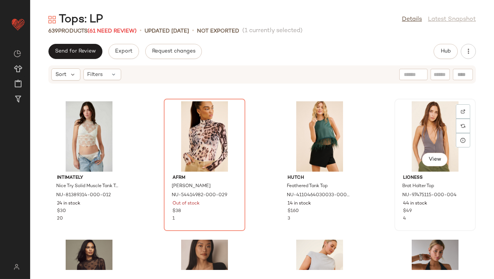
click at [413, 154] on div "View" at bounding box center [435, 136] width 76 height 70
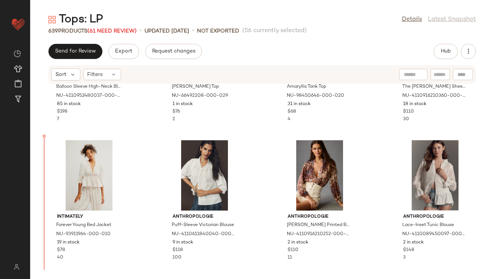
scroll to position [1900, 0]
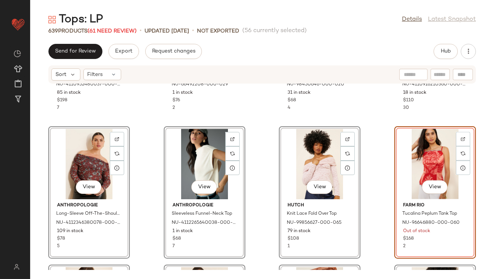
click at [146, 147] on div "Farm Rio Balloon Sleeve High-Neck Blouse NU-4110952480037-000-011 85 in stock $…" at bounding box center [262, 177] width 464 height 186
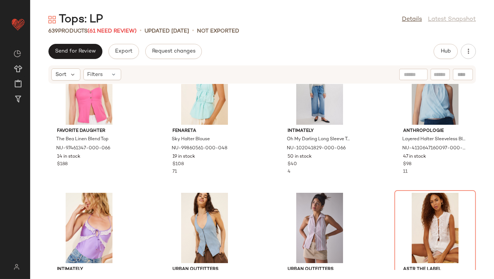
scroll to position [2803, 0]
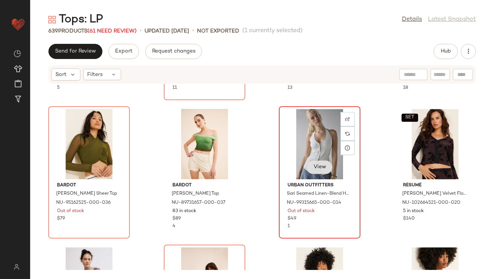
scroll to position [3306, 0]
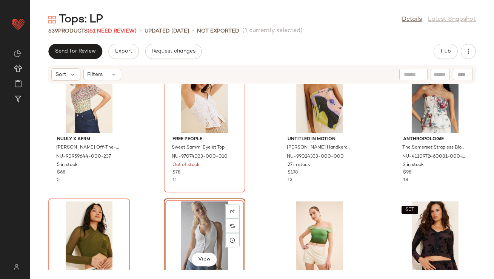
scroll to position [3221, 0]
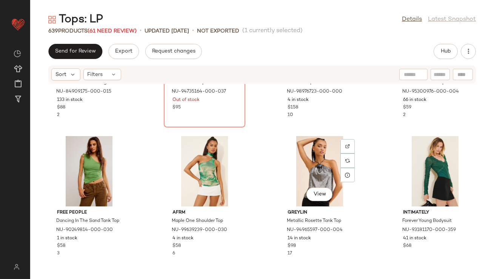
scroll to position [3564, 0]
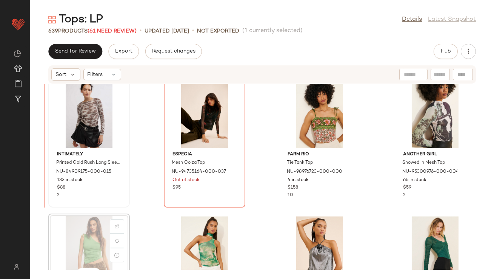
drag, startPoint x: 411, startPoint y: 207, endPoint x: 81, endPoint y: 120, distance: 340.5
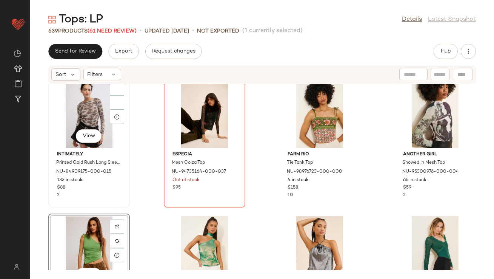
scroll to position [3459, 0]
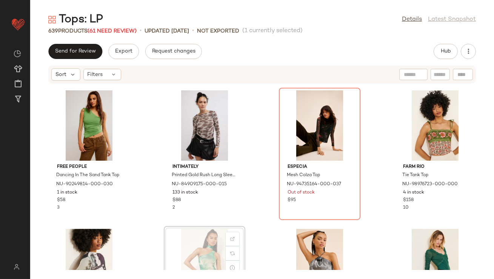
drag, startPoint x: 210, startPoint y: 246, endPoint x: 212, endPoint y: 242, distance: 4.4
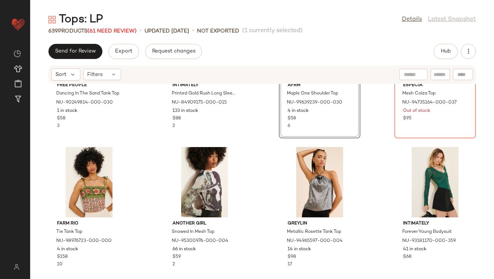
scroll to position [3542, 0]
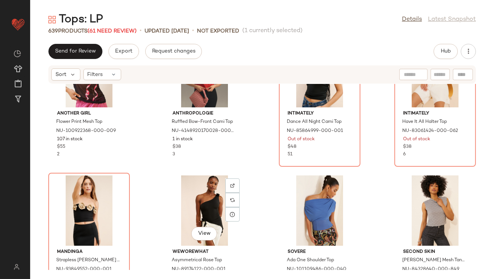
scroll to position [6691, 0]
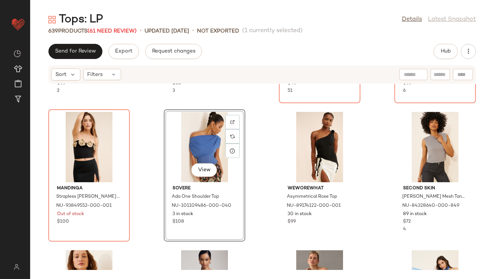
scroll to position [6879, 0]
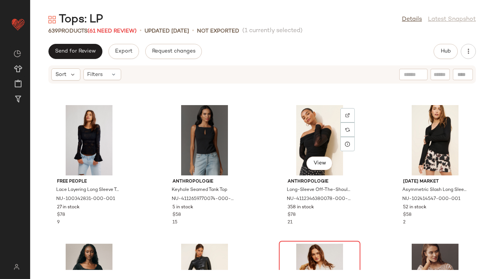
scroll to position [8283, 0]
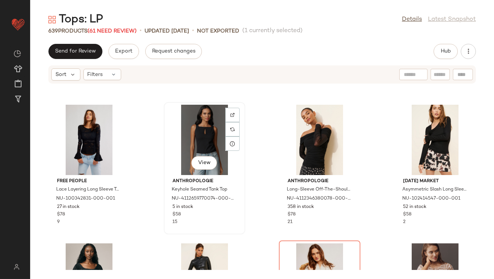
click at [193, 140] on div "View" at bounding box center [205, 140] width 76 height 70
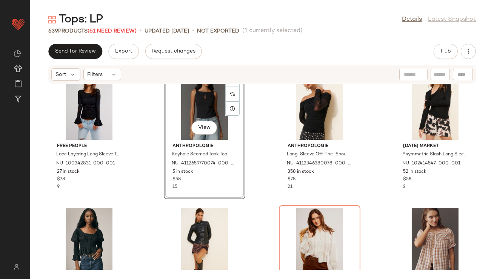
scroll to position [8343, 0]
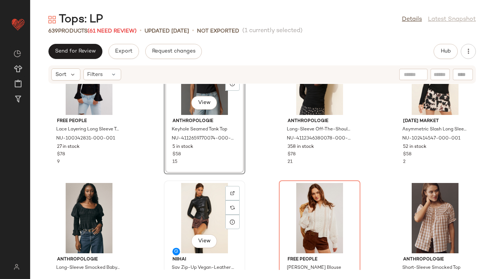
click at [193, 191] on div "View" at bounding box center [205, 218] width 76 height 70
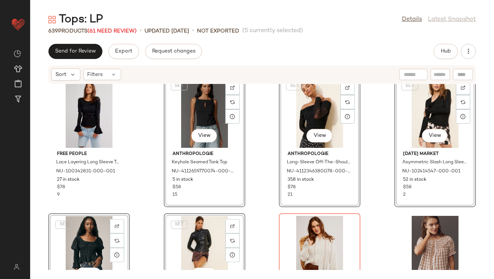
scroll to position [8308, 0]
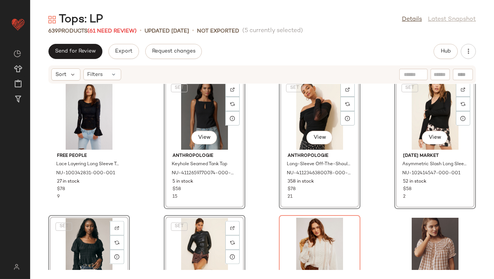
click at [248, 183] on div "Free People Lace Layering Long Sleeve Top NU-100342831-000-001 27 in stock $78 …" at bounding box center [262, 177] width 464 height 186
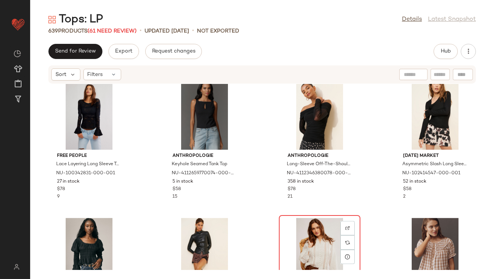
scroll to position [8309, 0]
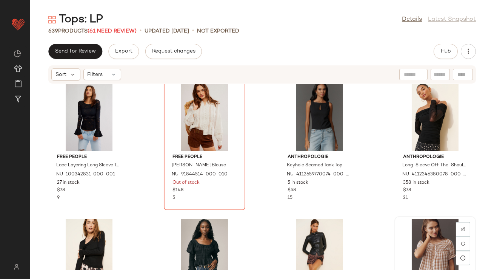
drag, startPoint x: 420, startPoint y: 244, endPoint x: 418, endPoint y: 240, distance: 4.1
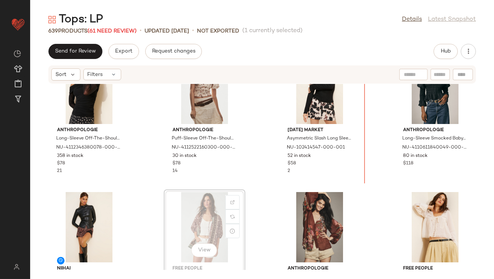
scroll to position [8472, 0]
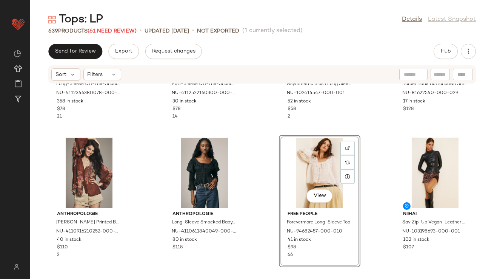
scroll to position [8614, 0]
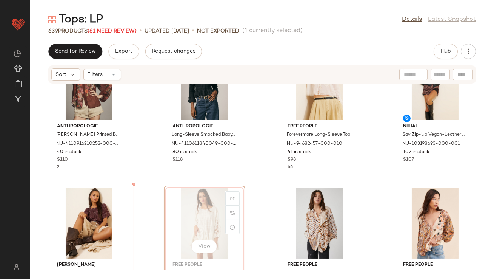
drag, startPoint x: 205, startPoint y: 216, endPoint x: 201, endPoint y: 216, distance: 4.2
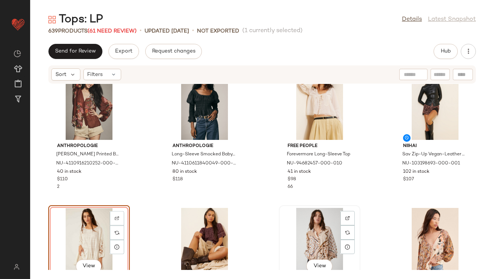
scroll to position [8745, 0]
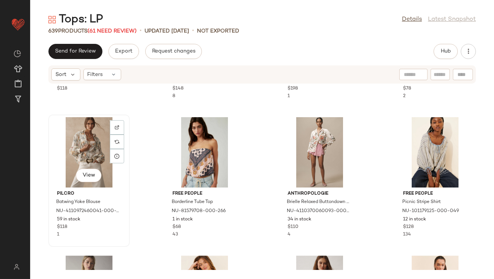
click at [83, 142] on div "View" at bounding box center [89, 152] width 76 height 70
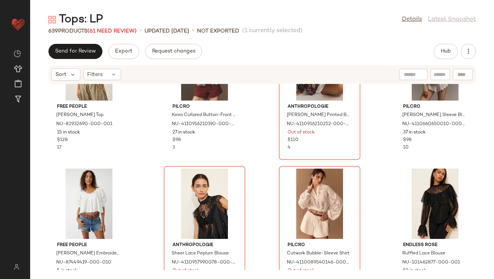
scroll to position [11259, 0]
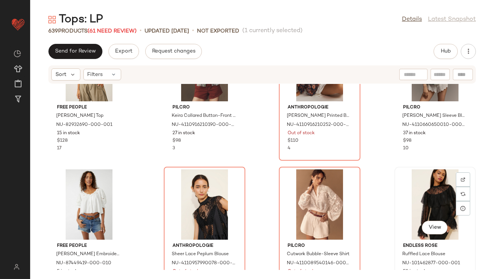
click at [401, 204] on div "View" at bounding box center [435, 204] width 76 height 70
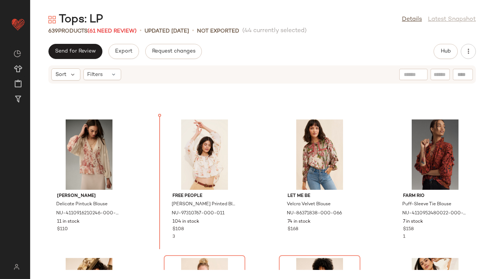
scroll to position [9064, 0]
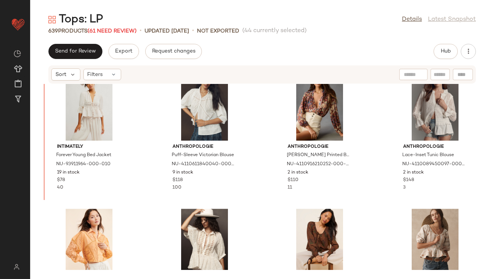
scroll to position [3873, 0]
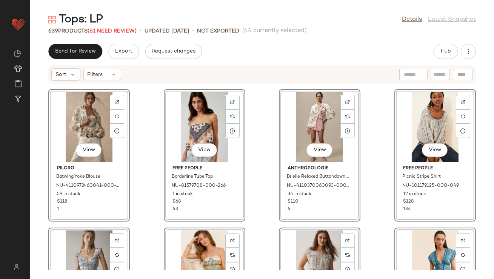
click at [146, 136] on div "View Pilcro Batwing Yoke Blouse NU-4110972460041-000-211 59 in stock $118 1 Vie…" at bounding box center [262, 177] width 464 height 186
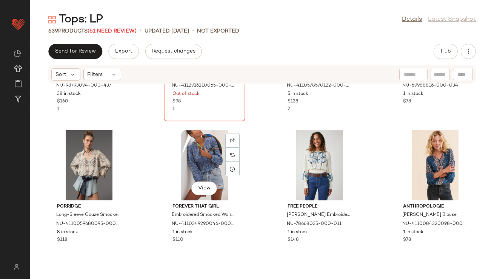
scroll to position [4417, 0]
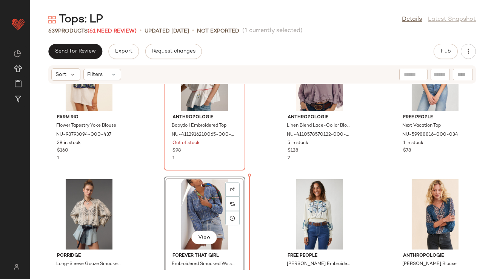
scroll to position [4347, 0]
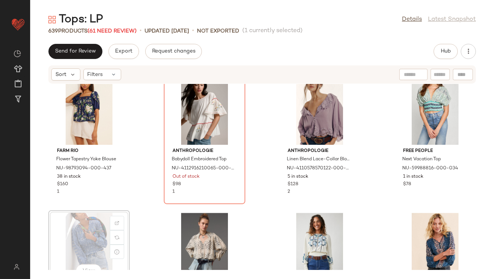
drag, startPoint x: 81, startPoint y: 247, endPoint x: 86, endPoint y: 247, distance: 4.5
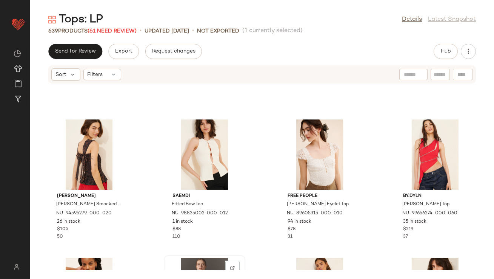
scroll to position [6437, 0]
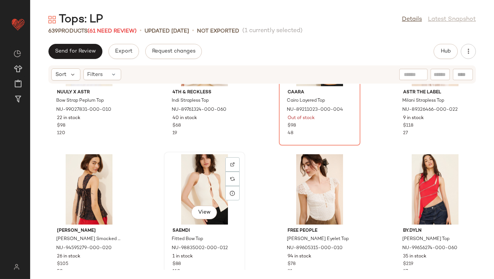
click at [209, 199] on div "View" at bounding box center [205, 189] width 76 height 70
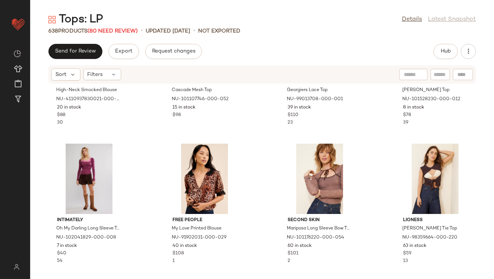
scroll to position [6750, 0]
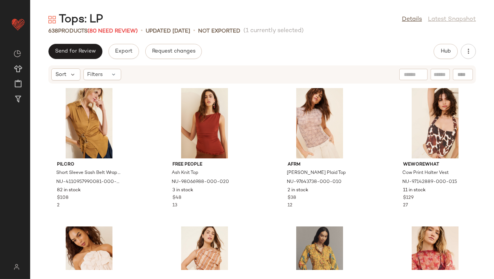
click at [242, 19] on div "Tops: LP Details Latest Snapshot" at bounding box center [262, 19] width 464 height 15
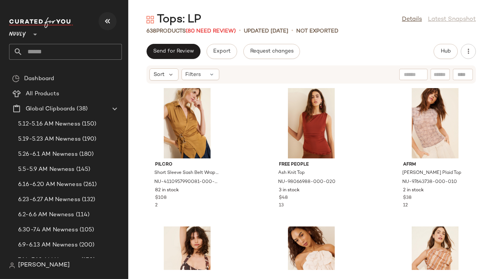
click at [110, 25] on icon "button" at bounding box center [107, 21] width 9 height 9
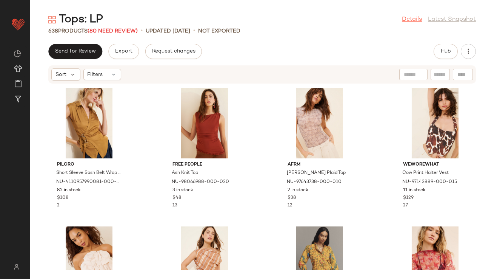
click at [408, 23] on link "Details" at bounding box center [412, 19] width 20 height 9
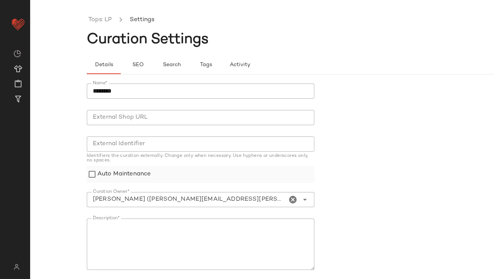
click at [125, 173] on label "Auto Maintenance" at bounding box center [123, 174] width 53 height 17
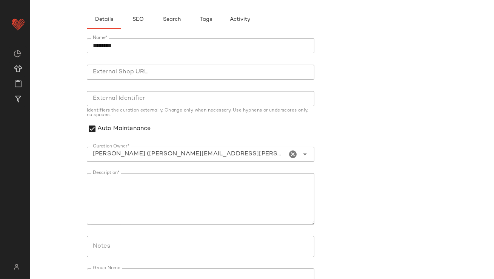
scroll to position [90, 0]
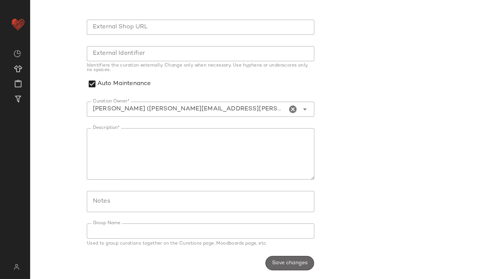
click at [276, 263] on span "Save changes" at bounding box center [290, 263] width 36 height 6
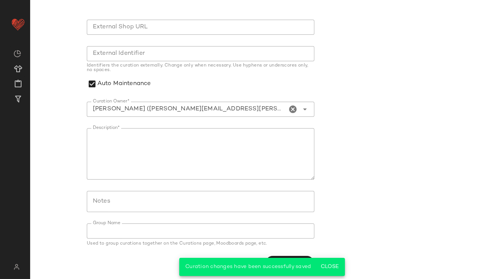
scroll to position [81, 0]
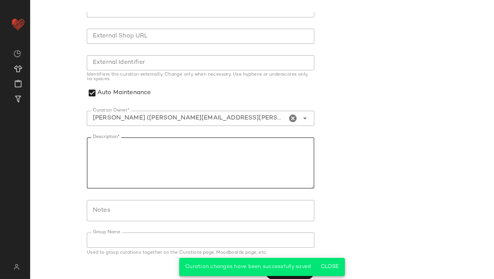
click at [205, 157] on textarea "Description*" at bounding box center [201, 162] width 228 height 51
